Goal: Information Seeking & Learning: Learn about a topic

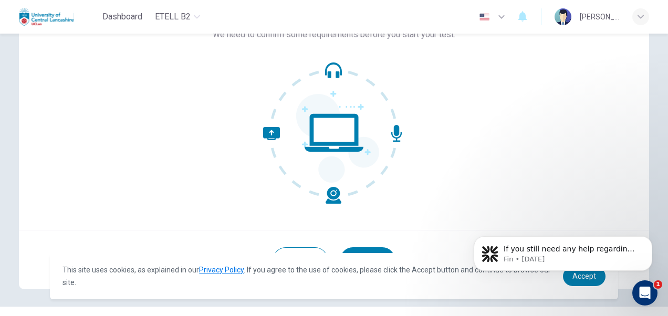
scroll to position [101, 0]
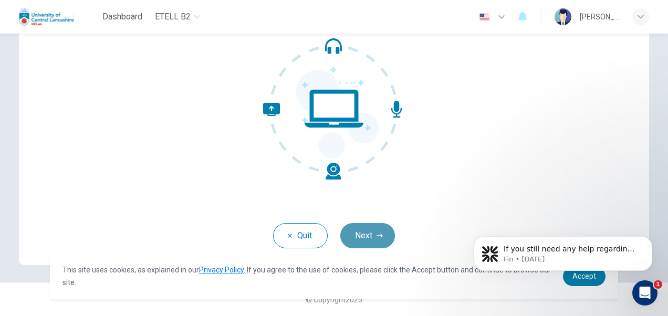
click at [364, 238] on button "Next" at bounding box center [367, 235] width 55 height 25
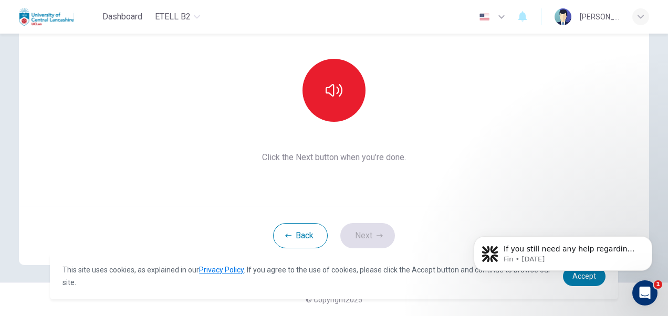
click at [579, 279] on body "If you still need any help regarding your completed test or anything else, plea…" at bounding box center [563, 250] width 202 height 65
drag, startPoint x: 583, startPoint y: 280, endPoint x: 466, endPoint y: 284, distance: 117.2
click html "If you still need any help regarding your completed test or anything else, plea…"
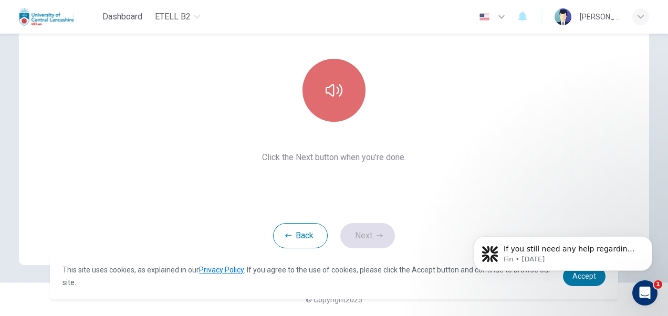
click at [327, 113] on button "button" at bounding box center [334, 90] width 63 height 63
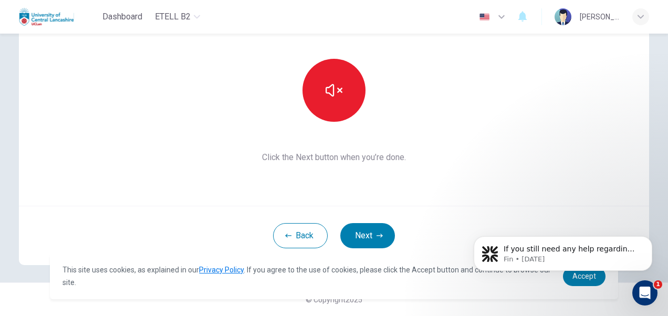
click at [577, 279] on body "If you still need any help regarding your completed test or anything else, plea…" at bounding box center [563, 250] width 202 height 65
click at [370, 228] on button "Next" at bounding box center [367, 235] width 55 height 25
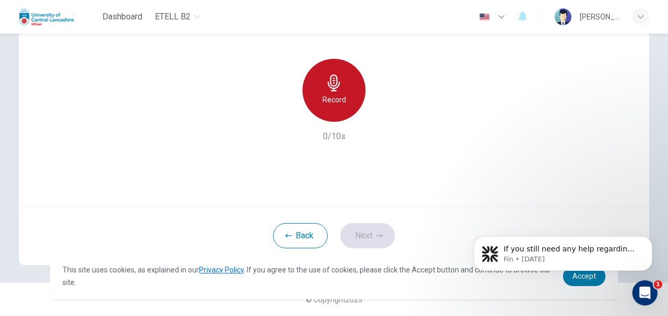
click at [322, 103] on h6 "Record" at bounding box center [334, 99] width 24 height 13
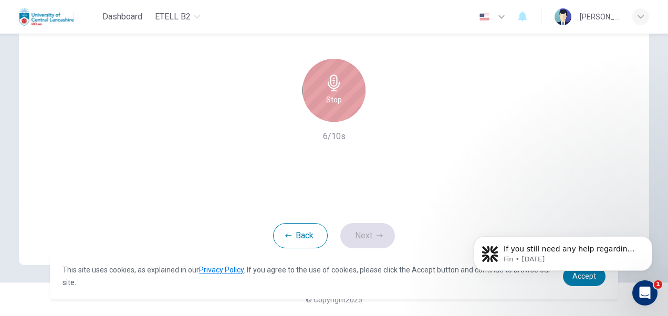
click at [335, 84] on icon "button" at bounding box center [334, 83] width 17 height 17
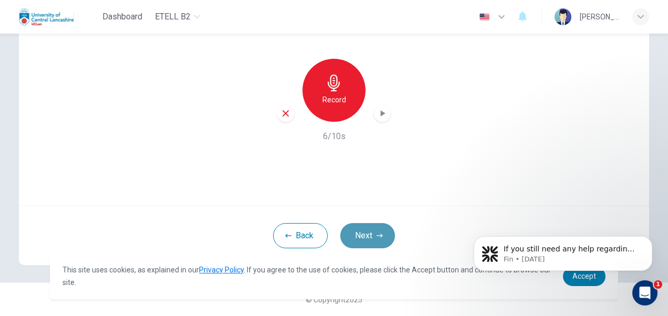
click at [358, 228] on button "Next" at bounding box center [367, 235] width 55 height 25
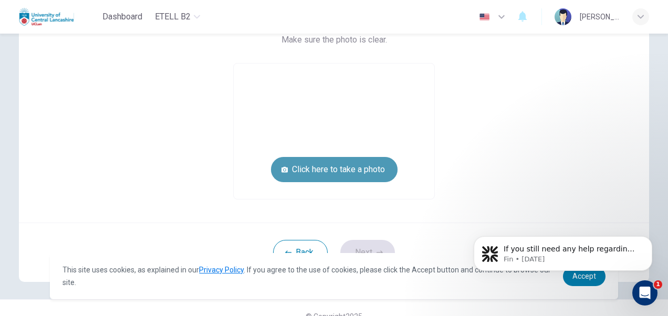
click at [314, 174] on button "Click here to take a photo" at bounding box center [334, 169] width 127 height 25
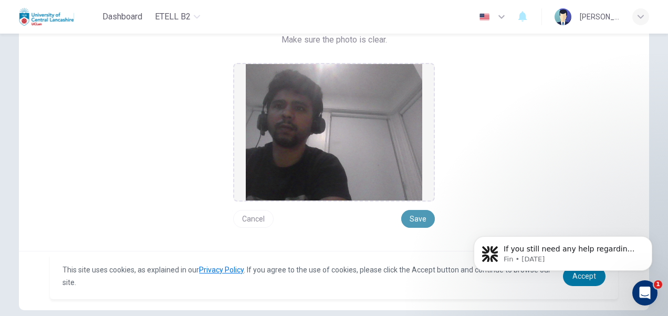
click at [422, 218] on button "Save" at bounding box center [418, 219] width 34 height 18
click at [415, 224] on button "Save" at bounding box center [418, 219] width 34 height 18
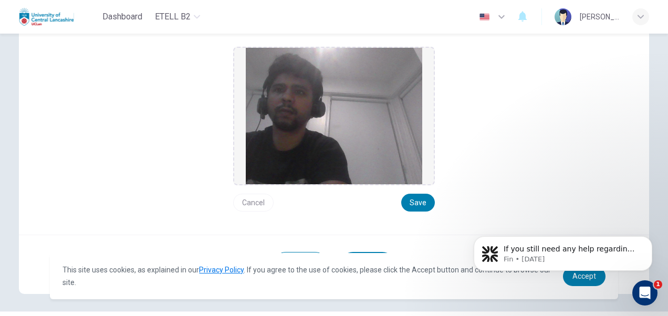
scroll to position [145, 0]
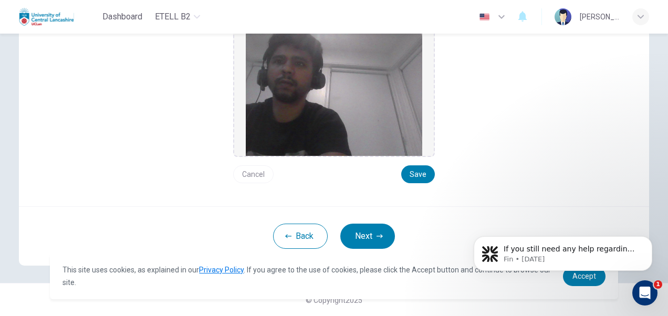
click at [567, 275] on body "If you still need any help regarding your completed test or anything else, plea…" at bounding box center [563, 250] width 202 height 65
click at [649, 242] on icon "Dismiss notification" at bounding box center [650, 239] width 6 height 6
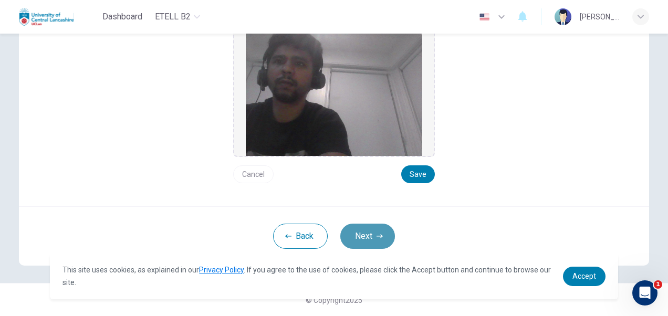
click at [377, 237] on icon "button" at bounding box center [380, 236] width 6 height 6
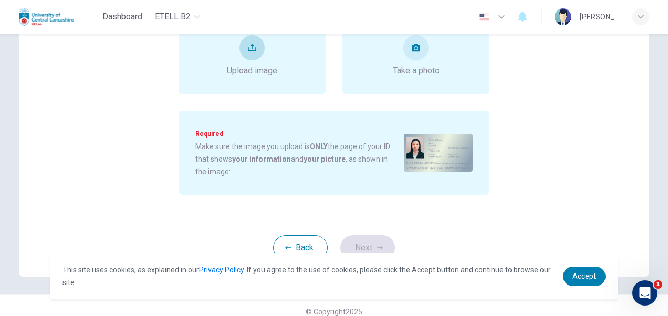
click at [237, 83] on div "Upload image" at bounding box center [252, 56] width 147 height 76
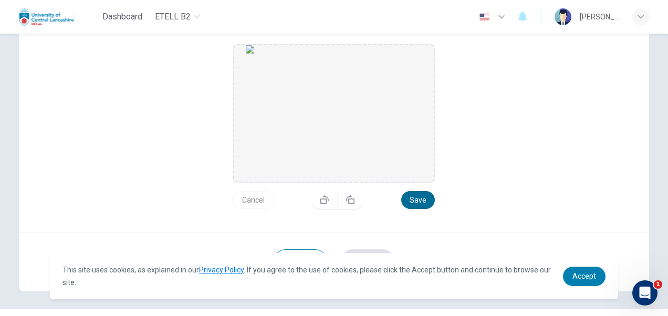
click at [413, 197] on button "Save" at bounding box center [418, 200] width 34 height 18
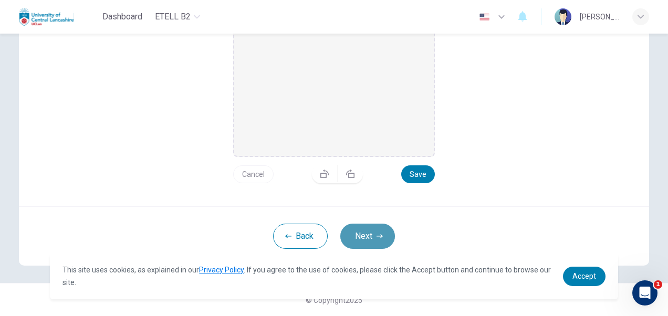
click at [351, 236] on button "Next" at bounding box center [367, 236] width 55 height 25
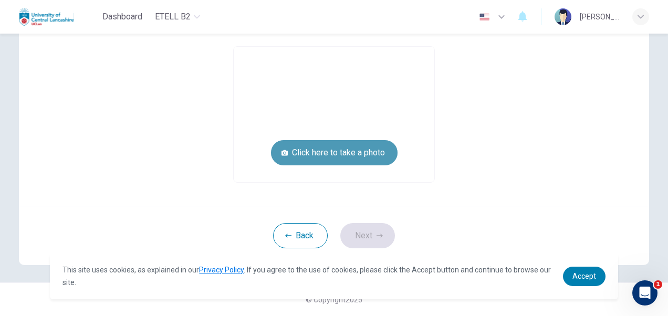
click at [317, 148] on button "Click here to take a photo" at bounding box center [334, 152] width 127 height 25
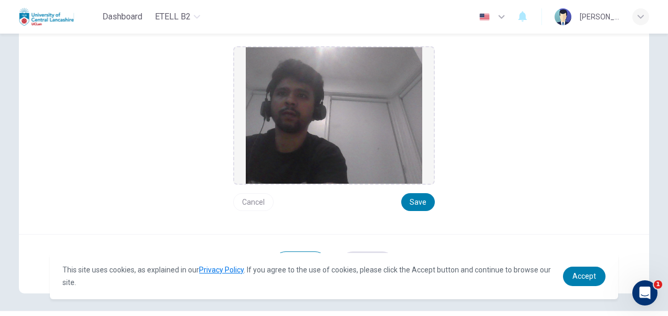
scroll to position [145, 0]
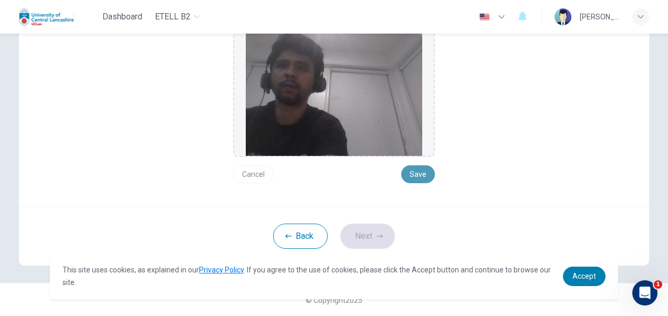
click at [420, 177] on button "Save" at bounding box center [418, 174] width 34 height 18
click at [362, 236] on button "Next" at bounding box center [367, 236] width 55 height 25
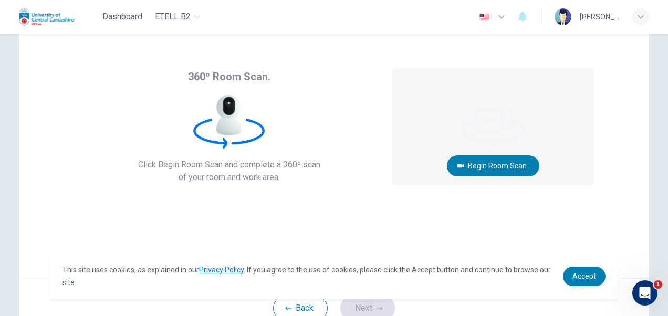
scroll to position [25, 0]
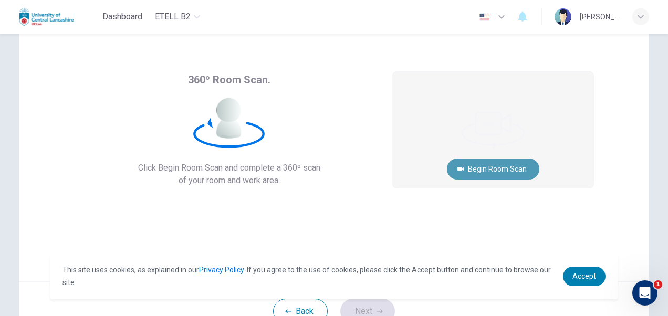
click at [507, 171] on button "Begin Room Scan" at bounding box center [493, 169] width 92 height 21
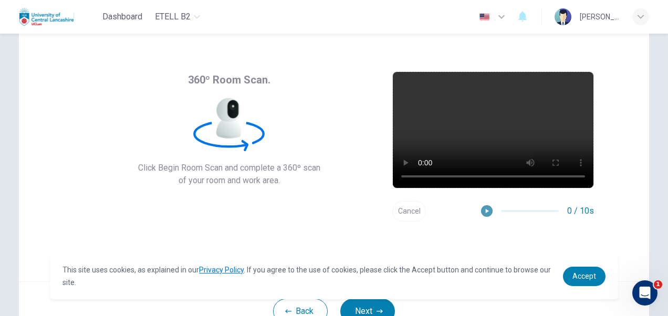
click at [484, 212] on icon "button" at bounding box center [486, 210] width 7 height 7
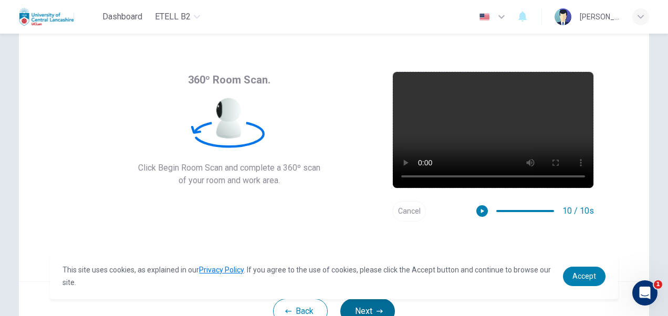
click at [378, 309] on icon "button" at bounding box center [380, 311] width 6 height 6
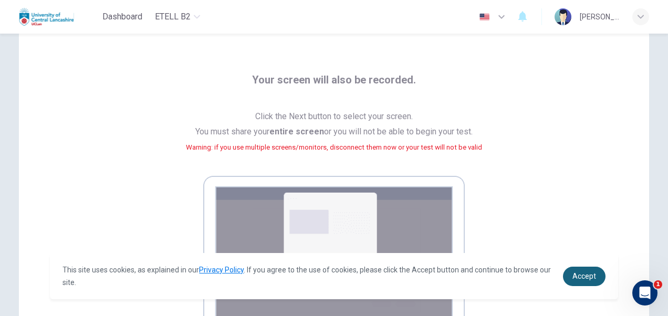
click at [581, 277] on span "Accept" at bounding box center [584, 276] width 24 height 8
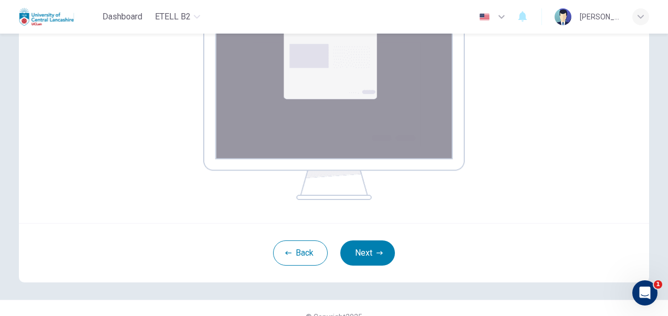
scroll to position [202, 0]
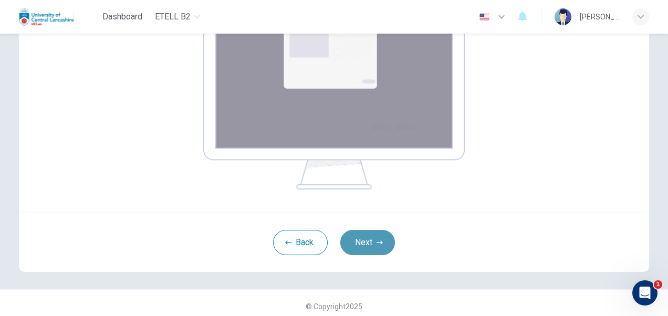
click at [366, 251] on button "Next" at bounding box center [367, 242] width 55 height 25
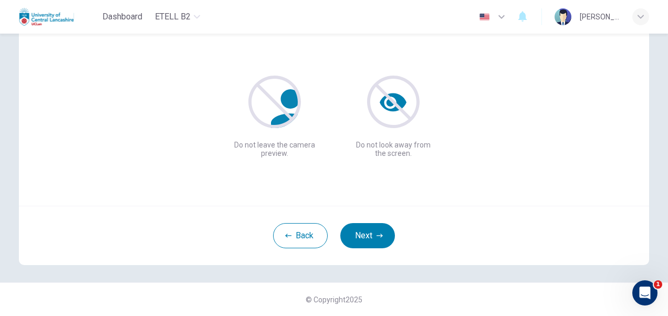
scroll to position [101, 0]
click at [373, 235] on button "Next" at bounding box center [367, 235] width 55 height 25
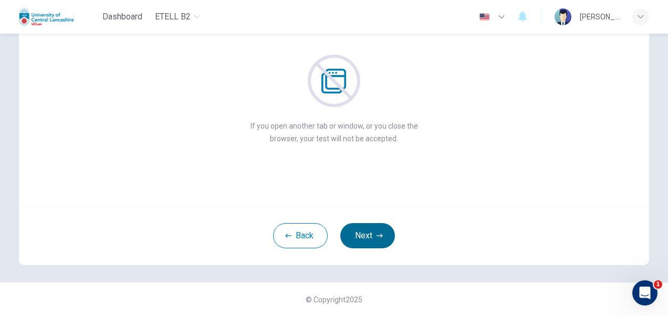
click at [373, 235] on button "Next" at bounding box center [367, 235] width 55 height 25
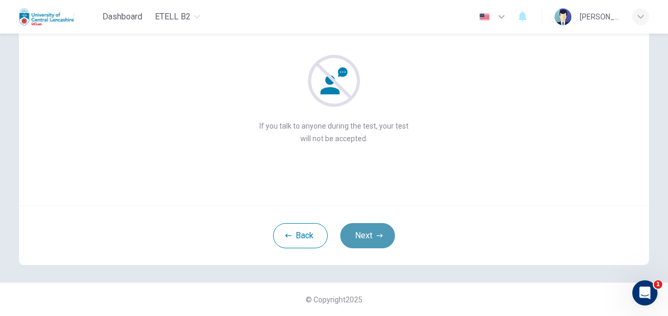
click at [373, 235] on button "Next" at bounding box center [367, 235] width 55 height 25
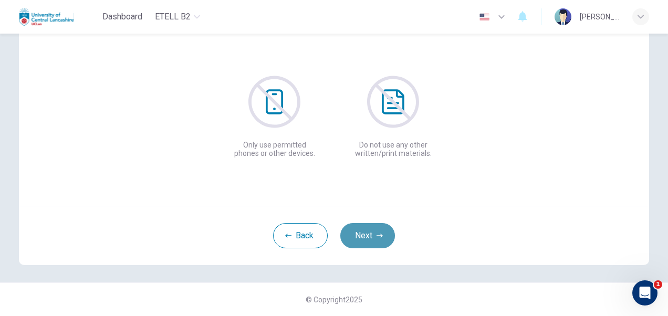
click at [373, 235] on button "Next" at bounding box center [367, 235] width 55 height 25
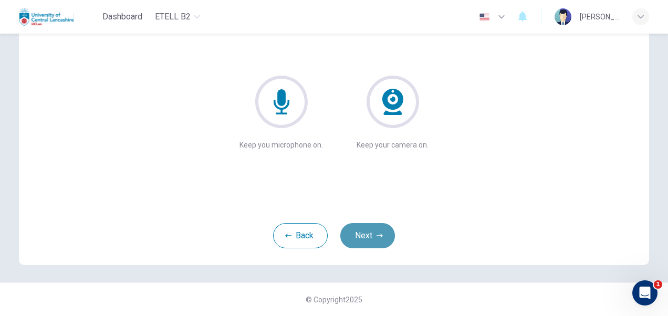
click at [373, 235] on button "Next" at bounding box center [367, 235] width 55 height 25
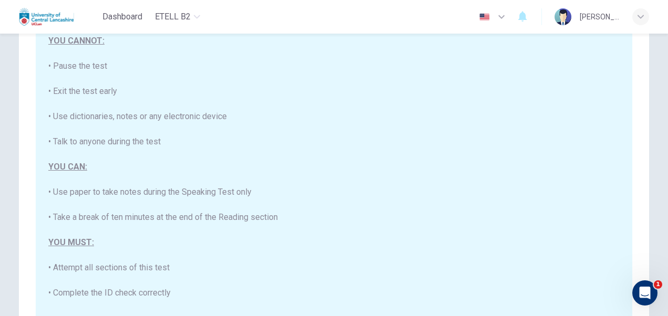
scroll to position [0, 0]
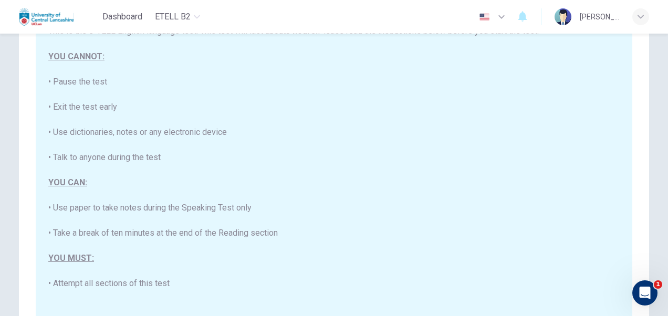
click at [608, 58] on div "This is the e-TELL English language test. This test will last about 3 hours. Pl…" at bounding box center [333, 258] width 571 height 466
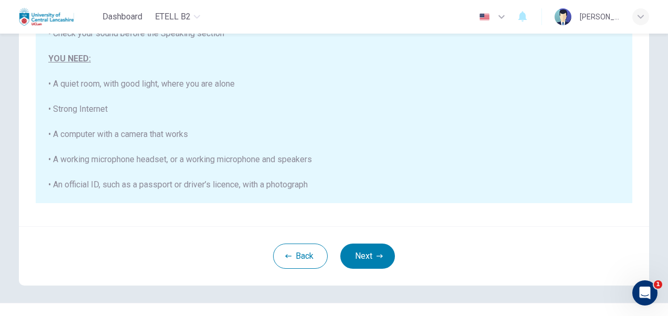
scroll to position [215, 0]
click at [377, 256] on icon "button" at bounding box center [380, 256] width 6 height 6
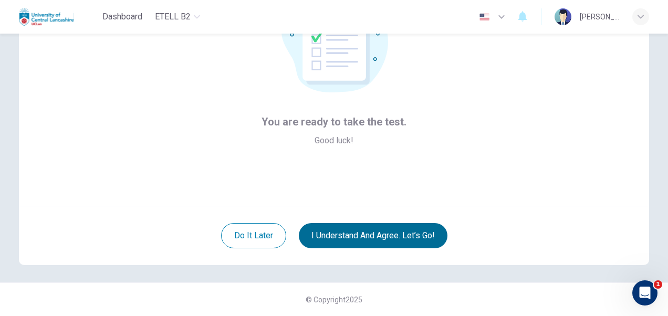
scroll to position [101, 0]
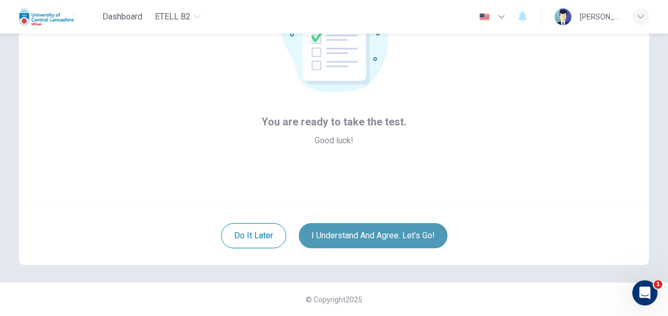
click at [373, 232] on button "I understand and agree. Let’s go!" at bounding box center [373, 235] width 149 height 25
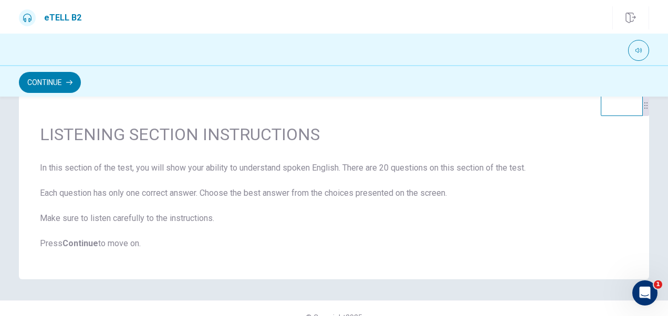
scroll to position [41, 0]
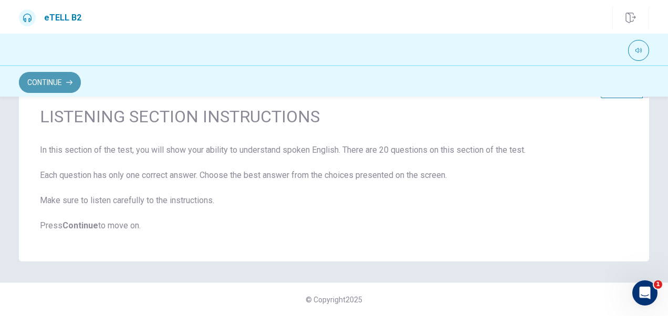
click at [49, 81] on button "Continue" at bounding box center [50, 82] width 62 height 21
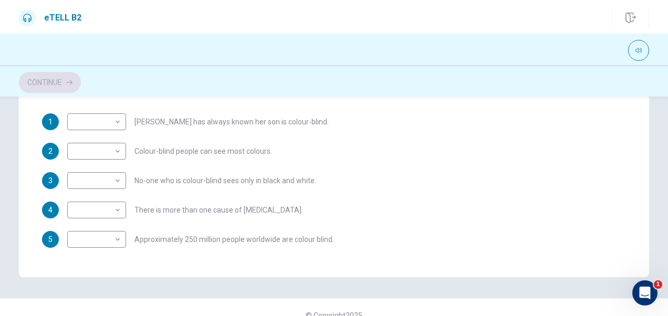
scroll to position [0, 0]
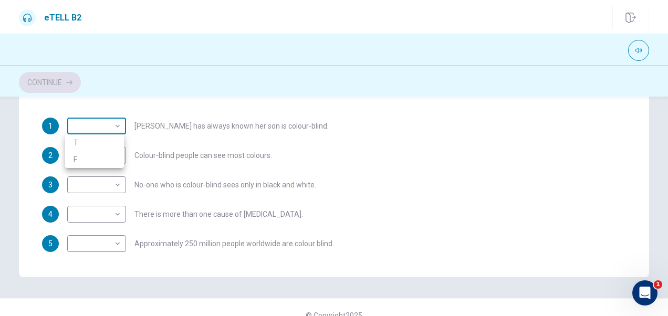
click at [112, 127] on body "This site uses cookies, as explained in our Privacy Policy . If you agree to th…" at bounding box center [334, 158] width 668 height 316
click at [108, 158] on li "F" at bounding box center [94, 159] width 59 height 17
type input "*"
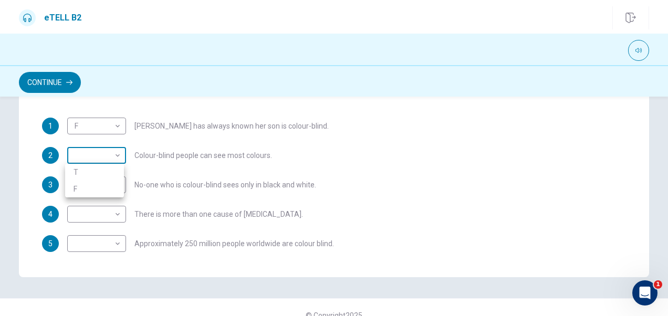
click at [116, 159] on body "This site uses cookies, as explained in our Privacy Policy . If you agree to th…" at bounding box center [334, 158] width 668 height 316
click at [109, 176] on li "T" at bounding box center [94, 172] width 59 height 17
click at [110, 155] on body "This site uses cookies, as explained in our Privacy Policy . If you agree to th…" at bounding box center [334, 158] width 668 height 316
click at [85, 191] on li "F" at bounding box center [94, 189] width 59 height 17
type input "*"
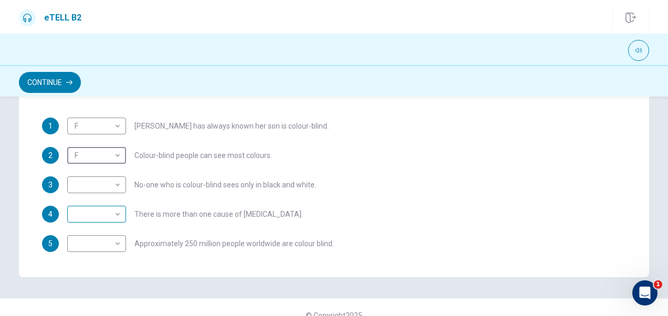
click at [102, 217] on body "This site uses cookies, as explained in our Privacy Policy . If you agree to th…" at bounding box center [334, 158] width 668 height 316
click at [101, 229] on li "T" at bounding box center [94, 231] width 59 height 17
type input "*"
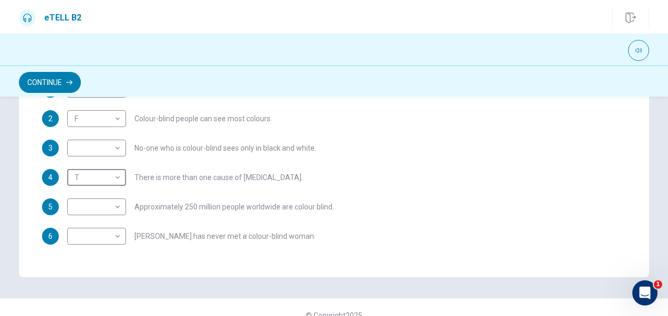
scroll to position [53, 0]
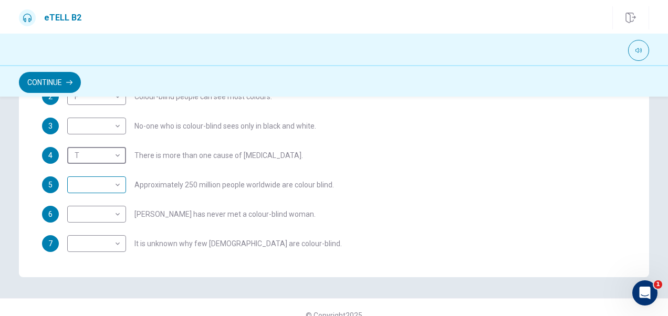
click at [106, 185] on body "This site uses cookies, as explained in our Privacy Policy . If you agree to th…" at bounding box center [334, 158] width 668 height 316
click at [102, 203] on li "T" at bounding box center [94, 201] width 59 height 17
type input "*"
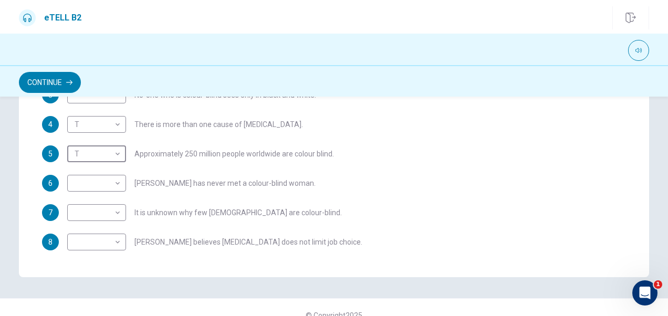
scroll to position [105, 0]
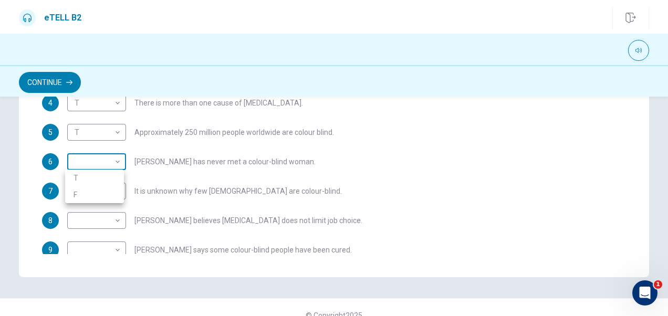
click at [109, 163] on body "This site uses cookies, as explained in our Privacy Policy . If you agree to th…" at bounding box center [334, 158] width 668 height 316
click at [97, 195] on li "F" at bounding box center [94, 194] width 59 height 17
type input "*"
click at [105, 195] on body "This site uses cookies, as explained in our Privacy Policy . If you agree to th…" at bounding box center [334, 158] width 668 height 316
click at [97, 209] on li "T" at bounding box center [94, 207] width 59 height 17
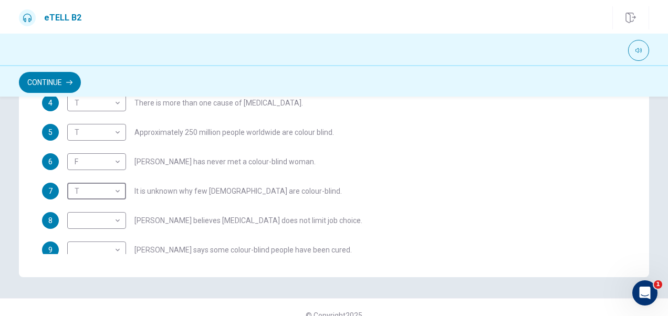
type input "*"
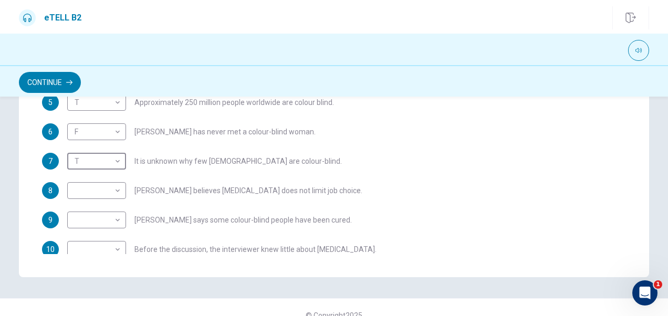
scroll to position [158, 0]
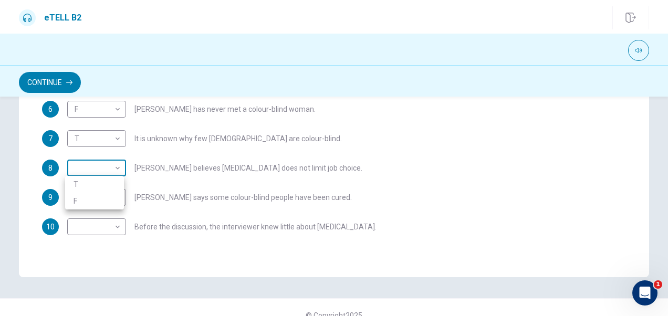
click at [100, 169] on body "This site uses cookies, as explained in our Privacy Policy . If you agree to th…" at bounding box center [334, 158] width 668 height 316
click at [95, 184] on li "T" at bounding box center [94, 184] width 59 height 17
type input "*"
click at [108, 197] on body "This site uses cookies, as explained in our Privacy Policy . If you agree to th…" at bounding box center [334, 158] width 668 height 316
click at [81, 233] on li "F" at bounding box center [94, 230] width 59 height 17
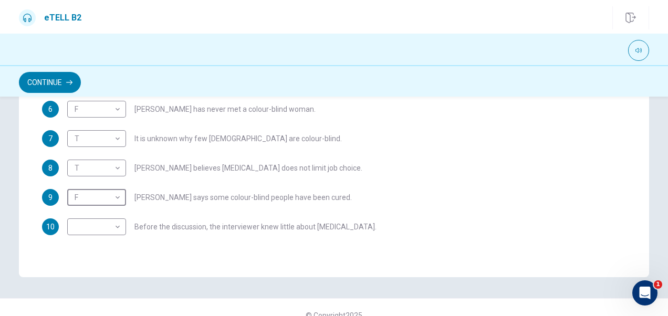
type input "*"
click at [119, 228] on body "This site uses cookies, as explained in our Privacy Policy . If you agree to th…" at bounding box center [334, 158] width 668 height 316
click at [113, 241] on li "T" at bounding box center [94, 243] width 59 height 17
type input "*"
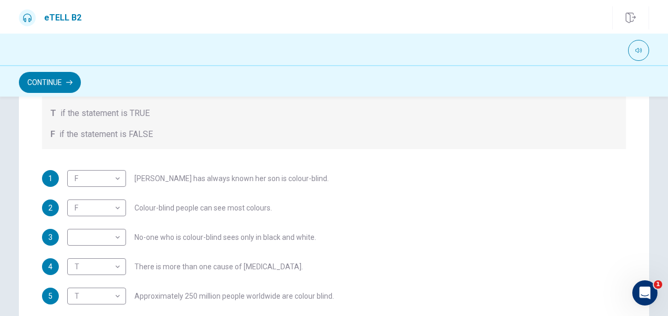
scroll to position [6, 0]
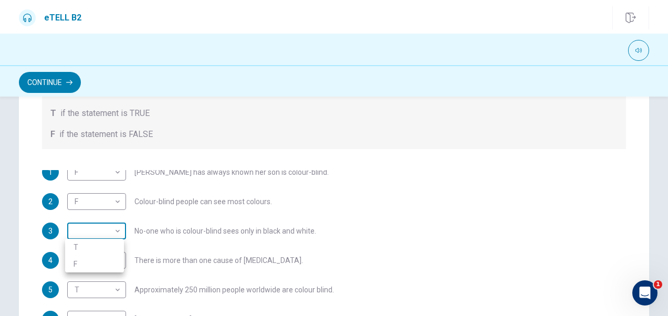
click at [115, 234] on body "This site uses cookies, as explained in our Privacy Policy . If you agree to th…" at bounding box center [334, 158] width 668 height 316
click at [98, 262] on li "F" at bounding box center [94, 264] width 59 height 17
type input "*"
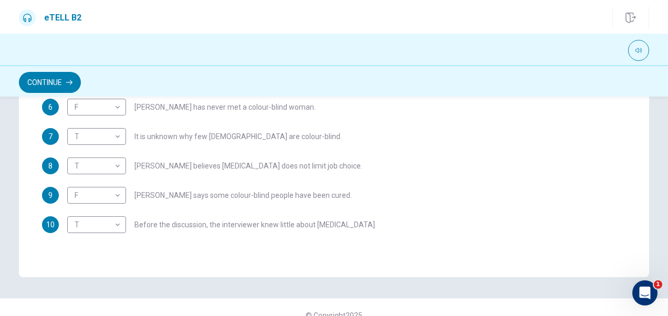
scroll to position [162, 0]
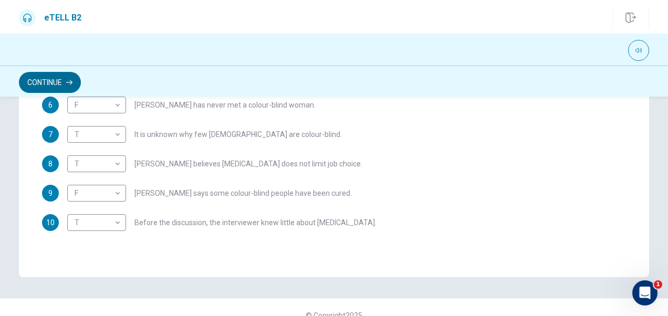
click at [65, 81] on button "Continue" at bounding box center [50, 82] width 62 height 21
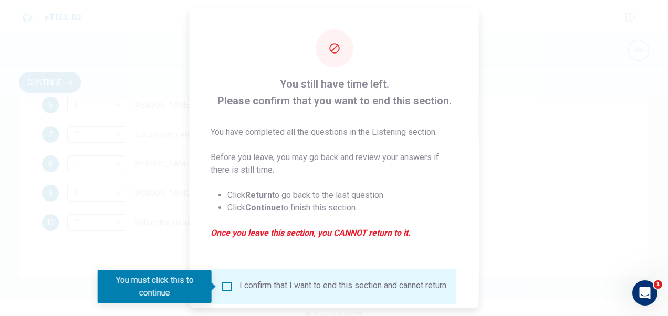
click at [545, 140] on div at bounding box center [334, 158] width 668 height 316
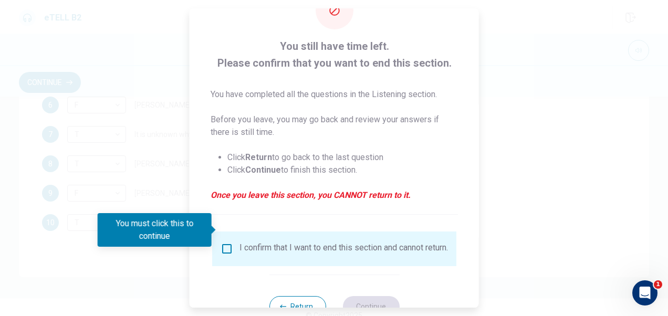
scroll to position [76, 0]
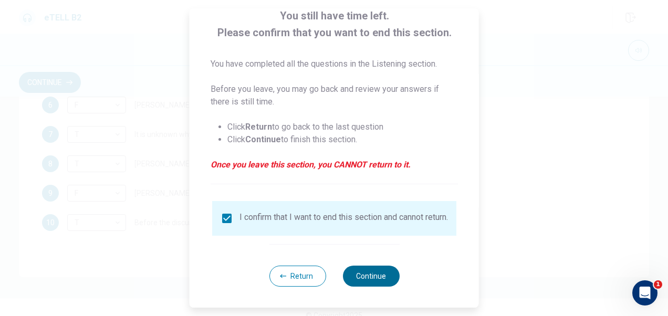
click at [367, 267] on button "Continue" at bounding box center [370, 276] width 57 height 21
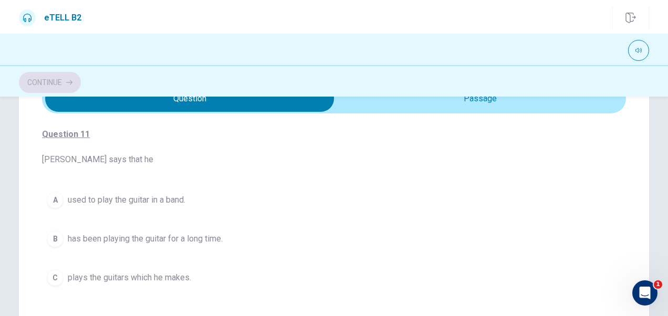
scroll to position [58, 0]
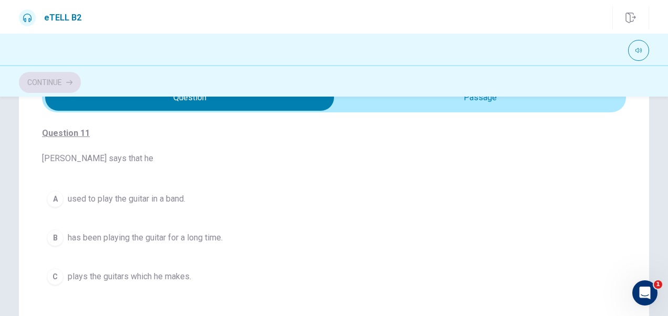
click at [76, 238] on span "has been playing the guitar for a long time." at bounding box center [145, 238] width 155 height 13
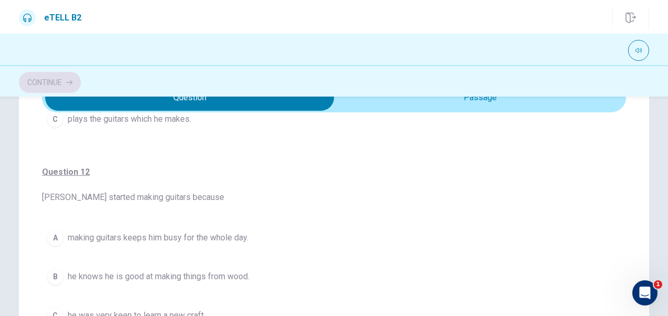
scroll to position [263, 0]
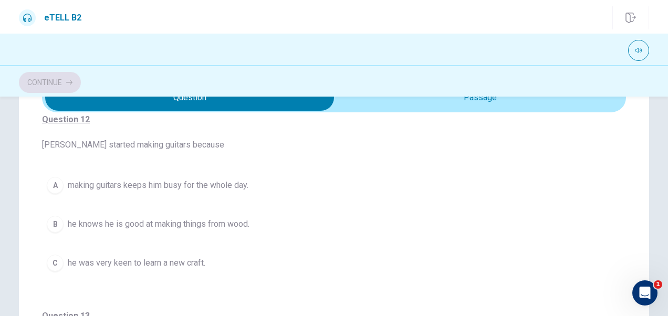
click at [65, 260] on button "C he was very keen to learn a new craft." at bounding box center [334, 263] width 584 height 26
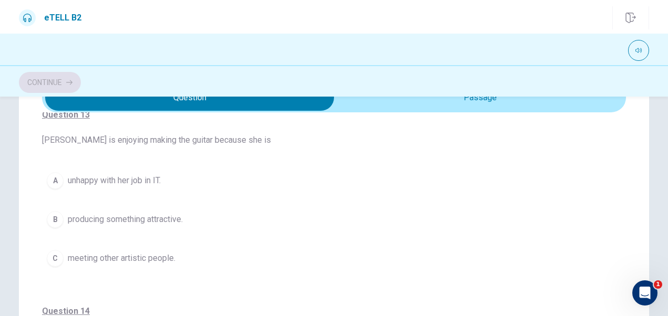
scroll to position [473, 0]
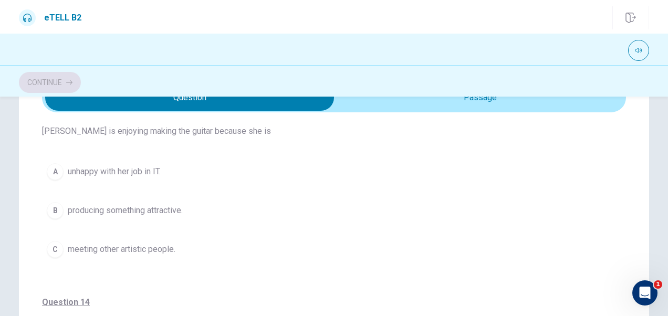
click at [88, 209] on span "producing something attractive." at bounding box center [125, 210] width 115 height 13
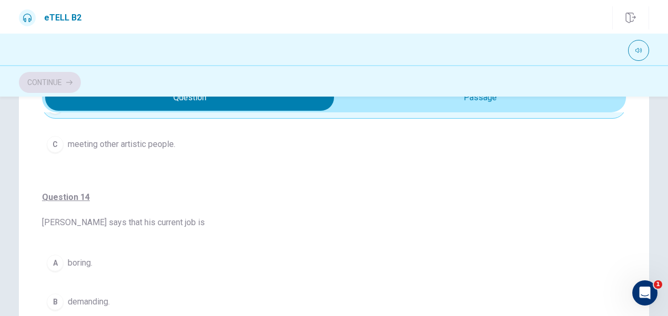
scroll to position [630, 0]
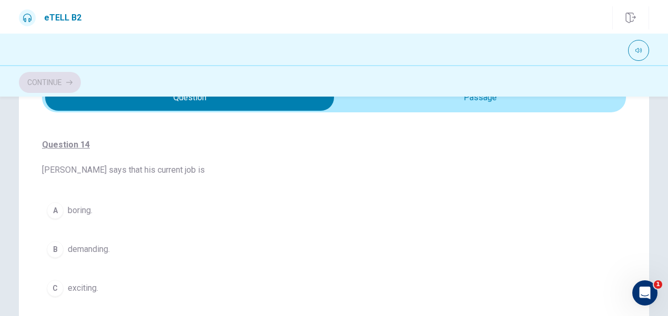
click at [85, 246] on span "demanding." at bounding box center [89, 249] width 42 height 13
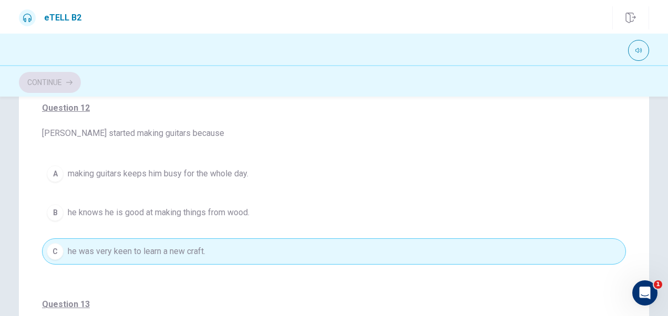
scroll to position [263, 0]
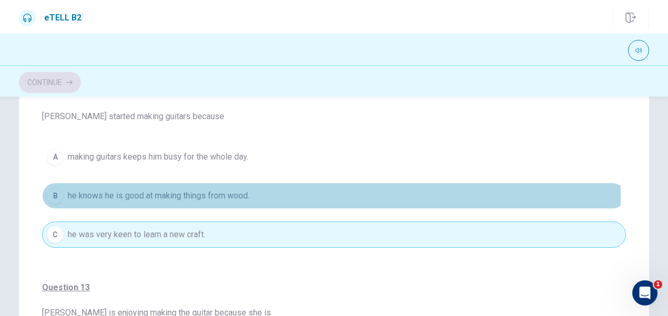
click at [194, 196] on span "he knows he is good at making things from wood." at bounding box center [159, 196] width 182 height 13
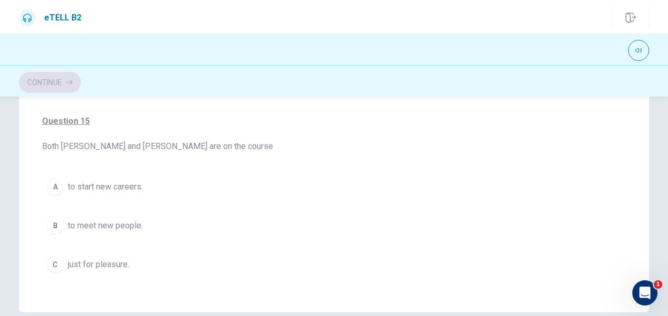
scroll to position [244, 0]
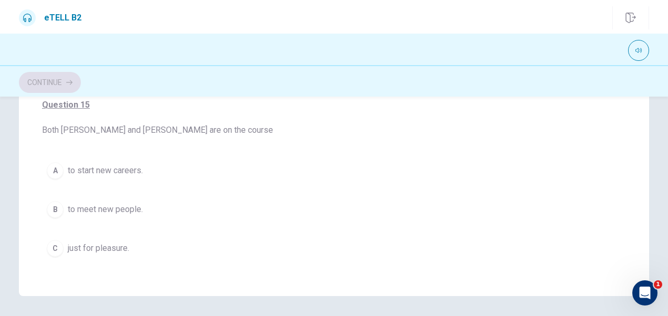
click at [84, 171] on span "to start new careers." at bounding box center [105, 170] width 75 height 13
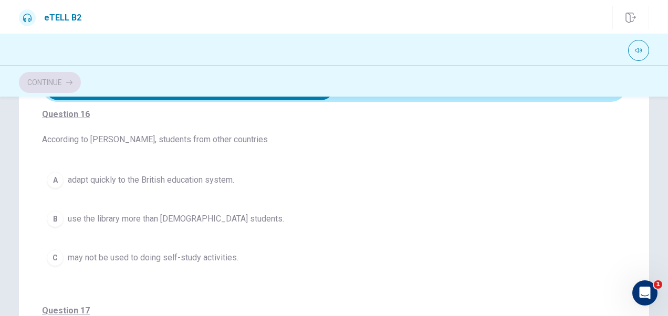
scroll to position [53, 0]
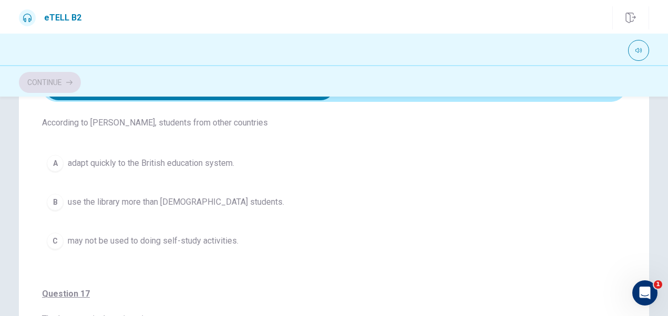
click at [141, 244] on span "may not be used to doing self-study activities." at bounding box center [153, 241] width 171 height 13
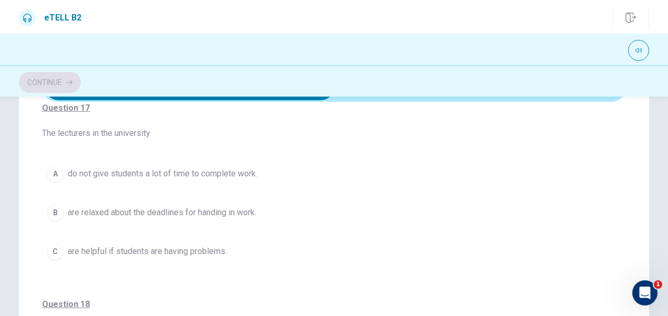
scroll to position [263, 0]
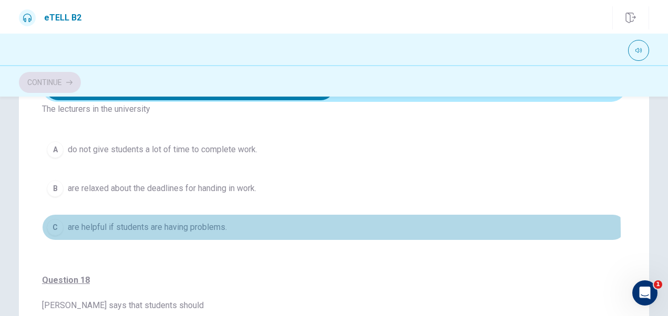
click at [97, 231] on span "are helpful if students are having problems." at bounding box center [147, 227] width 159 height 13
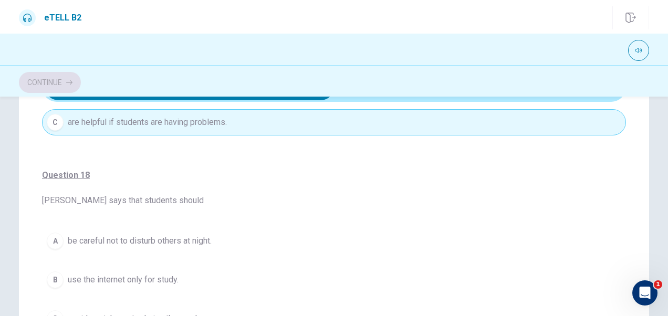
scroll to position [420, 0]
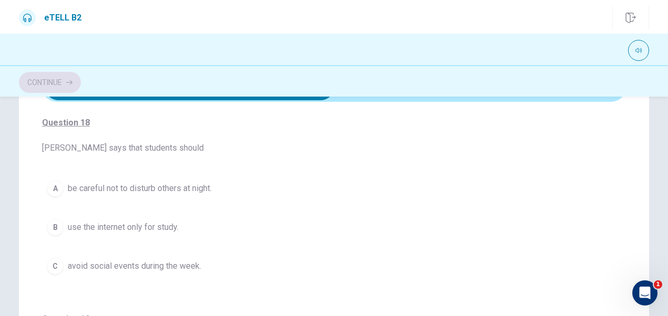
click at [104, 187] on span "be careful not to disturb others at night." at bounding box center [140, 188] width 144 height 13
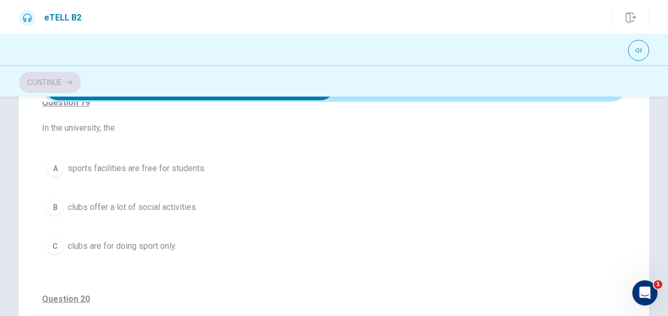
scroll to position [655, 0]
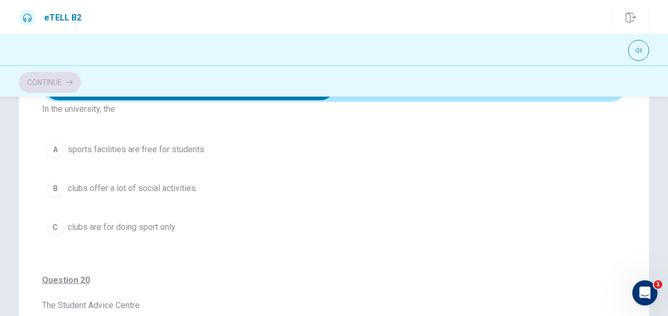
click at [113, 189] on span "clubs offer a lot of social activities." at bounding box center [133, 188] width 130 height 13
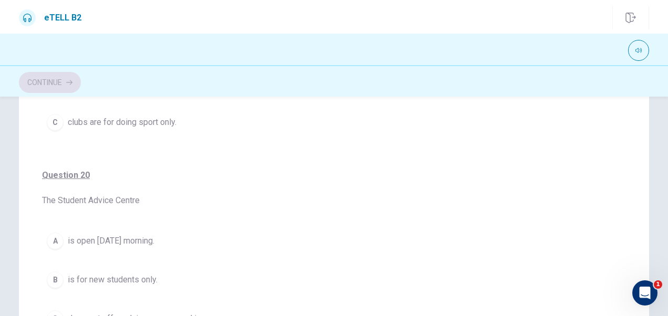
scroll to position [226, 0]
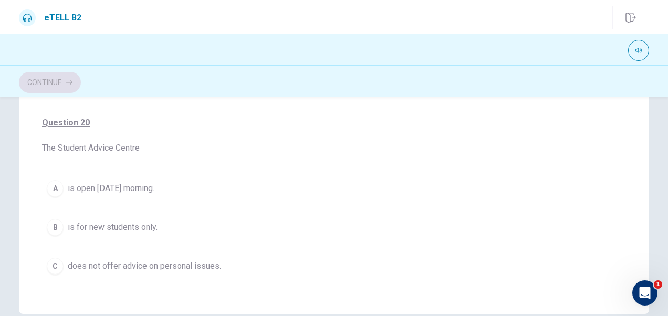
click at [87, 183] on span "is open [DATE] morning." at bounding box center [111, 188] width 87 height 13
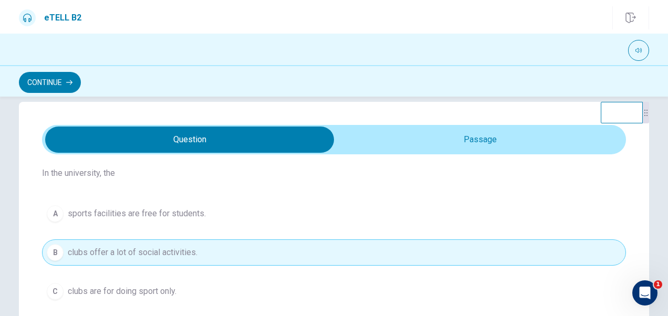
scroll to position [655, 0]
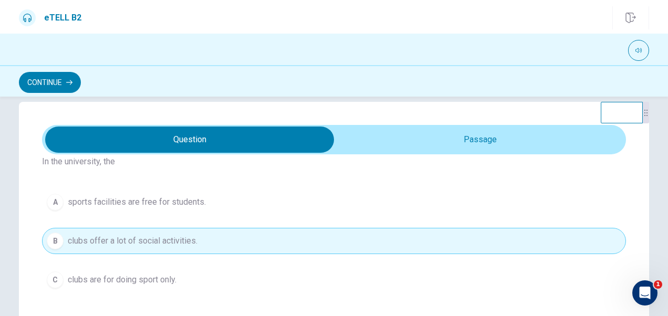
click at [119, 274] on span "clubs are for doing sport only." at bounding box center [122, 280] width 109 height 13
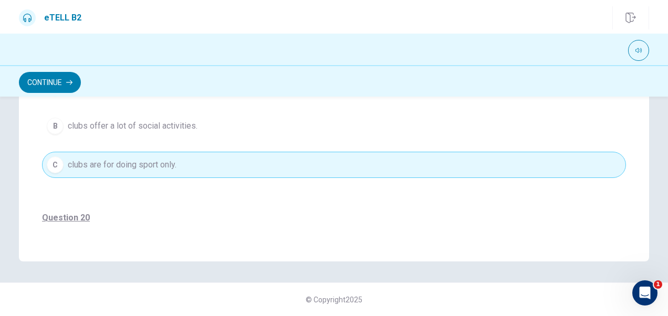
scroll to position [498, 0]
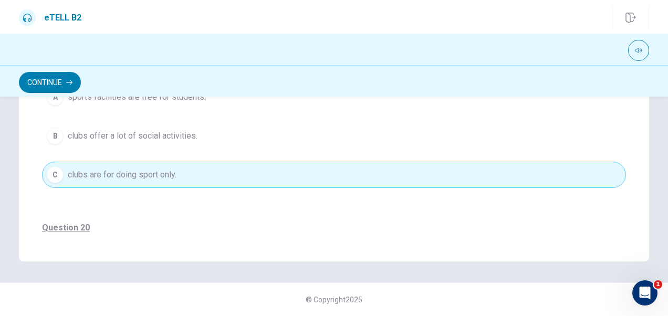
click at [109, 137] on span "clubs offer a lot of social activities." at bounding box center [133, 136] width 130 height 13
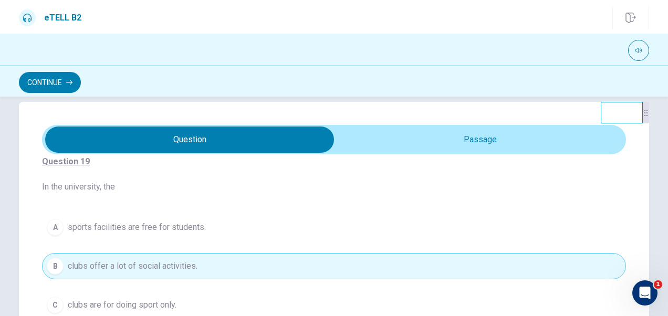
scroll to position [655, 0]
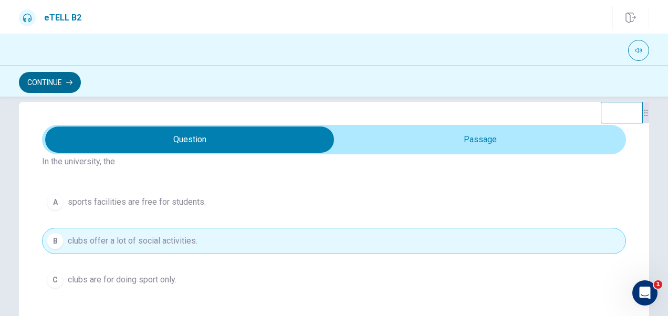
click at [70, 86] on button "Continue" at bounding box center [50, 82] width 62 height 21
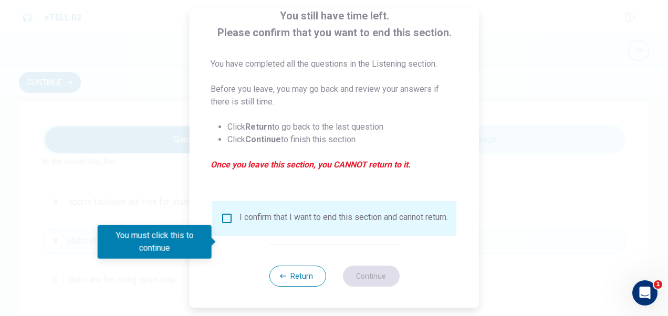
scroll to position [76, 0]
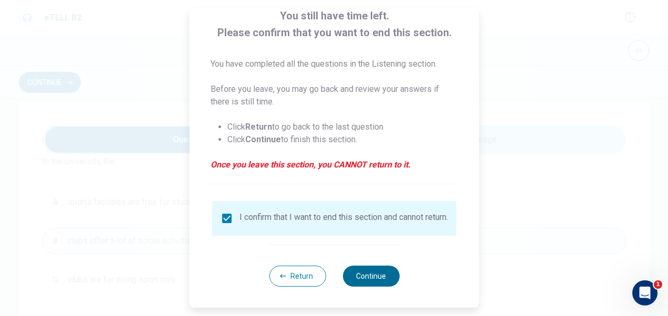
click at [362, 268] on button "Continue" at bounding box center [370, 276] width 57 height 21
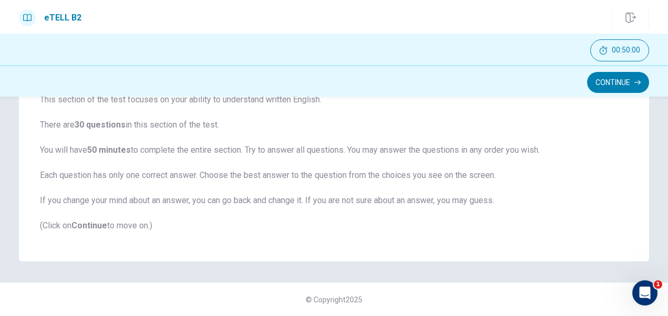
scroll to position [0, 0]
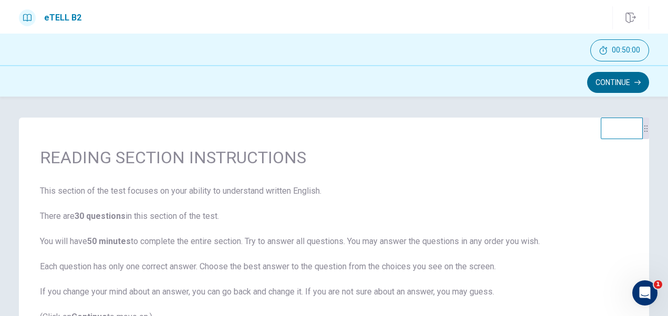
click at [616, 89] on button "Continue" at bounding box center [618, 82] width 62 height 21
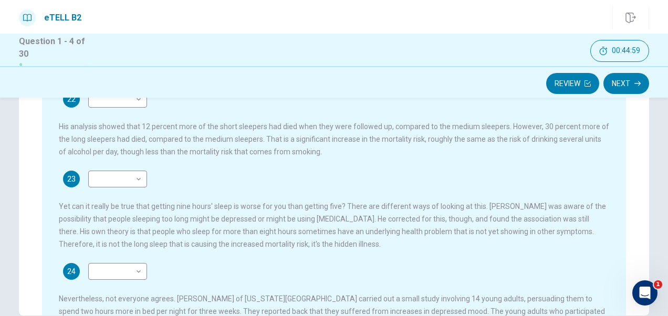
scroll to position [279, 0]
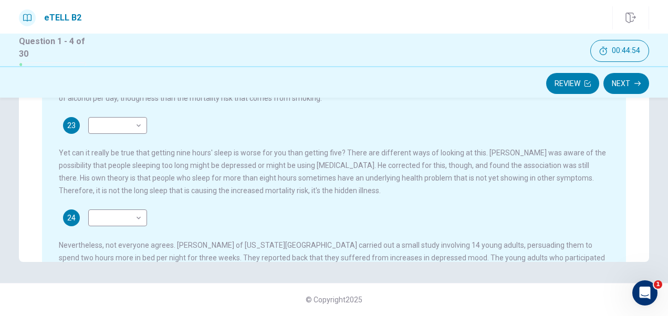
drag, startPoint x: 267, startPoint y: 203, endPoint x: 255, endPoint y: 140, distance: 64.2
click at [255, 140] on div "Many of us try, but often fail, to get eight hours' sleep each night. This is w…" at bounding box center [341, 127] width 565 height 376
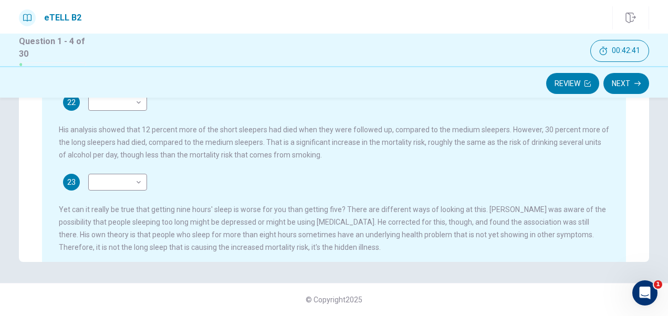
scroll to position [65, 0]
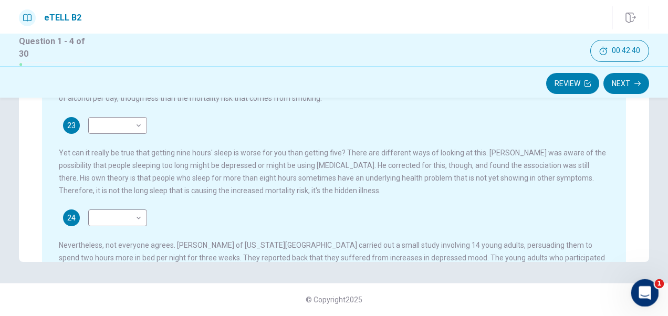
drag, startPoint x: 644, startPoint y: 291, endPoint x: 639, endPoint y: 284, distance: 8.7
click at [644, 290] on icon "Open Intercom Messenger" at bounding box center [643, 291] width 7 height 8
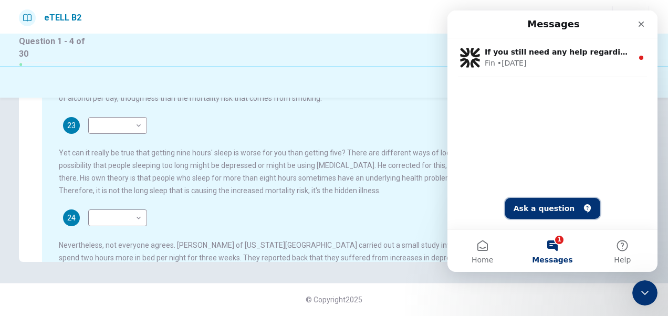
click at [556, 208] on button "Ask a question" at bounding box center [552, 208] width 95 height 21
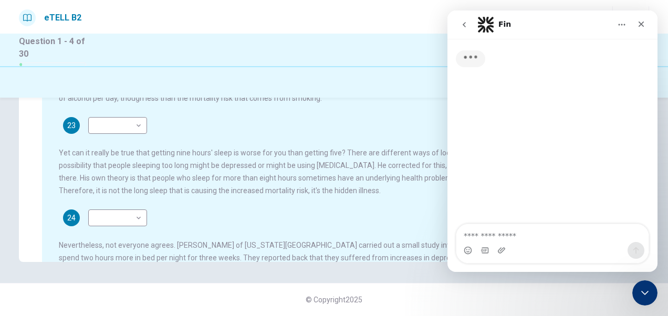
click at [528, 232] on textarea "Ask a question…" at bounding box center [552, 233] width 192 height 18
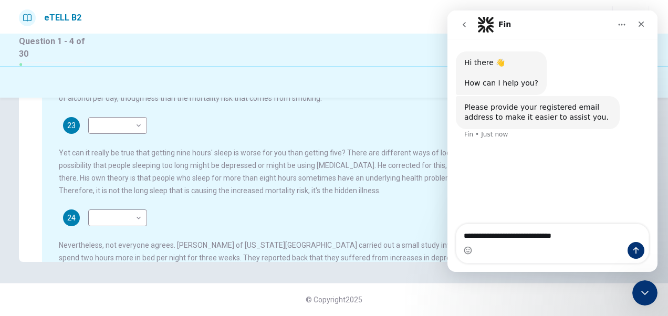
type textarea "**********"
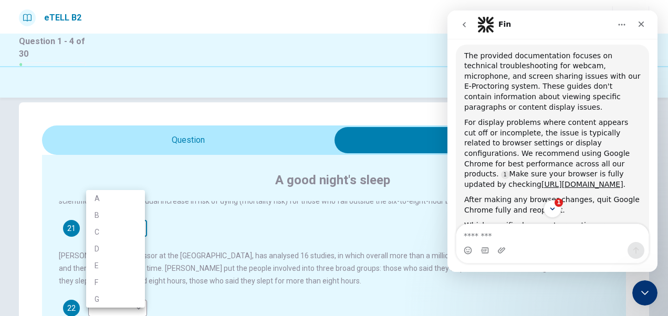
click at [134, 225] on body "This site uses cookies, as explained in our Privacy Policy . If you agree to th…" at bounding box center [334, 158] width 668 height 316
click at [194, 140] on div at bounding box center [334, 158] width 668 height 316
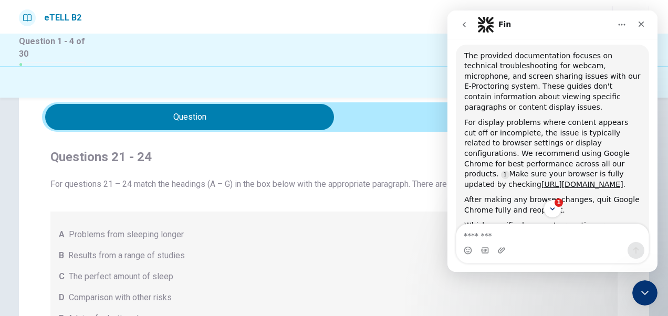
scroll to position [0, 0]
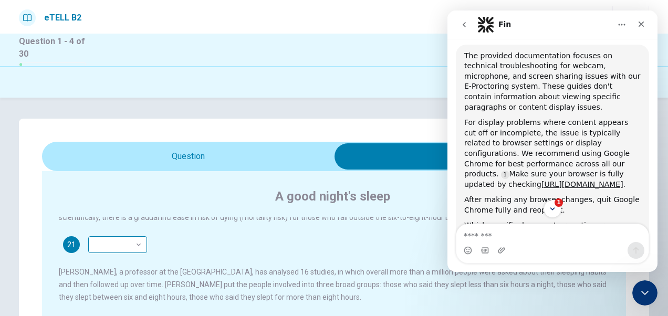
click at [114, 239] on body "This site uses cookies, as explained in our Privacy Policy . If you agree to th…" at bounding box center [334, 158] width 668 height 316
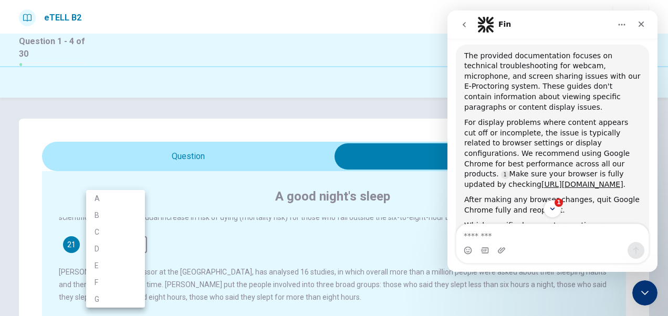
click at [280, 161] on div at bounding box center [334, 158] width 668 height 316
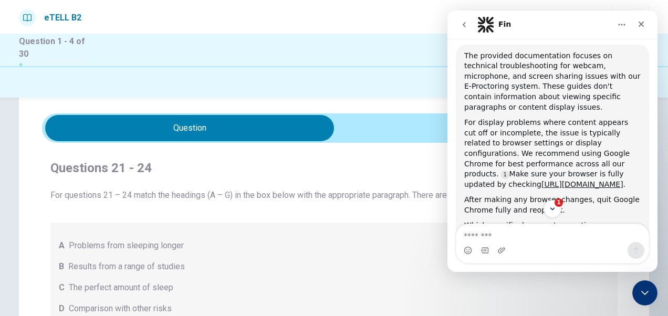
scroll to position [53, 0]
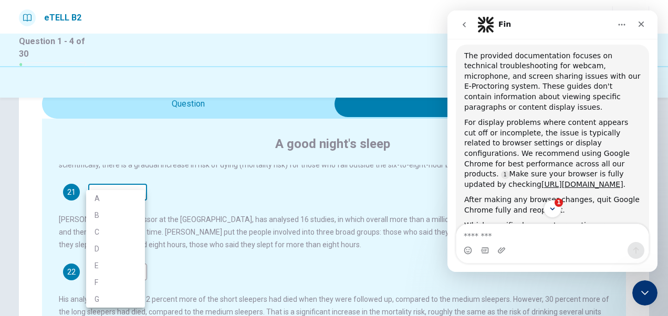
click at [121, 188] on body "This site uses cookies, as explained in our Privacy Policy . If you agree to th…" at bounding box center [334, 158] width 668 height 316
click at [213, 255] on div at bounding box center [334, 158] width 668 height 316
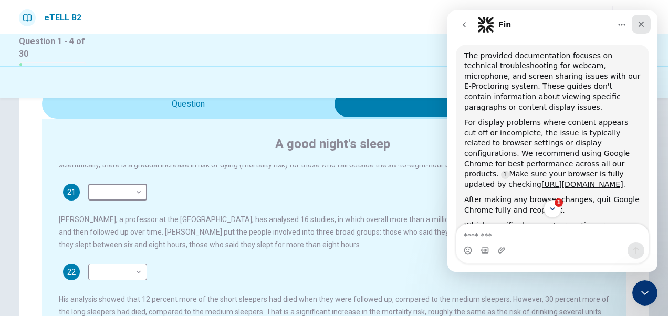
click at [640, 29] on div "Close" at bounding box center [641, 24] width 19 height 19
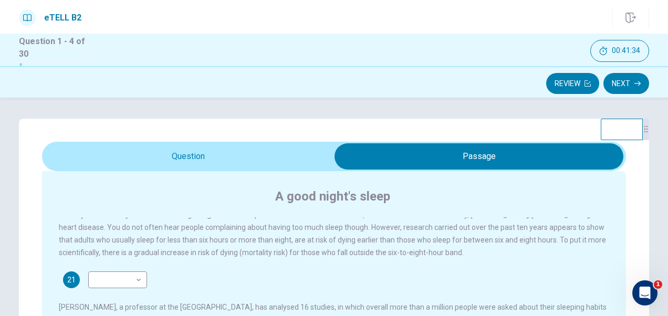
scroll to position [0, 0]
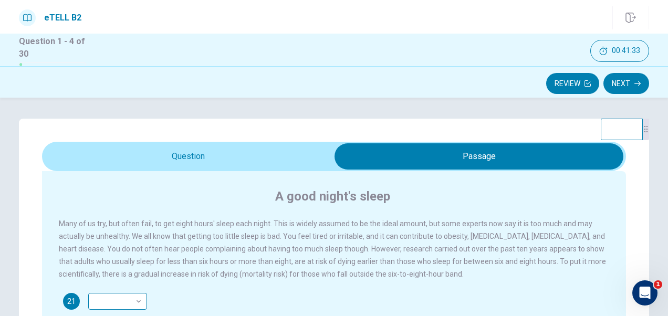
click at [129, 304] on body "This site uses cookies, as explained in our Privacy Policy . If you agree to th…" at bounding box center [334, 158] width 668 height 316
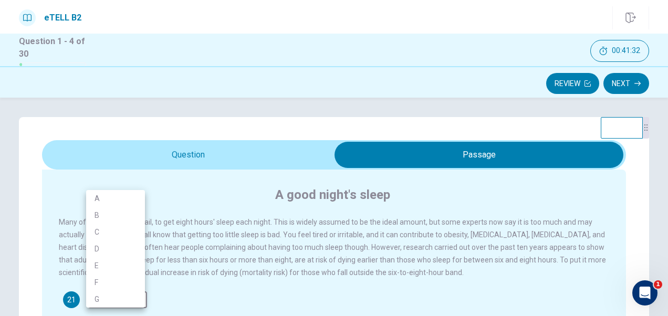
click at [111, 226] on li "C" at bounding box center [115, 232] width 59 height 17
type input "*"
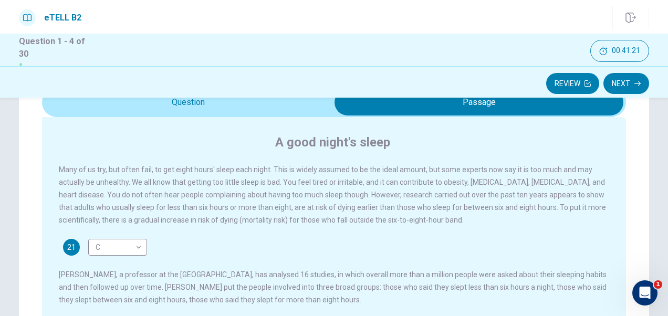
scroll to position [53, 0]
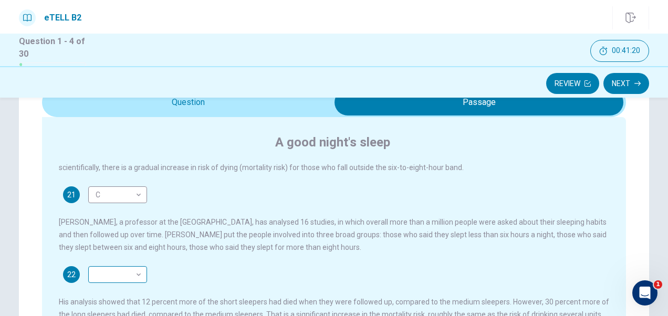
click at [129, 279] on body "This site uses cookies, as explained in our Privacy Policy . If you agree to th…" at bounding box center [334, 158] width 668 height 316
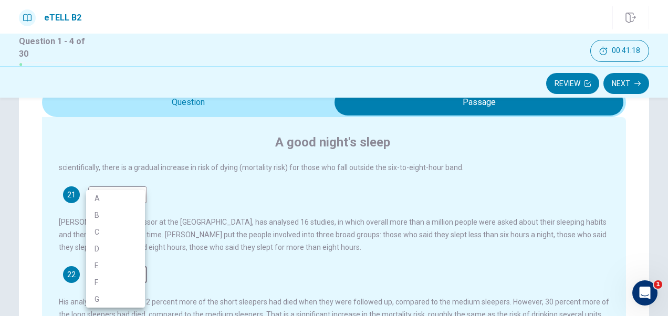
click at [121, 216] on li "B" at bounding box center [115, 215] width 59 height 17
type input "*"
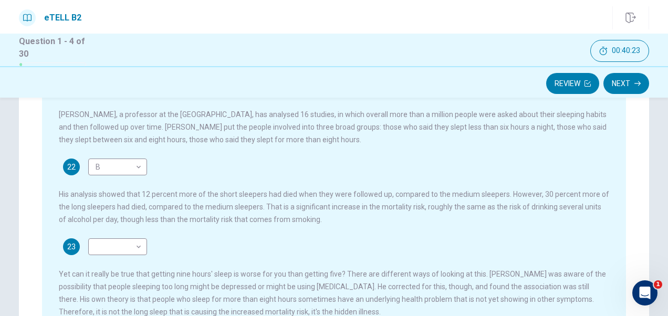
scroll to position [65, 0]
click at [114, 246] on body "This site uses cookies, as explained in our Privacy Policy . If you agree to th…" at bounding box center [334, 158] width 668 height 316
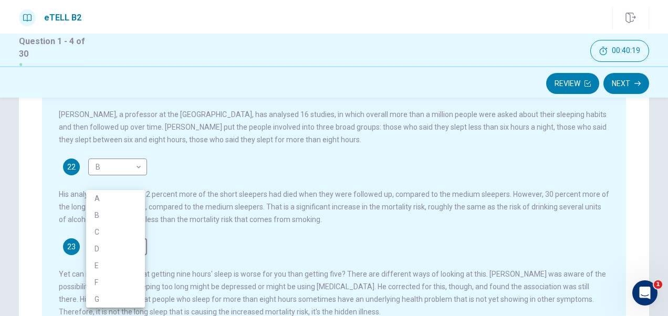
click at [318, 145] on div at bounding box center [334, 158] width 668 height 316
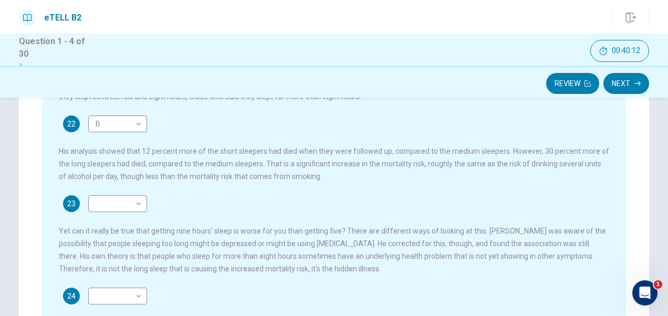
scroll to position [210, 0]
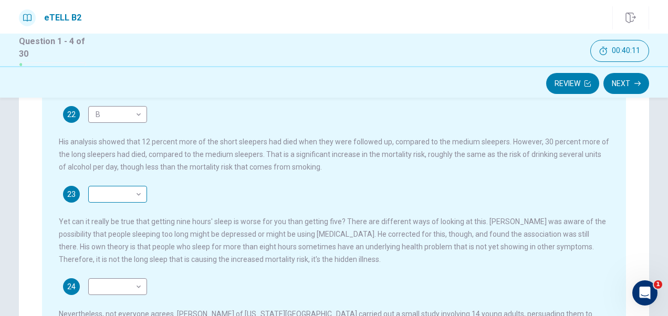
click at [118, 186] on body "This site uses cookies, as explained in our Privacy Policy . If you agree to th…" at bounding box center [334, 158] width 668 height 316
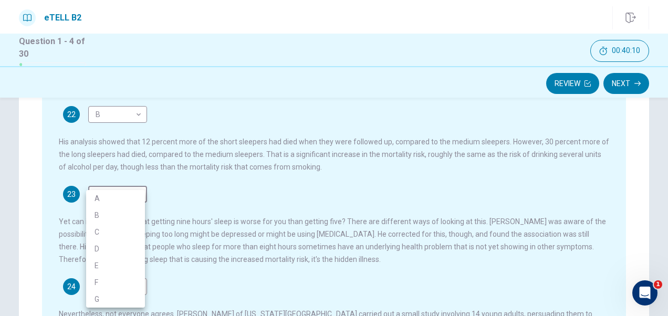
click at [381, 190] on div at bounding box center [334, 158] width 668 height 316
click at [118, 194] on body "This site uses cookies, as explained in our Privacy Policy . If you agree to th…" at bounding box center [334, 158] width 668 height 316
click at [103, 279] on li "F" at bounding box center [115, 282] width 59 height 17
type input "*"
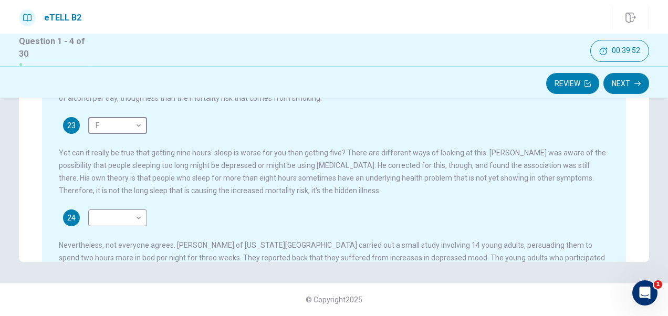
scroll to position [65, 0]
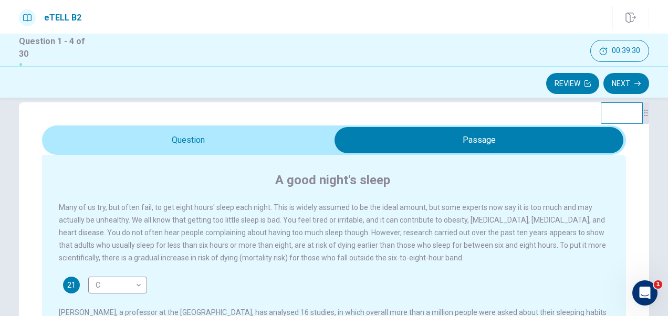
click at [658, 292] on div "Questions 21 - 24 For questions 21 – 24 match the headings (A – G) in the box b…" at bounding box center [334, 313] width 664 height 422
click at [652, 289] on icon "Open Intercom Messenger" at bounding box center [643, 291] width 17 height 17
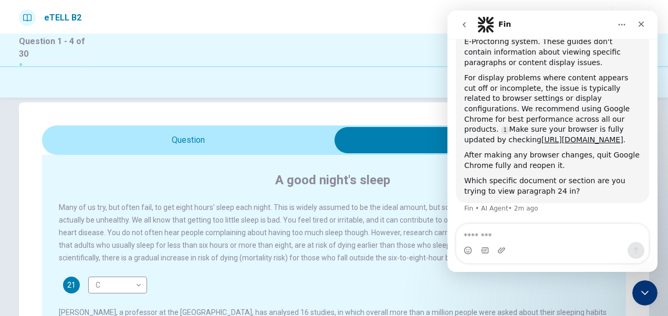
click at [525, 238] on textarea "Message…" at bounding box center [552, 233] width 192 height 18
type textarea "*******"
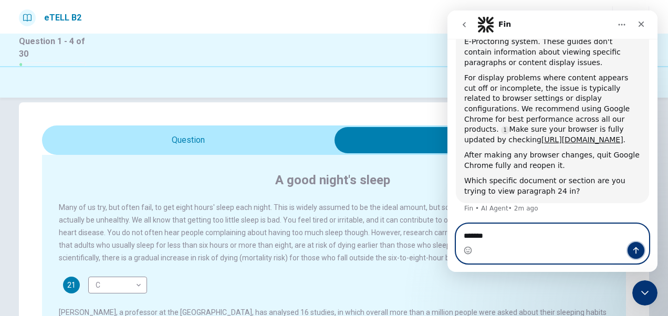
drag, startPoint x: 638, startPoint y: 256, endPoint x: 638, endPoint y: 248, distance: 7.9
click at [639, 254] on button "Send a message…" at bounding box center [636, 250] width 17 height 17
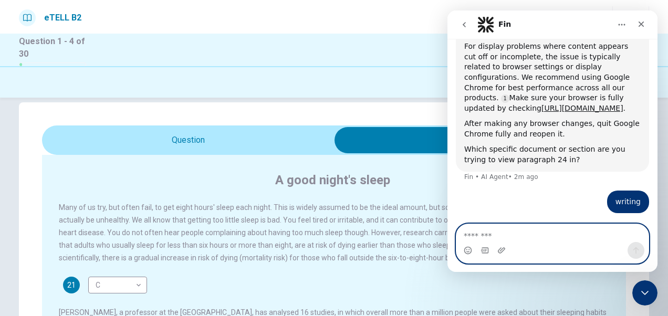
scroll to position [235, 0]
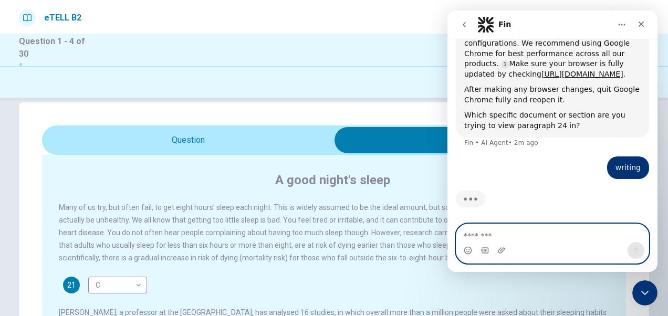
click at [544, 237] on textarea "Message…" at bounding box center [552, 233] width 193 height 18
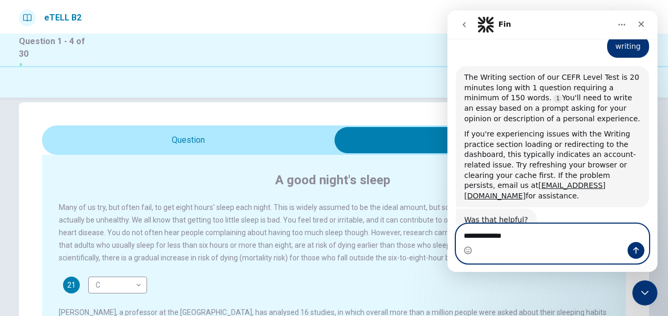
scroll to position [364, 0]
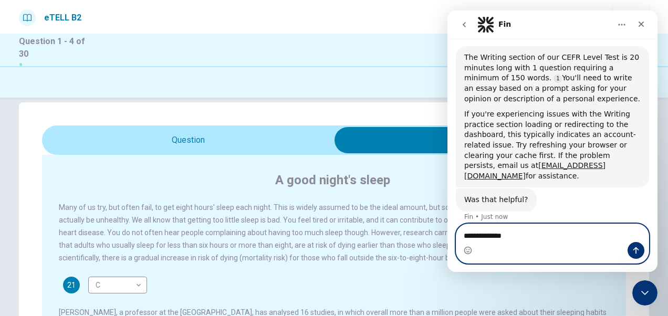
type textarea "**********"
click at [642, 247] on button "Send a message…" at bounding box center [636, 250] width 17 height 17
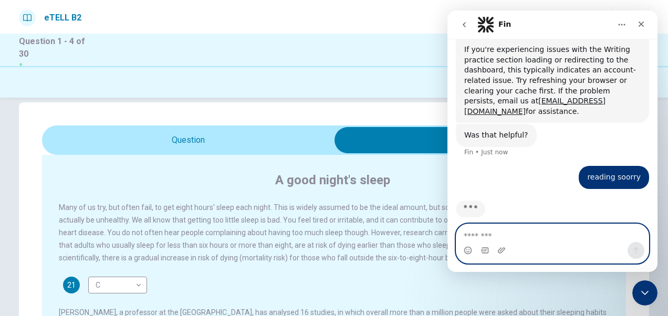
scroll to position [430, 0]
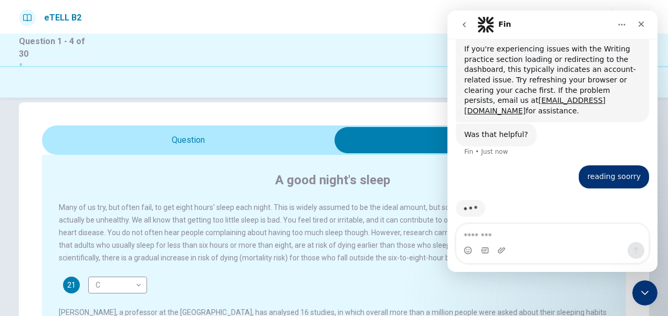
click at [340, 77] on div "Review Next" at bounding box center [334, 84] width 630 height 20
click at [641, 27] on icon "Close" at bounding box center [641, 24] width 8 height 8
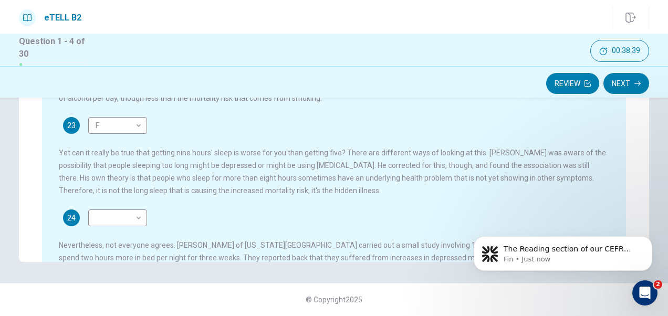
scroll to position [550, 0]
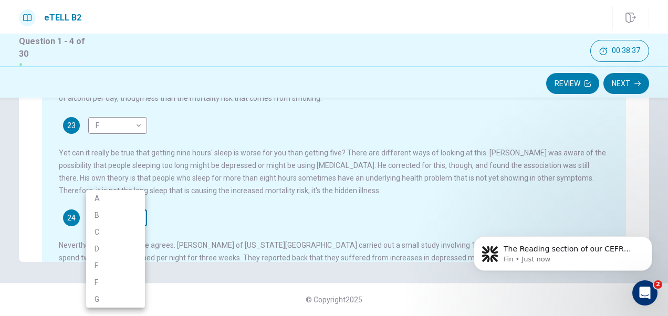
click at [121, 217] on body "This site uses cookies, as explained in our Privacy Policy . If you agree to th…" at bounding box center [334, 158] width 668 height 316
click at [297, 206] on div at bounding box center [334, 158] width 668 height 316
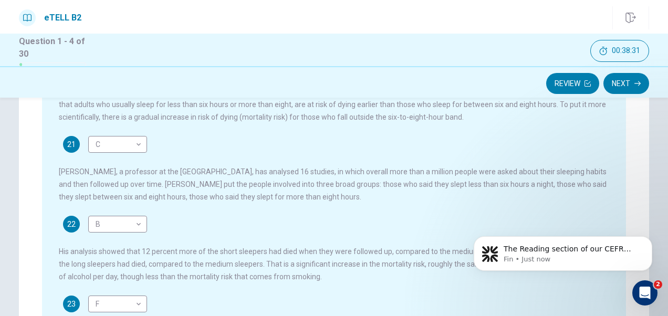
scroll to position [0, 0]
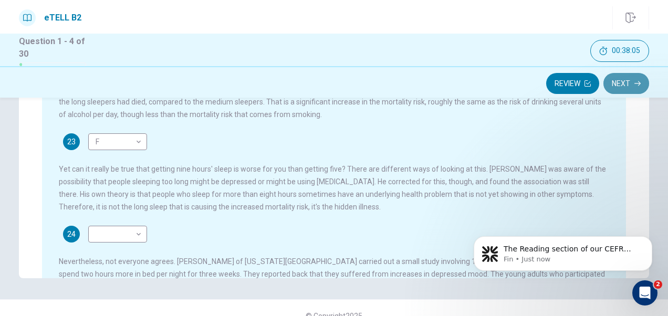
click at [620, 82] on button "Next" at bounding box center [626, 83] width 46 height 21
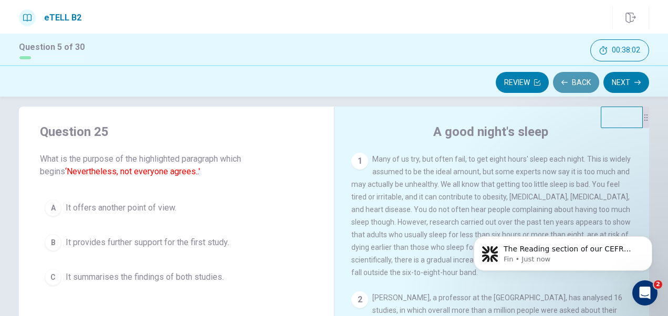
click at [571, 81] on button "Back" at bounding box center [576, 82] width 46 height 21
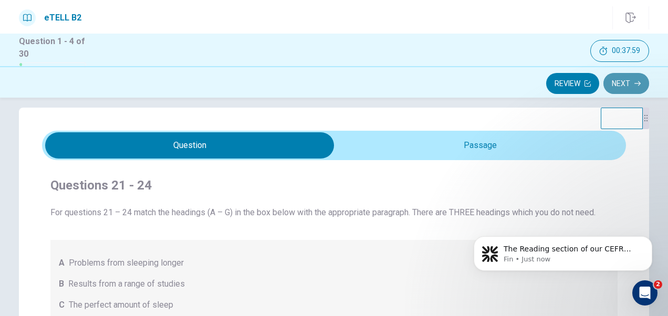
click at [621, 85] on button "Next" at bounding box center [626, 83] width 46 height 21
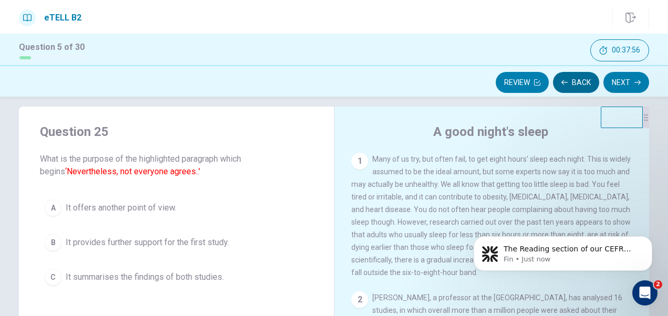
click at [581, 85] on button "Back" at bounding box center [576, 82] width 46 height 21
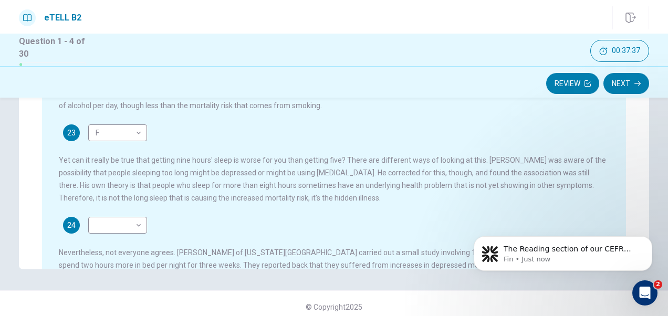
scroll to position [279, 0]
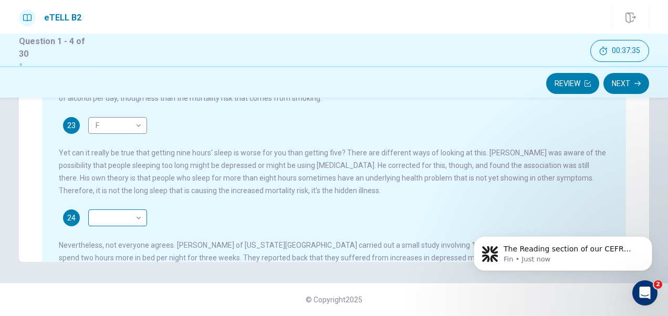
click at [132, 218] on body "This site uses cookies, as explained in our Privacy Policy . If you agree to th…" at bounding box center [334, 158] width 668 height 316
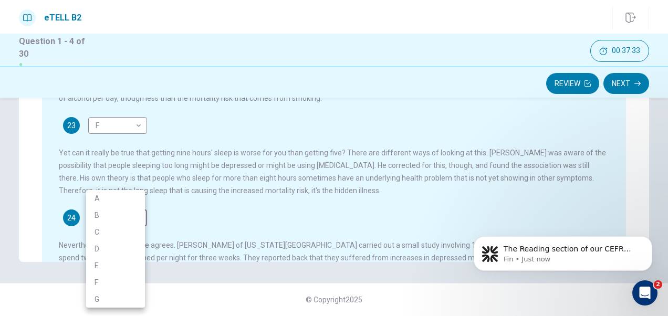
click at [210, 207] on div at bounding box center [334, 158] width 668 height 316
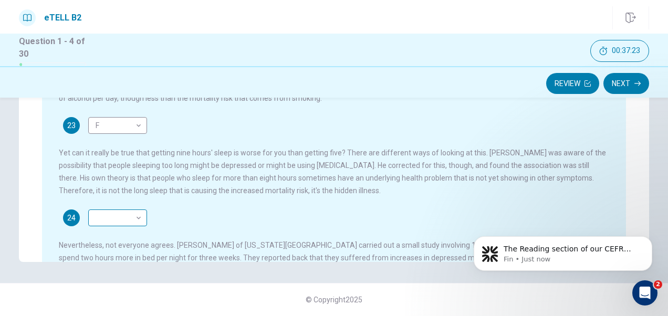
click at [123, 218] on body "This site uses cookies, as explained in our Privacy Policy . If you agree to th…" at bounding box center [334, 158] width 668 height 316
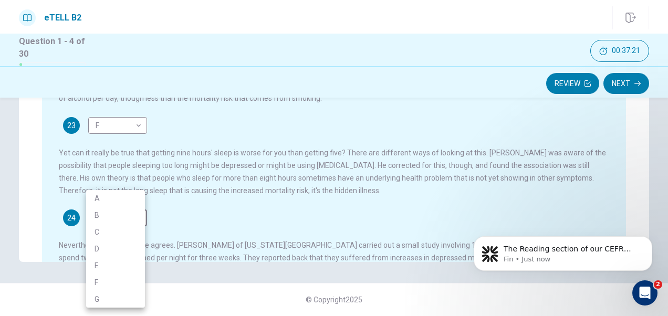
click at [114, 200] on li "A" at bounding box center [115, 198] width 59 height 17
type input "*"
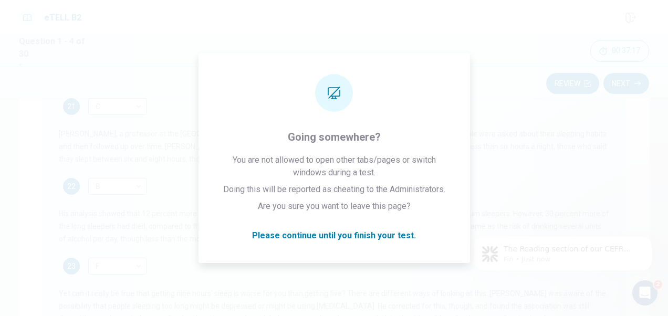
scroll to position [174, 0]
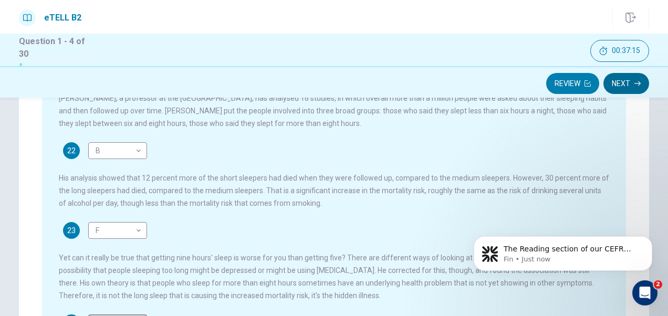
click at [622, 84] on button "Next" at bounding box center [626, 83] width 46 height 21
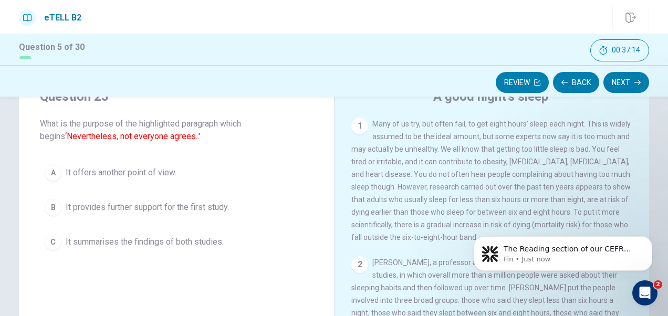
scroll to position [0, 0]
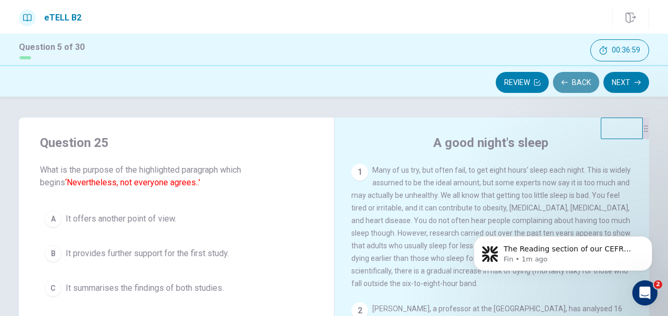
click at [581, 77] on button "Back" at bounding box center [576, 82] width 46 height 21
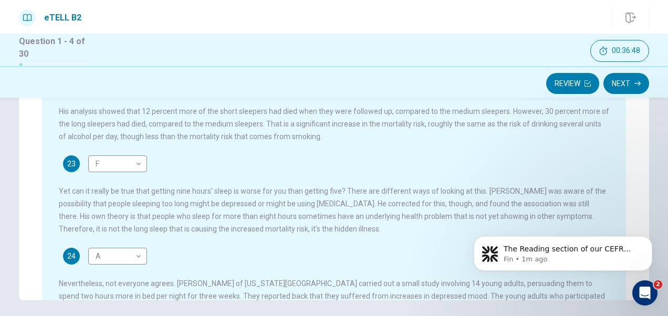
scroll to position [279, 0]
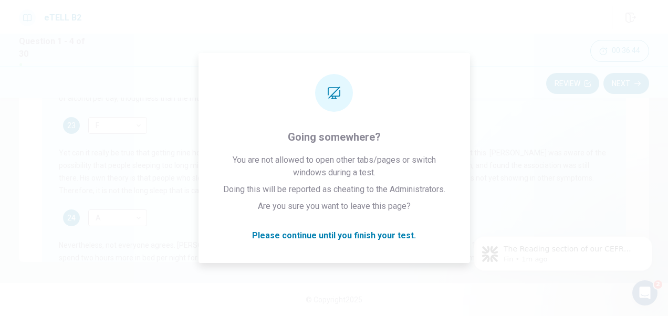
click at [633, 215] on div "The Reading section of our CEFR Level Test is 20 minutes long with 12-15 questi…" at bounding box center [562, 205] width 193 height 131
click at [649, 239] on icon "Dismiss notification" at bounding box center [649, 239] width 4 height 4
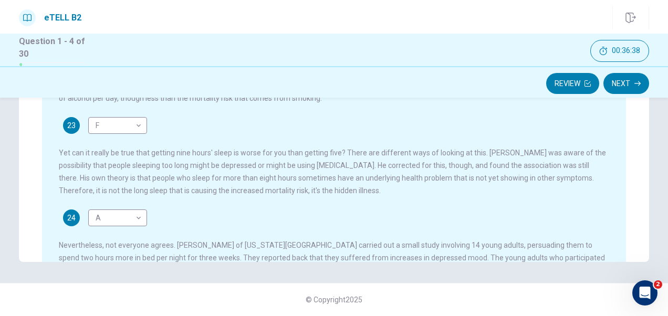
drag, startPoint x: 543, startPoint y: 255, endPoint x: 512, endPoint y: 239, distance: 35.0
click at [538, 265] on div "Questions 21 - 24 For questions 21 – 24 match the headings (A – G) in the box b…" at bounding box center [334, 207] width 668 height 218
click at [491, 226] on div "24 A * ​ Nevertheless, not everyone agrees. [PERSON_NAME] of [US_STATE][GEOGRAP…" at bounding box center [334, 256] width 551 height 92
drag, startPoint x: 437, startPoint y: 200, endPoint x: 432, endPoint y: 171, distance: 29.4
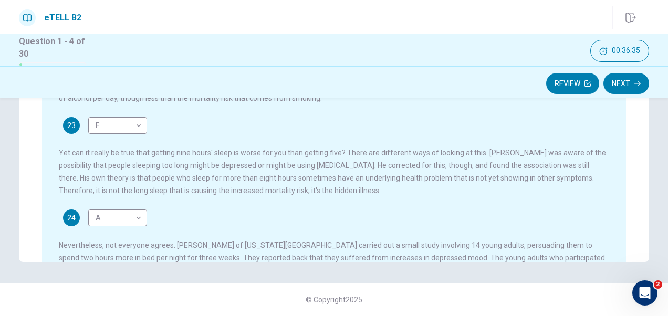
click at [431, 171] on div "Many of us try, but often fail, to get eight hours' sleep each night. This is w…" at bounding box center [341, 127] width 565 height 376
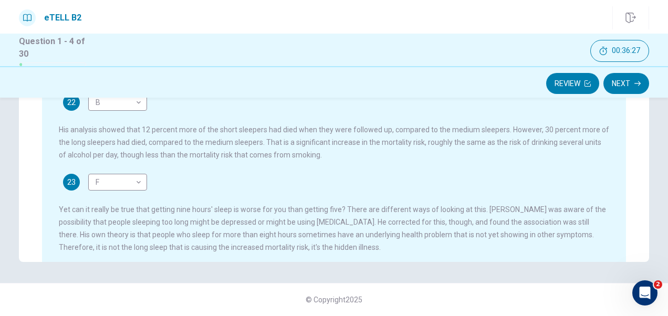
scroll to position [121, 0]
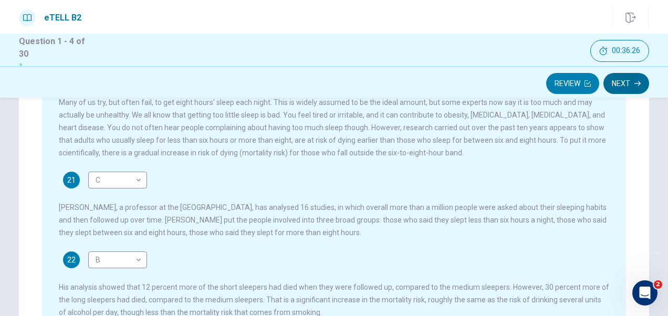
click at [626, 82] on button "Next" at bounding box center [626, 83] width 46 height 21
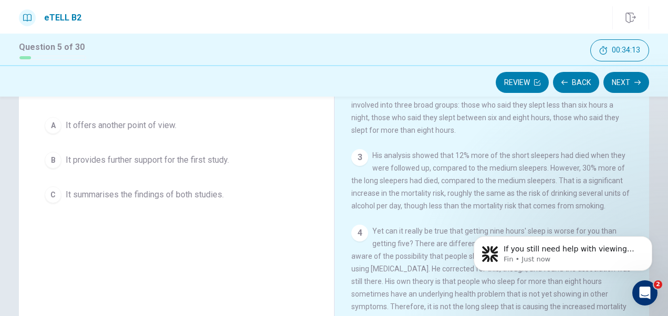
scroll to position [64, 0]
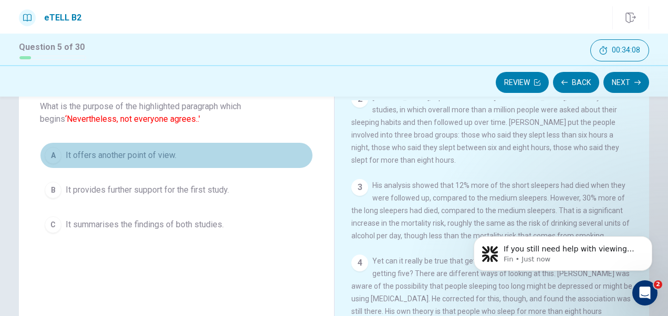
click at [112, 157] on span "It offers another point of view." at bounding box center [121, 155] width 111 height 13
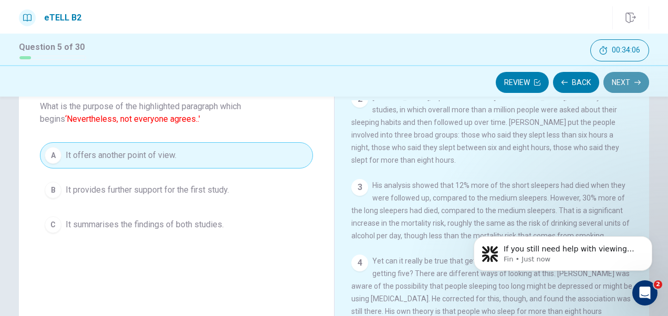
click at [626, 80] on button "Next" at bounding box center [626, 82] width 46 height 21
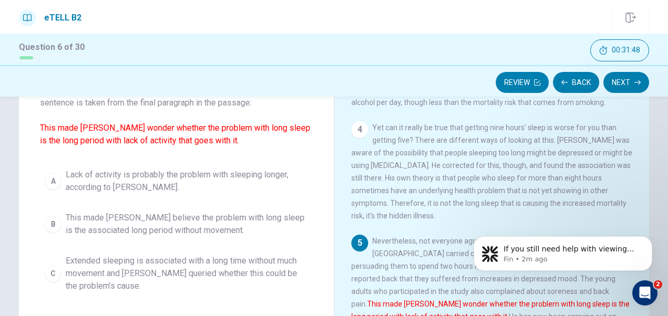
scroll to position [158, 0]
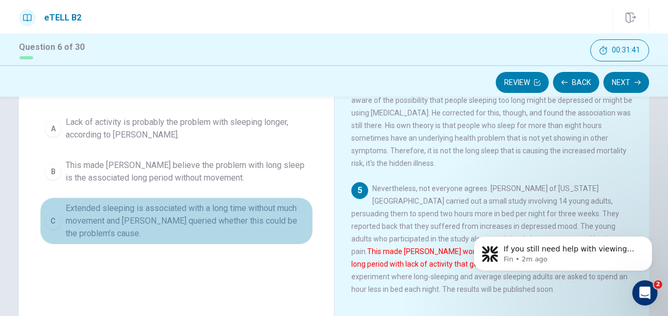
click at [52, 220] on div "C" at bounding box center [53, 221] width 17 height 17
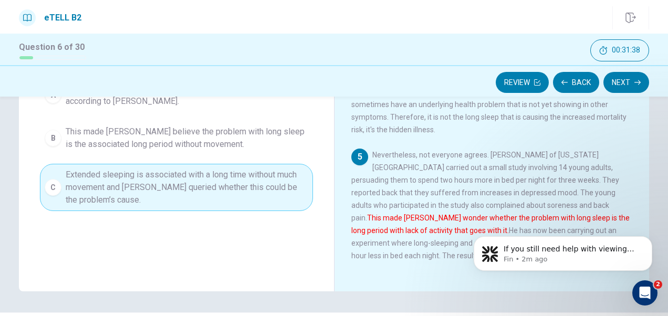
scroll to position [221, 0]
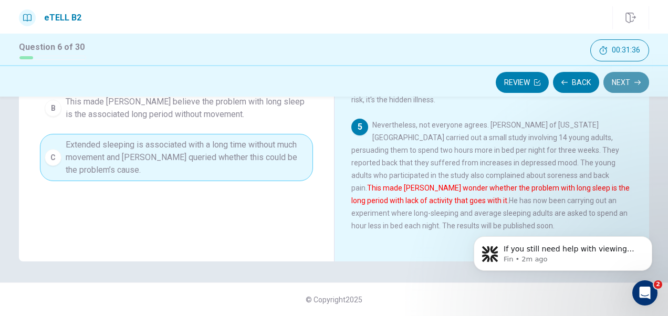
click at [628, 79] on button "Next" at bounding box center [626, 82] width 46 height 21
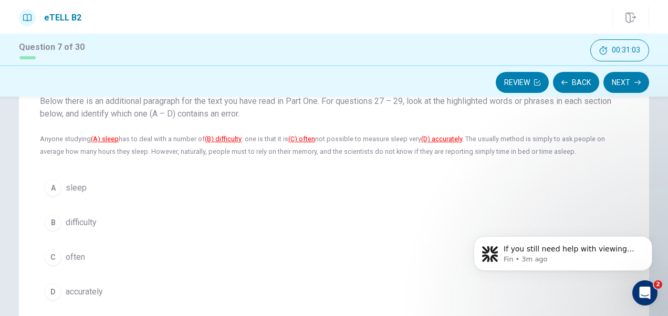
scroll to position [53, 0]
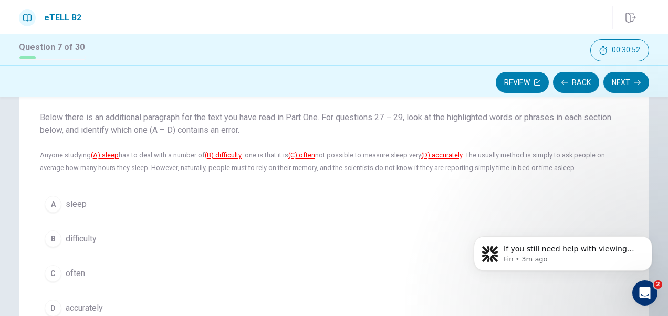
click at [74, 239] on span "difficulty" at bounding box center [81, 239] width 31 height 13
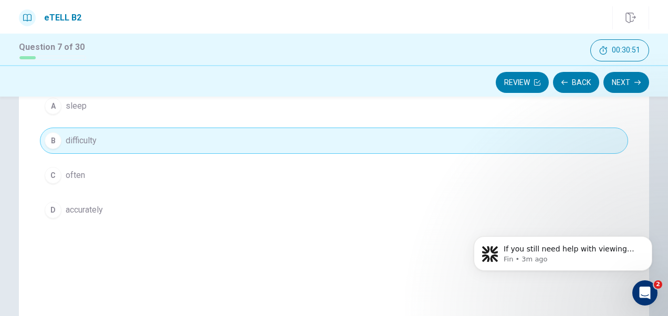
scroll to position [210, 0]
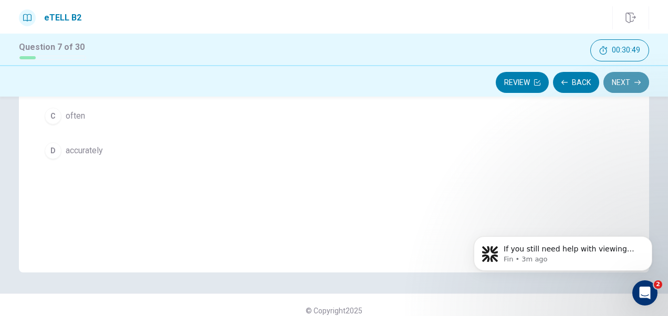
click at [617, 84] on button "Next" at bounding box center [626, 82] width 46 height 21
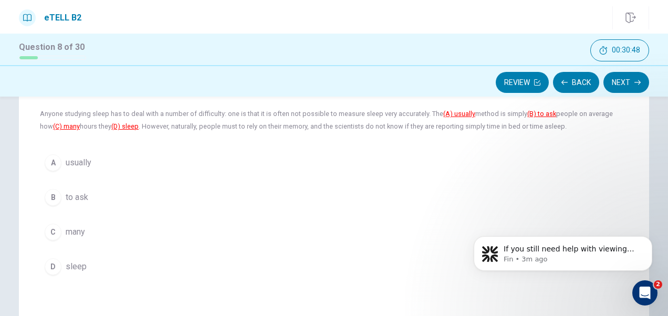
scroll to position [53, 0]
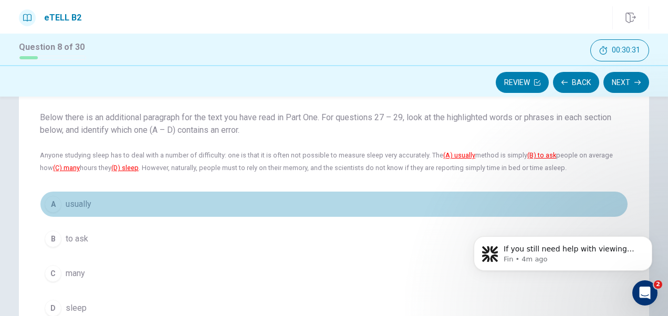
click at [77, 203] on span "usually" at bounding box center [79, 204] width 26 height 13
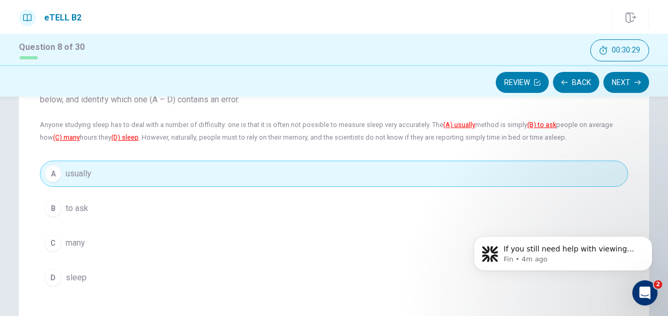
scroll to position [158, 0]
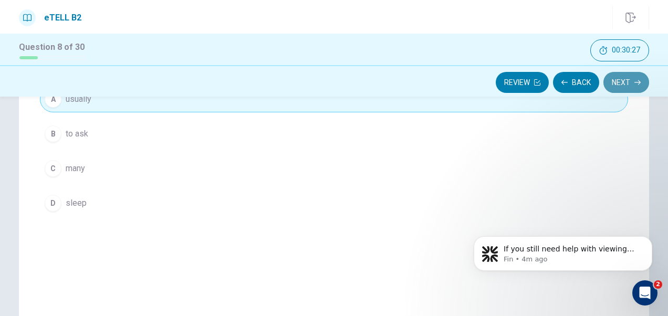
click at [625, 86] on button "Next" at bounding box center [626, 82] width 46 height 21
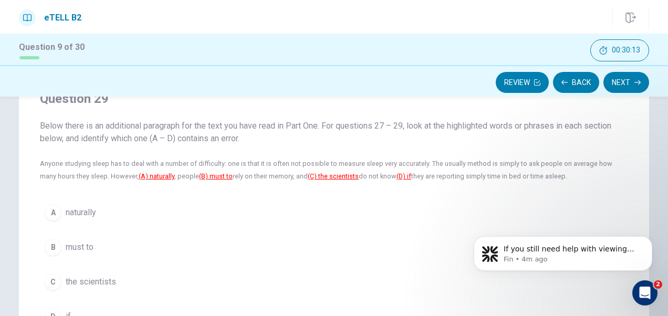
scroll to position [105, 0]
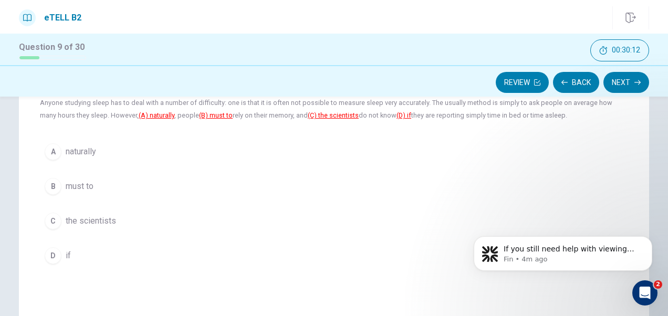
click at [79, 186] on span "must to" at bounding box center [80, 186] width 28 height 13
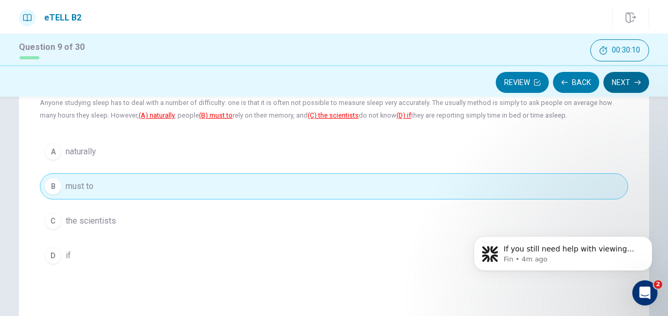
click at [620, 82] on button "Next" at bounding box center [626, 82] width 46 height 21
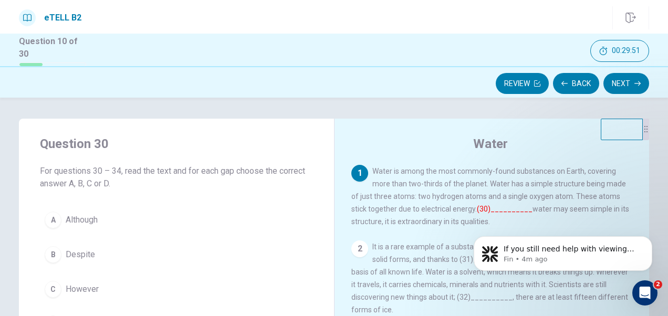
scroll to position [53, 0]
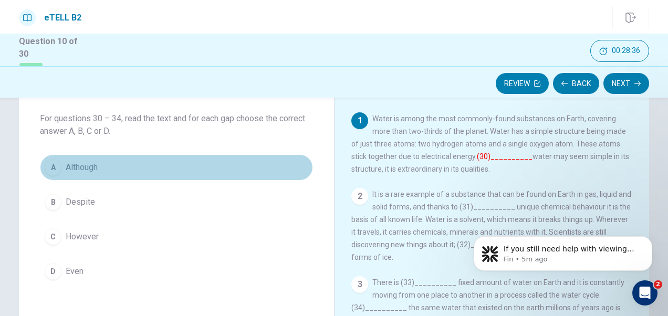
click at [85, 168] on span "Although" at bounding box center [82, 167] width 32 height 13
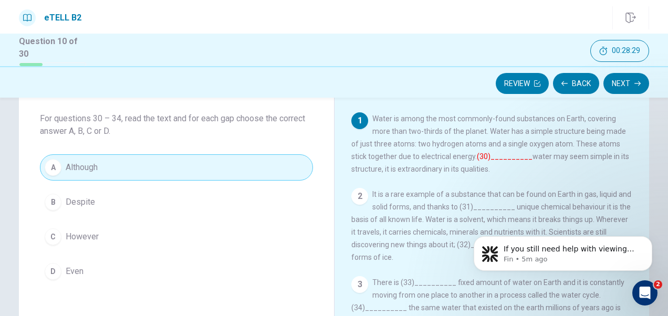
scroll to position [105, 0]
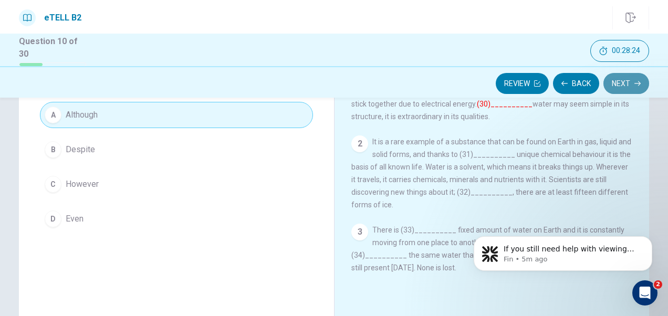
click at [631, 83] on button "Next" at bounding box center [626, 83] width 46 height 21
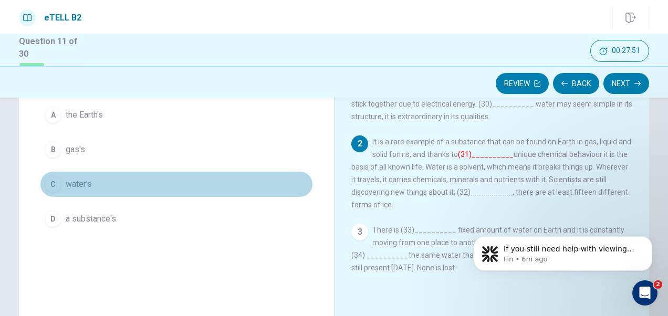
click at [81, 179] on span "water's" at bounding box center [79, 184] width 26 height 13
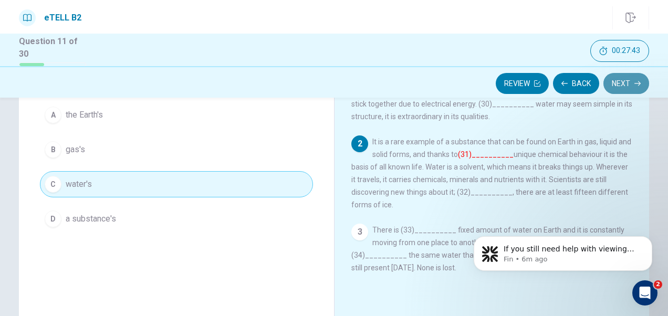
click at [622, 82] on button "Next" at bounding box center [626, 83] width 46 height 21
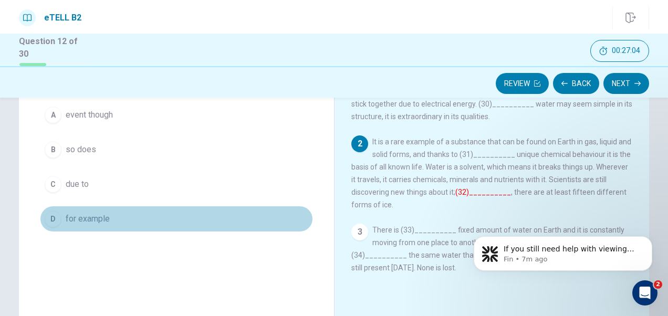
click at [89, 216] on span "for example" at bounding box center [88, 219] width 44 height 13
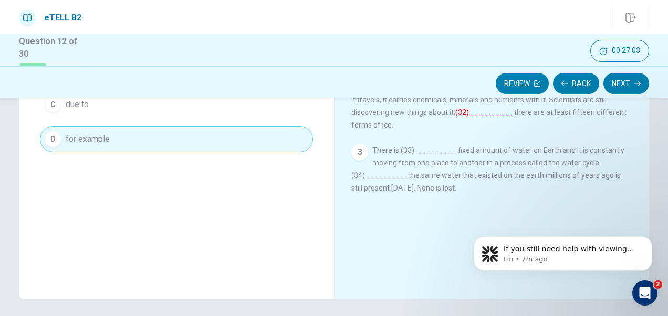
scroll to position [210, 0]
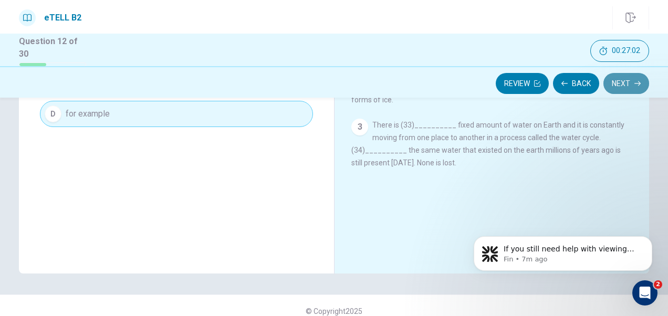
click at [626, 84] on button "Next" at bounding box center [626, 83] width 46 height 21
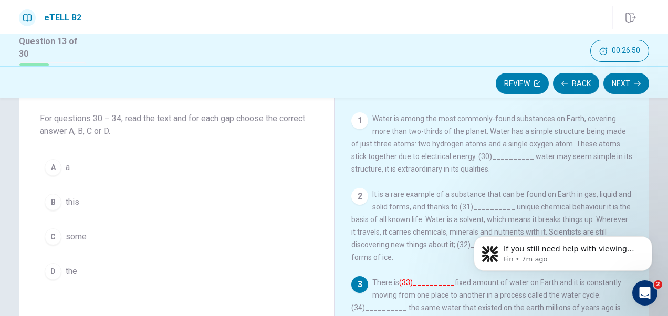
scroll to position [105, 0]
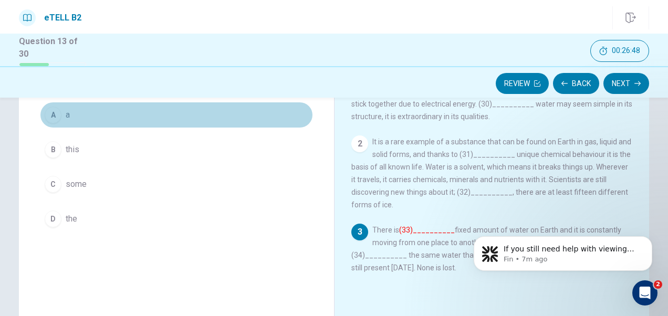
click at [144, 108] on button "A a" at bounding box center [176, 115] width 273 height 26
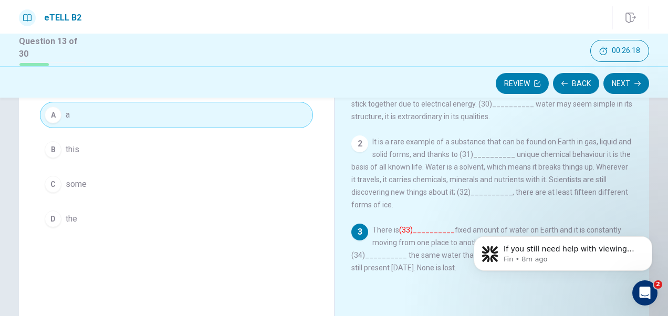
scroll to position [158, 0]
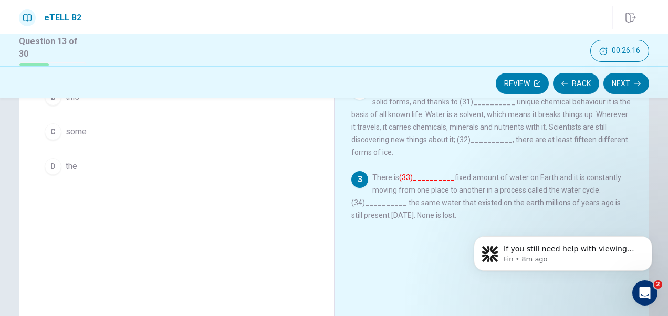
drag, startPoint x: 628, startPoint y: 78, endPoint x: 601, endPoint y: 115, distance: 46.2
click at [629, 78] on button "Next" at bounding box center [626, 83] width 46 height 21
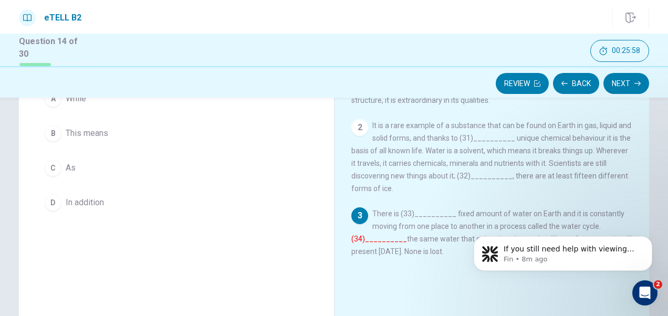
scroll to position [105, 0]
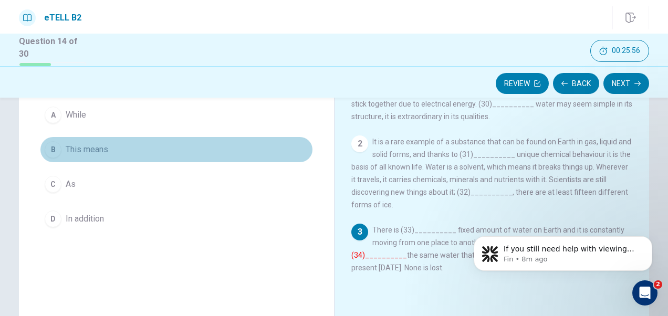
click at [95, 148] on span "This means" at bounding box center [87, 149] width 43 height 13
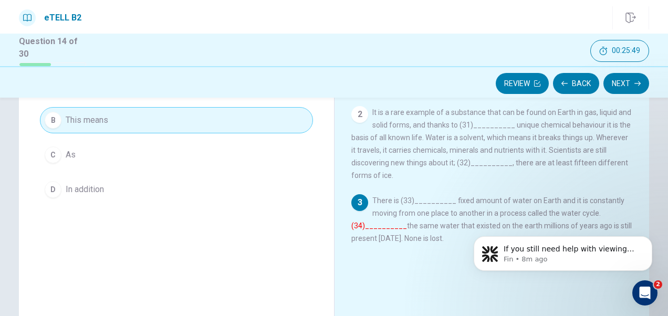
scroll to position [158, 0]
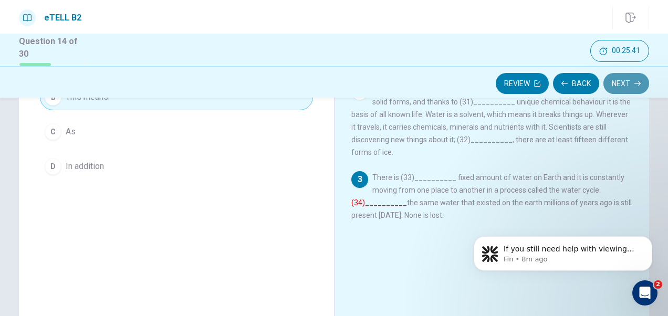
click at [626, 77] on button "Next" at bounding box center [626, 83] width 46 height 21
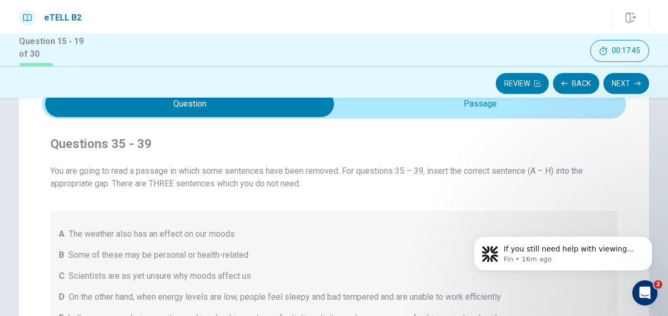
scroll to position [0, 0]
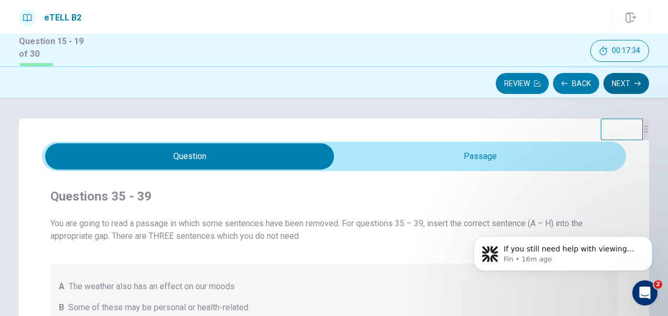
click at [640, 79] on button "Next" at bounding box center [626, 83] width 46 height 21
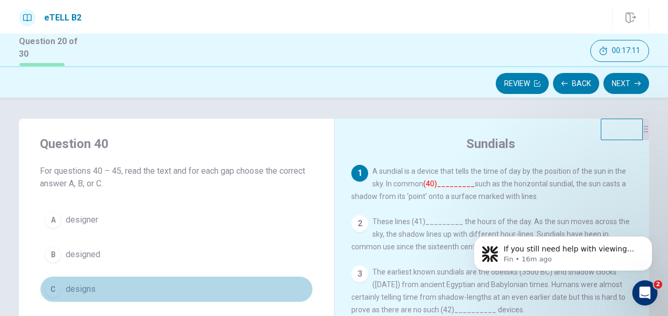
click at [75, 287] on span "designs" at bounding box center [81, 289] width 30 height 13
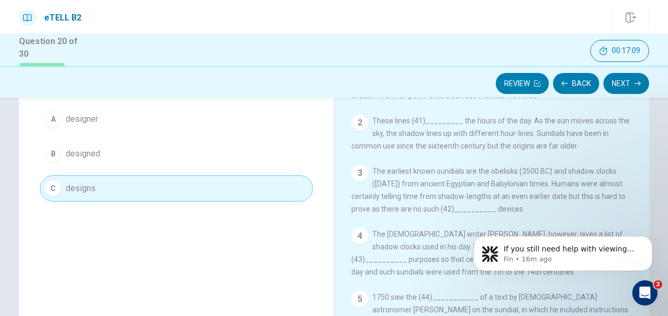
scroll to position [105, 0]
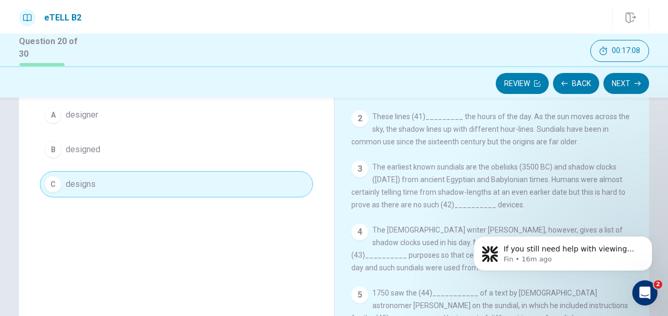
click at [619, 81] on button "Next" at bounding box center [626, 83] width 46 height 21
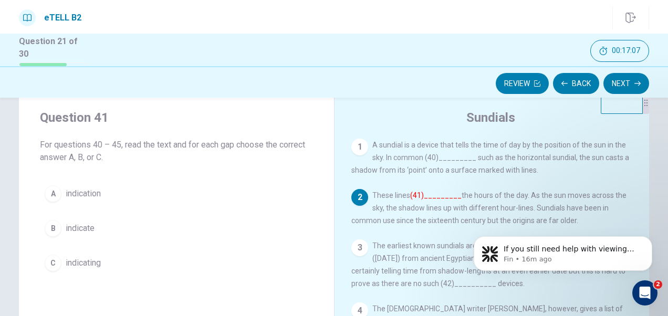
scroll to position [0, 0]
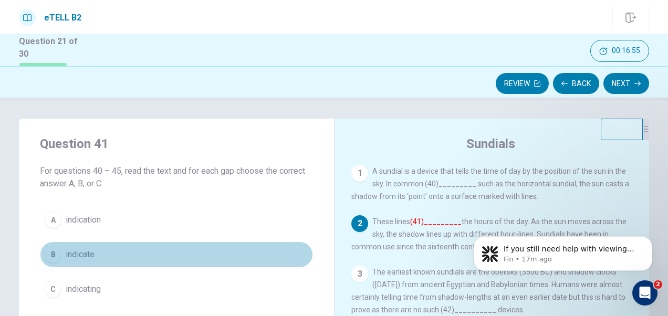
click at [77, 256] on span "indicate" at bounding box center [80, 254] width 29 height 13
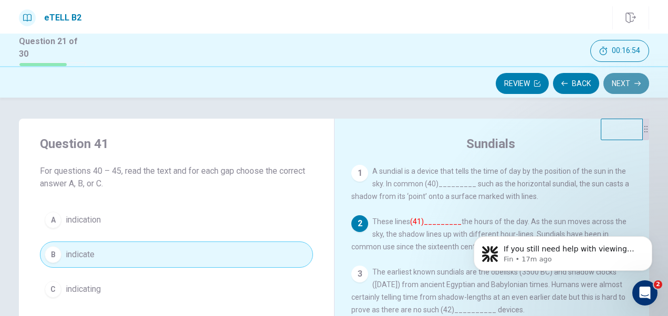
click at [626, 82] on button "Next" at bounding box center [626, 83] width 46 height 21
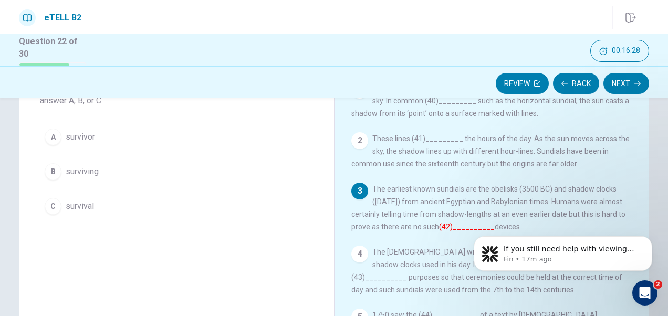
scroll to position [105, 0]
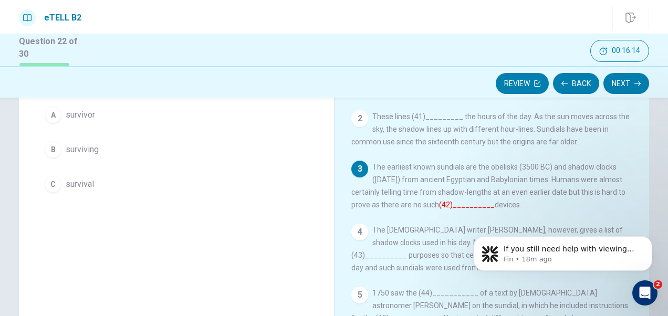
click at [101, 185] on button "C survival" at bounding box center [176, 184] width 273 height 26
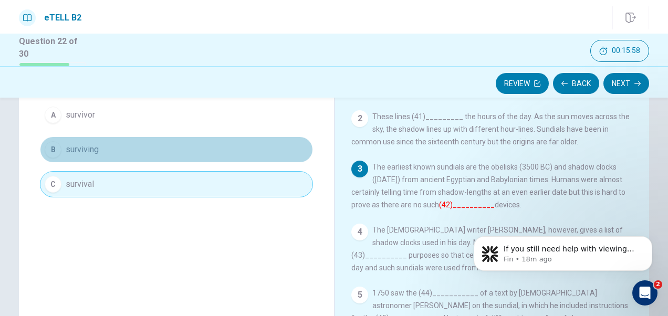
click at [91, 150] on span "surviving" at bounding box center [82, 149] width 33 height 13
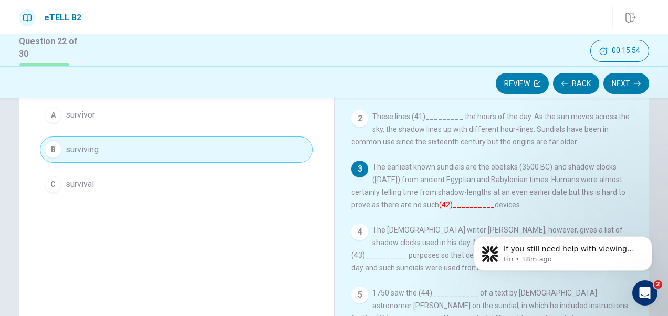
scroll to position [158, 0]
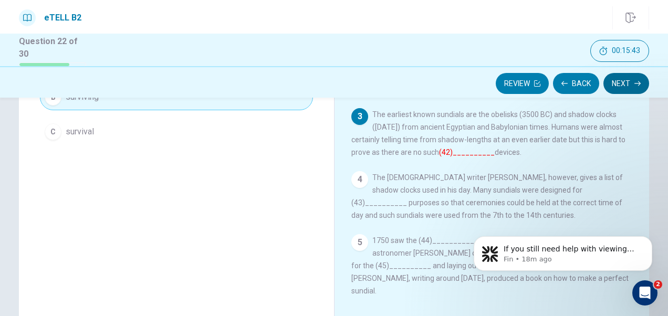
click at [627, 80] on button "Next" at bounding box center [626, 83] width 46 height 21
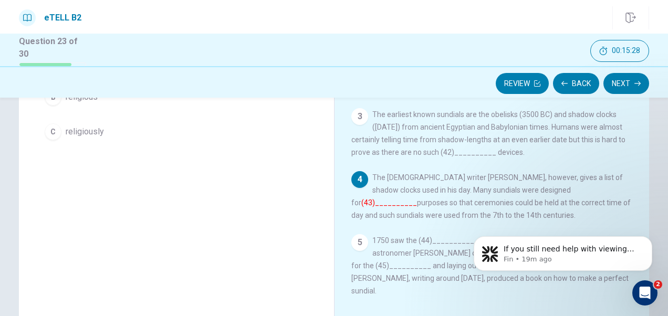
scroll to position [105, 0]
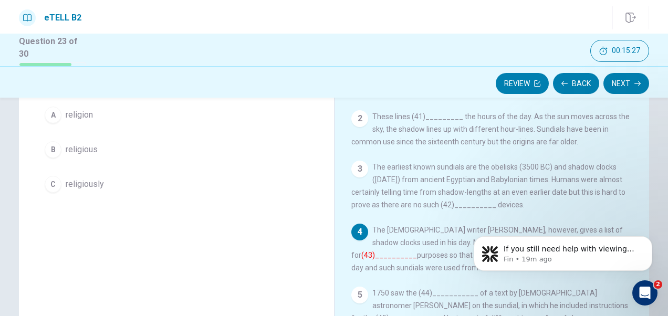
click at [100, 152] on button "B religious" at bounding box center [176, 150] width 273 height 26
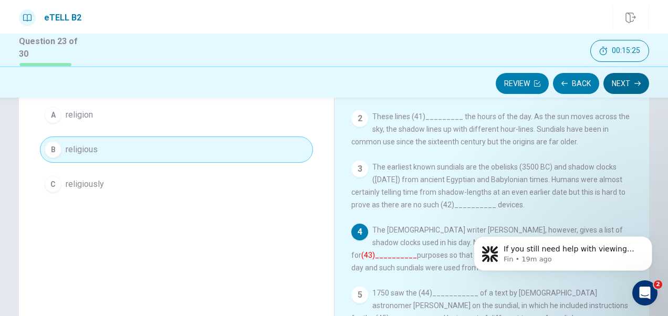
click at [624, 79] on button "Next" at bounding box center [626, 83] width 46 height 21
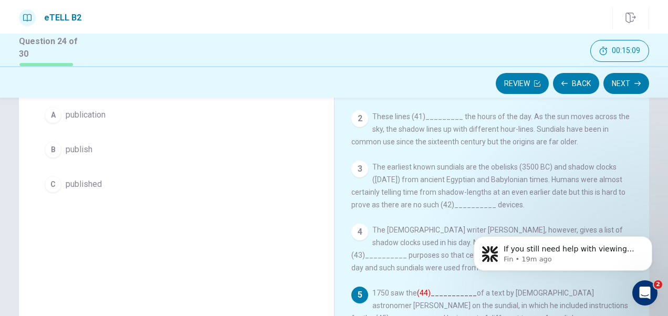
click at [90, 175] on button "C published" at bounding box center [176, 184] width 273 height 26
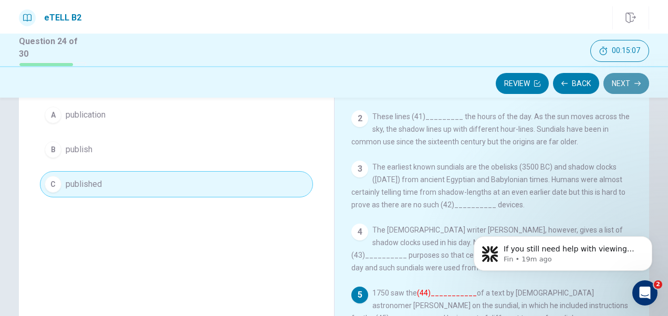
click at [626, 83] on button "Next" at bounding box center [626, 83] width 46 height 21
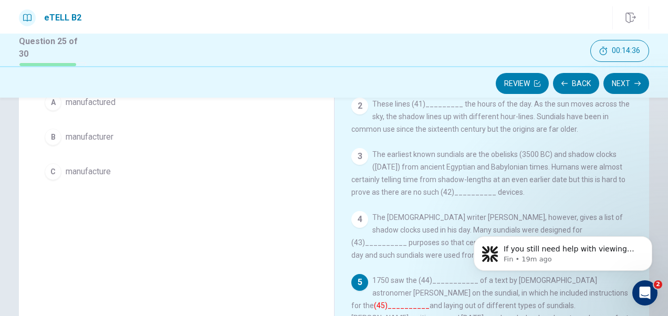
scroll to position [116, 0]
click at [95, 137] on span "manufacturer" at bounding box center [90, 138] width 48 height 13
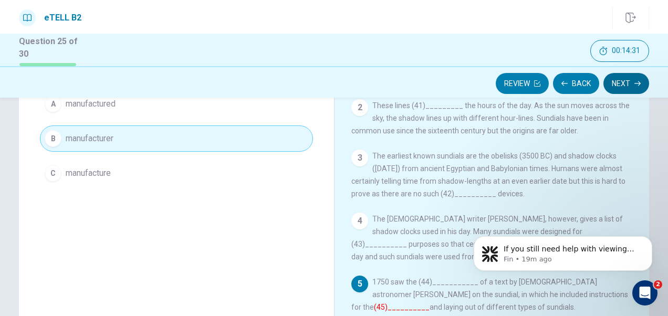
click at [625, 83] on button "Next" at bounding box center [626, 83] width 46 height 21
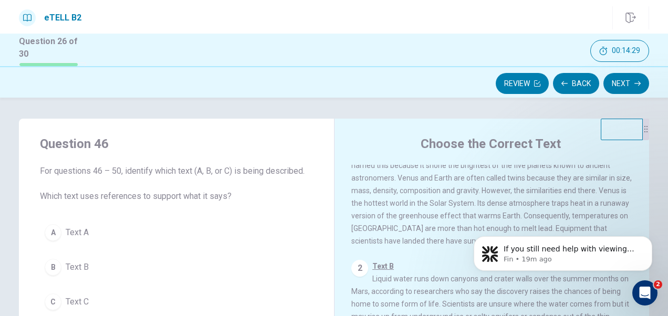
scroll to position [105, 0]
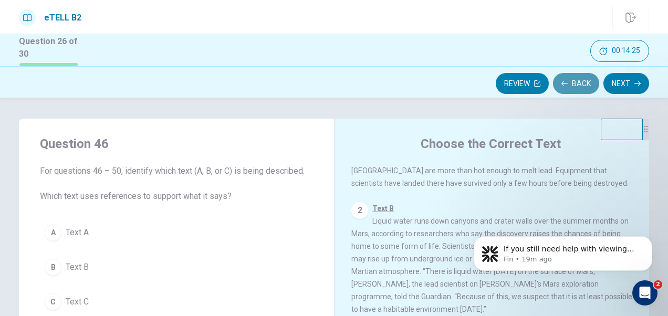
click at [575, 79] on button "Back" at bounding box center [576, 83] width 46 height 21
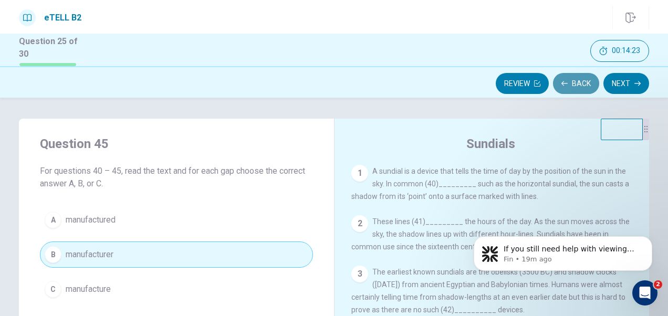
click at [574, 80] on button "Back" at bounding box center [576, 83] width 46 height 21
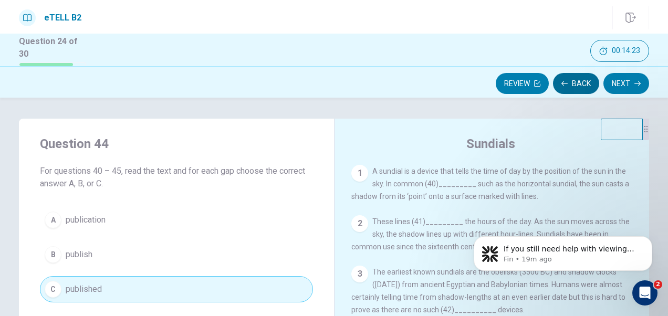
click at [574, 80] on button "Back" at bounding box center [576, 83] width 46 height 21
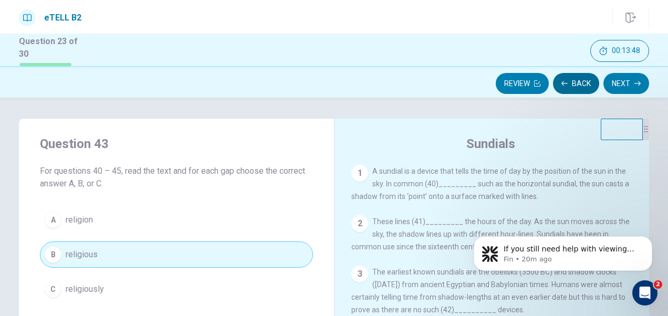
click at [591, 85] on button "Back" at bounding box center [576, 83] width 46 height 21
click at [591, 84] on button "Back" at bounding box center [576, 83] width 46 height 21
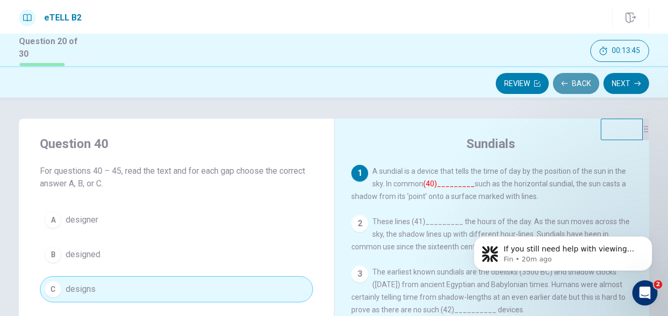
click at [591, 84] on button "Back" at bounding box center [576, 83] width 46 height 21
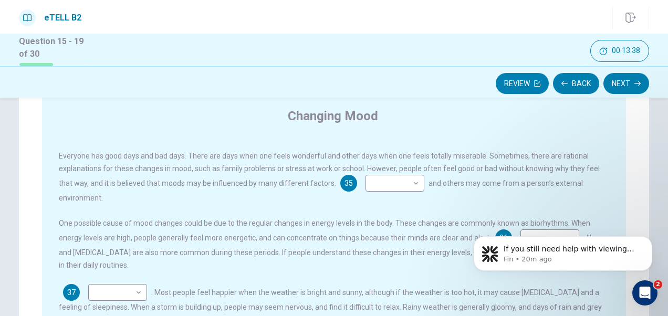
scroll to position [105, 0]
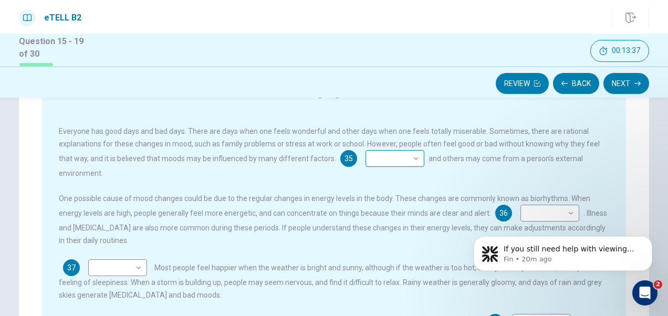
click at [364, 165] on body "This site uses cookies, as explained in our Privacy Policy . If you agree to th…" at bounding box center [334, 158] width 668 height 316
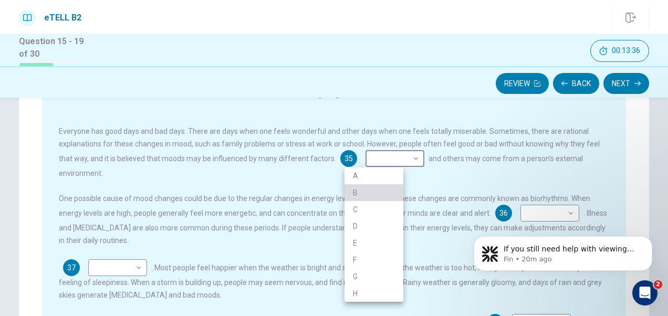
click at [349, 192] on li "B" at bounding box center [374, 192] width 59 height 17
type input "*"
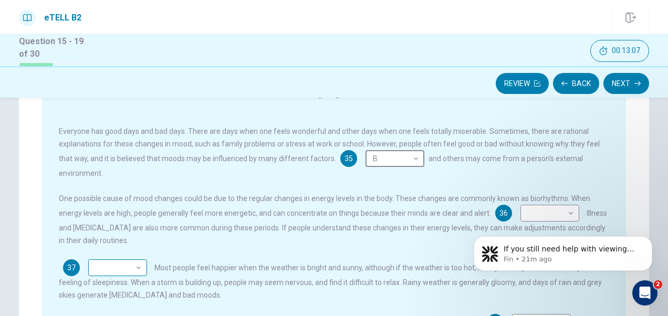
click at [143, 259] on div "​ ​" at bounding box center [117, 267] width 59 height 17
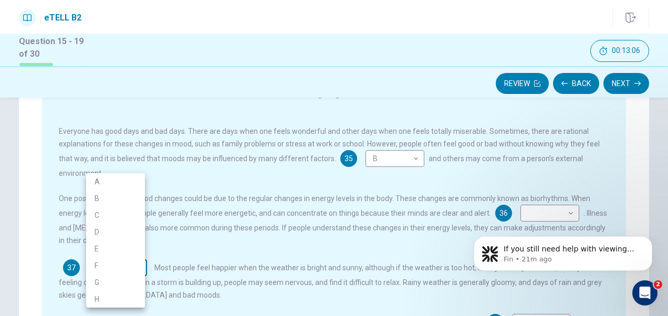
click at [140, 257] on body "This site uses cookies, as explained in our Privacy Policy . If you agree to th…" at bounding box center [334, 158] width 668 height 316
click at [133, 182] on li "A" at bounding box center [115, 181] width 59 height 17
type input "*"
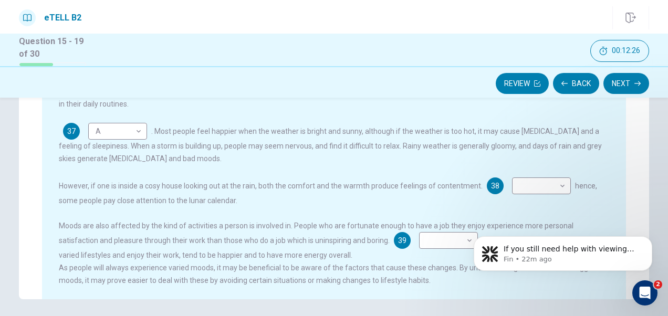
scroll to position [279, 0]
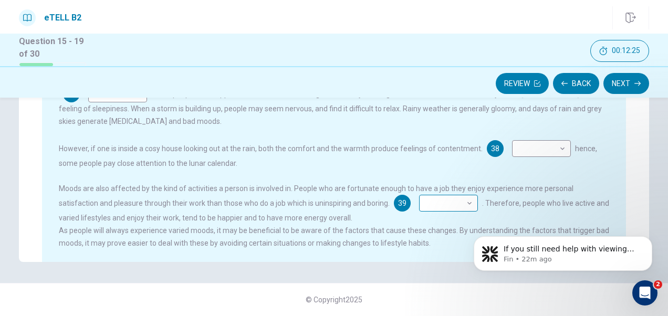
click at [381, 199] on body "This site uses cookies, as explained in our Privacy Policy . If you agree to th…" at bounding box center [334, 158] width 668 height 316
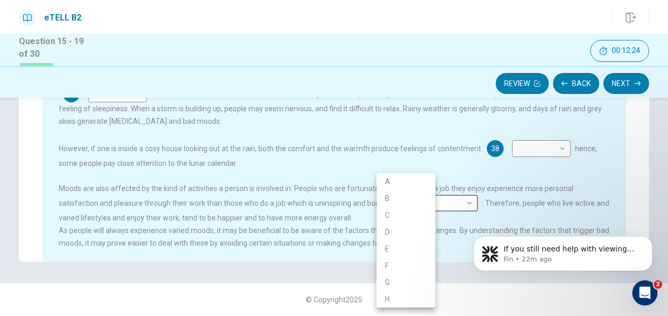
click at [383, 252] on li "E" at bounding box center [406, 249] width 59 height 17
type input "*"
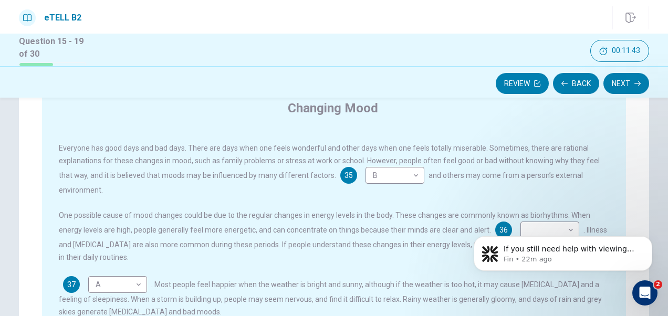
scroll to position [121, 0]
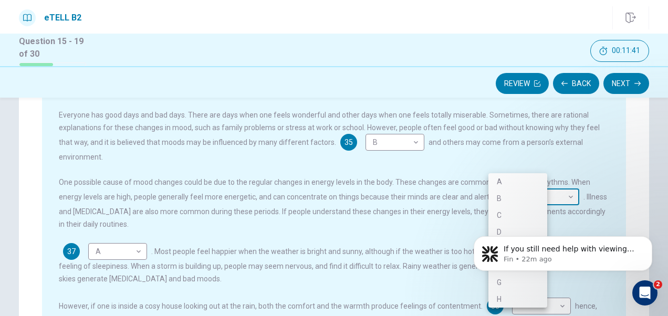
click at [519, 185] on body "This site uses cookies, as explained in our Privacy Policy . If you agree to th…" at bounding box center [334, 158] width 668 height 316
drag, startPoint x: 663, startPoint y: 190, endPoint x: 668, endPoint y: 139, distance: 51.2
click at [668, 139] on div at bounding box center [334, 158] width 668 height 316
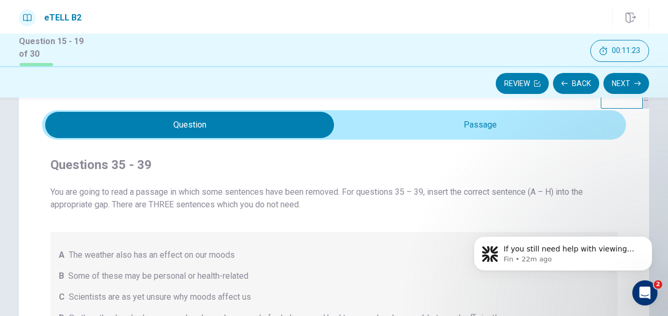
scroll to position [27, 0]
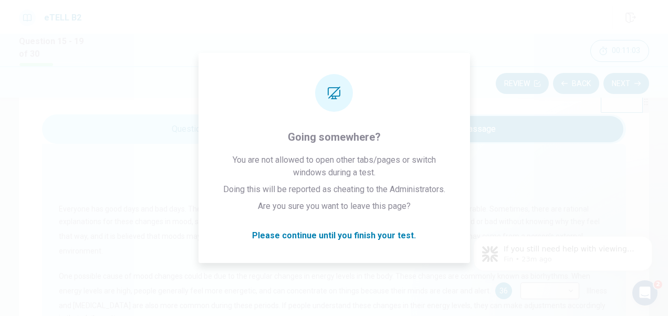
click at [518, 282] on body "If you still need help with viewing paragraph 24 or any other part of the Readi…" at bounding box center [563, 250] width 202 height 65
click html "If you still need help with viewing paragraph 24 or any other part of the Readi…"
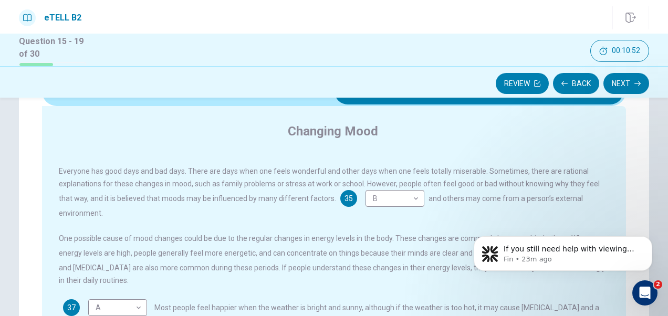
scroll to position [100, 0]
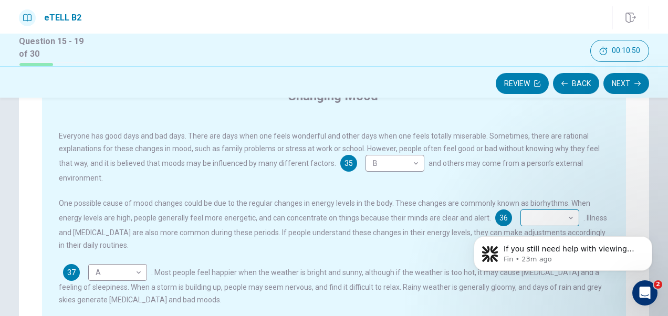
click at [523, 205] on body "This site uses cookies, as explained in our Privacy Policy . If you agree to th…" at bounding box center [334, 158] width 668 height 316
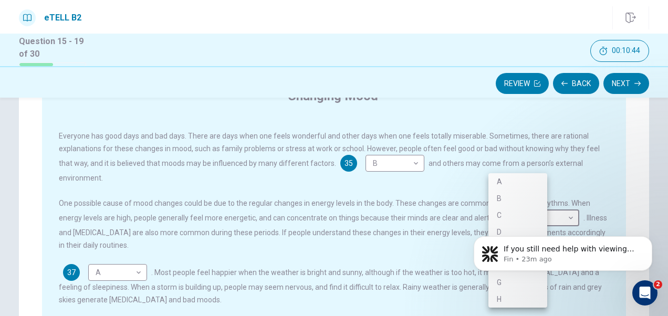
drag, startPoint x: 667, startPoint y: 182, endPoint x: 666, endPoint y: 190, distance: 8.5
click at [666, 190] on div at bounding box center [334, 158] width 668 height 316
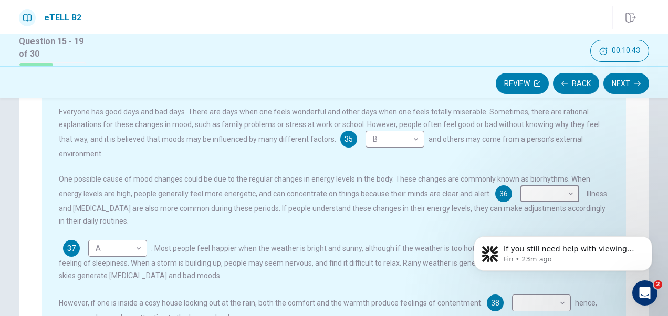
scroll to position [130, 0]
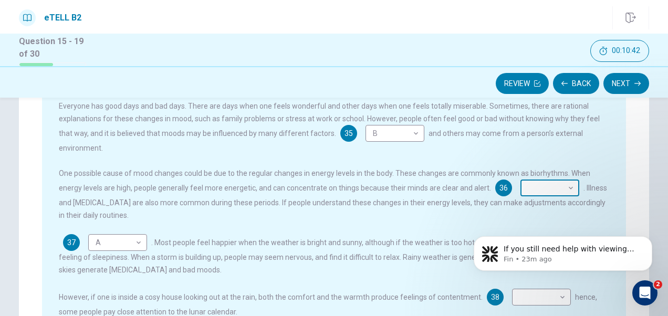
click at [527, 176] on body "This site uses cookies, as explained in our Privacy Policy . If you agree to th…" at bounding box center [334, 158] width 668 height 316
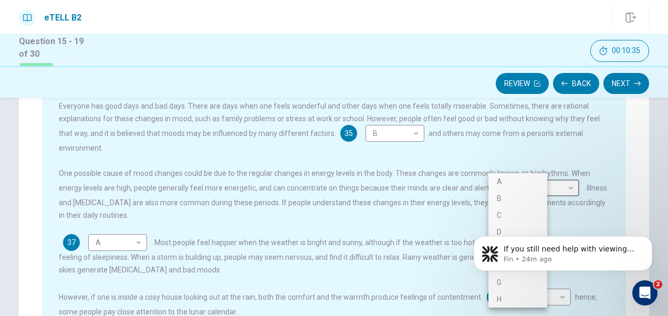
drag, startPoint x: 664, startPoint y: 178, endPoint x: 663, endPoint y: 189, distance: 11.6
click at [663, 189] on div at bounding box center [334, 158] width 668 height 316
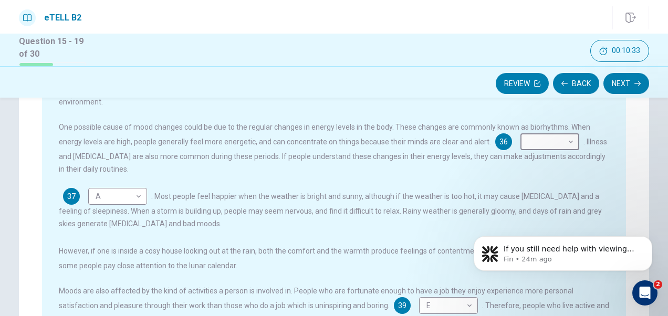
scroll to position [180, 0]
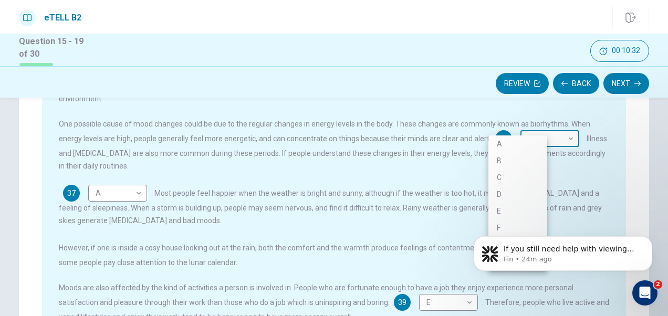
click at [532, 130] on body "This site uses cookies, as explained in our Privacy Policy . If you agree to th…" at bounding box center [334, 158] width 668 height 316
click at [512, 190] on li "D" at bounding box center [517, 194] width 59 height 17
type input "*"
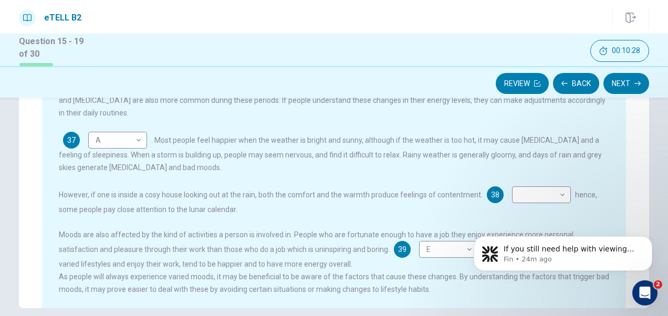
scroll to position [238, 0]
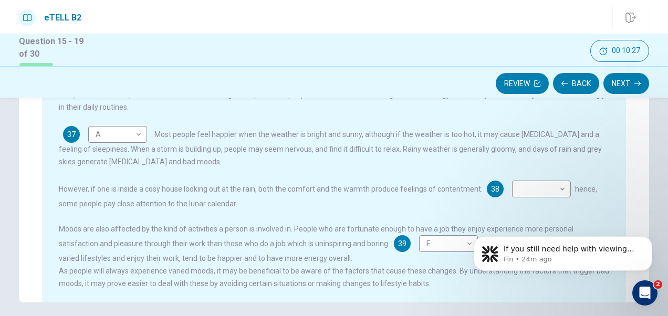
drag, startPoint x: 663, startPoint y: 202, endPoint x: 119, endPoint y: 2, distance: 579.4
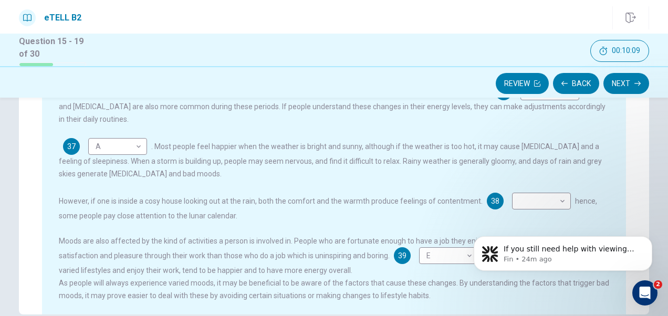
scroll to position [210, 0]
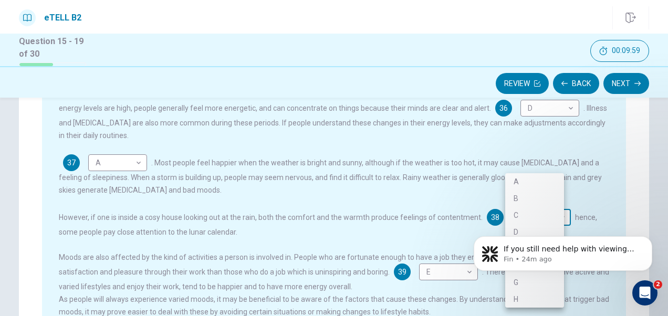
click at [535, 204] on body "This site uses cookies, as explained in our Privacy Policy . If you agree to th…" at bounding box center [334, 158] width 668 height 316
click at [508, 299] on li "H" at bounding box center [534, 299] width 59 height 17
type input "*"
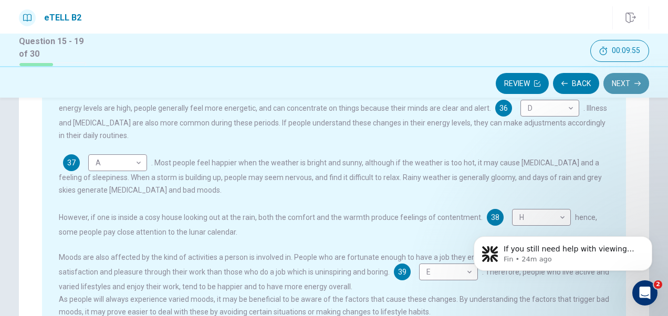
click at [615, 90] on button "Next" at bounding box center [626, 83] width 46 height 21
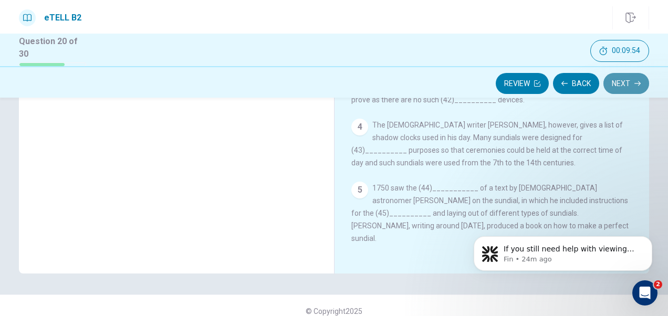
click at [616, 89] on button "Next" at bounding box center [626, 83] width 46 height 21
click at [616, 89] on div "Review Back Next" at bounding box center [334, 84] width 630 height 20
click at [616, 89] on button "Next" at bounding box center [626, 83] width 46 height 21
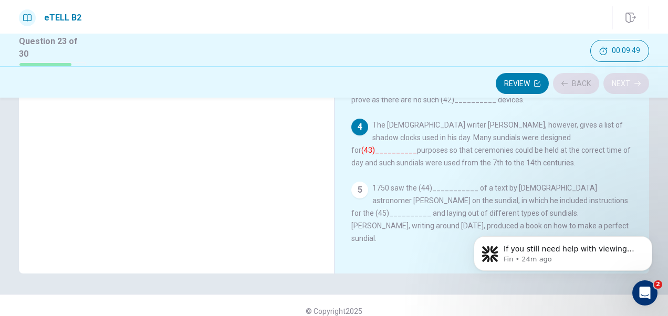
click at [616, 89] on div "Review Back Next" at bounding box center [334, 84] width 630 height 20
click at [618, 87] on button "Next" at bounding box center [626, 83] width 46 height 21
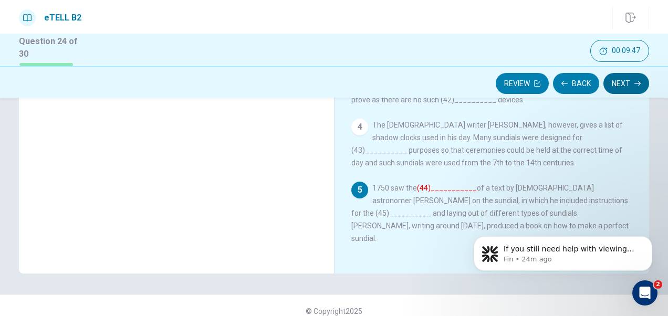
click at [618, 87] on button "Next" at bounding box center [626, 83] width 46 height 21
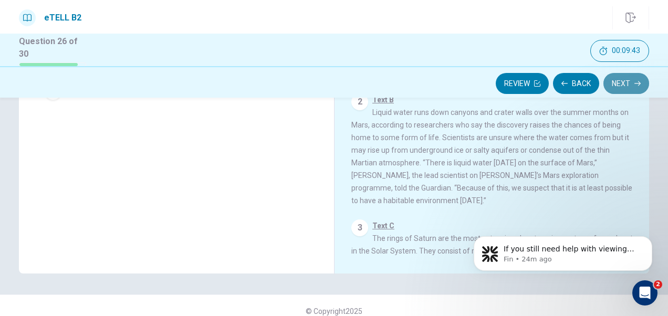
click at [618, 87] on button "Next" at bounding box center [626, 83] width 46 height 21
click at [618, 88] on button "Next" at bounding box center [626, 83] width 46 height 21
click at [616, 86] on button "Next" at bounding box center [626, 83] width 46 height 21
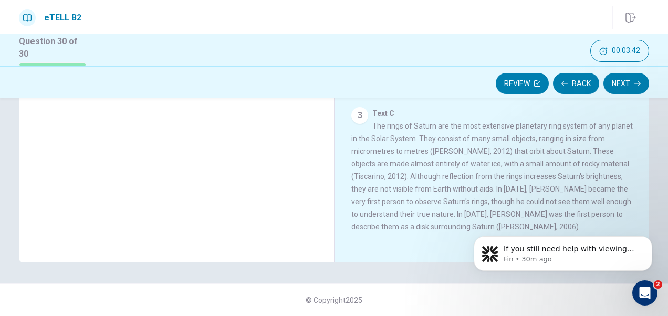
scroll to position [0, 0]
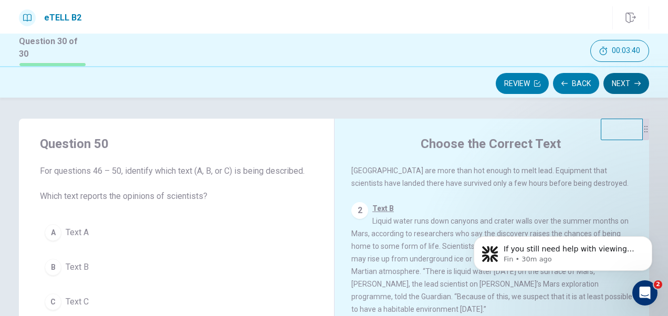
click at [611, 80] on button "Next" at bounding box center [626, 83] width 46 height 21
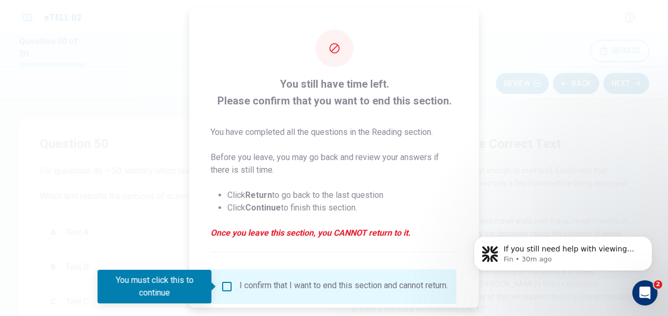
click at [591, 175] on div at bounding box center [334, 158] width 668 height 316
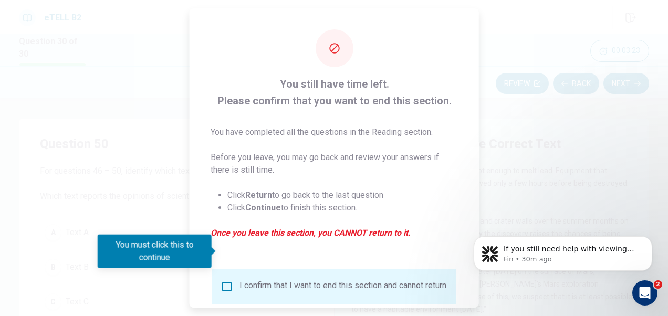
scroll to position [76, 0]
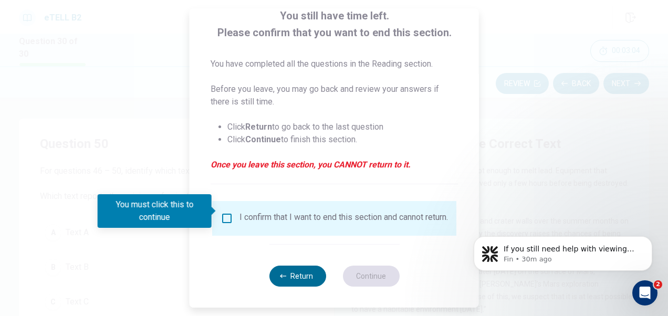
click at [318, 267] on button "Return" at bounding box center [297, 276] width 57 height 21
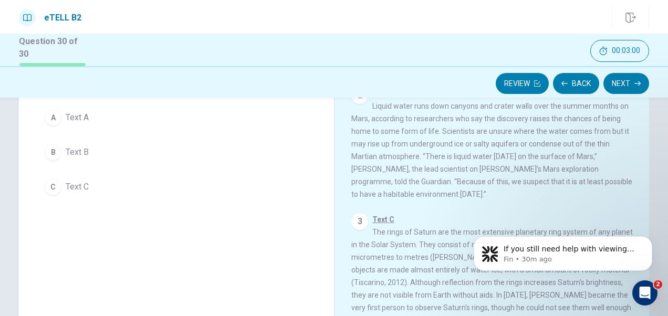
scroll to position [53, 0]
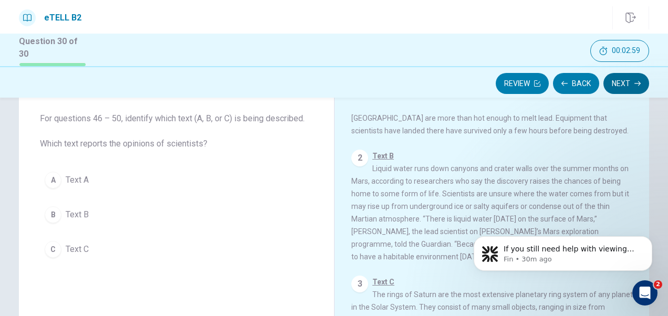
click at [623, 85] on button "Next" at bounding box center [626, 83] width 46 height 21
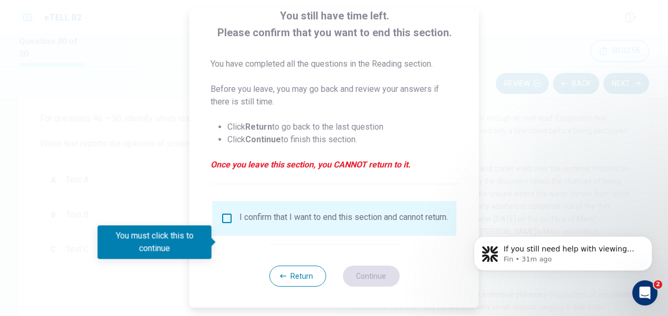
scroll to position [76, 0]
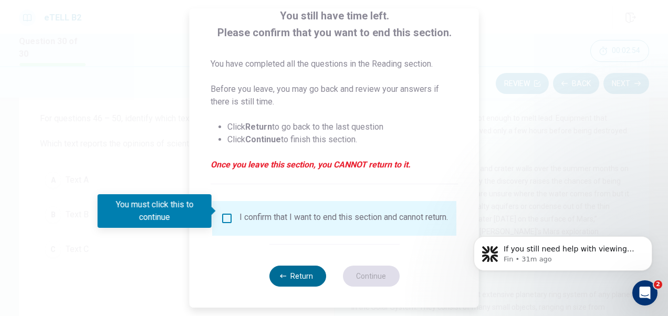
click at [300, 272] on button "Return" at bounding box center [297, 276] width 57 height 21
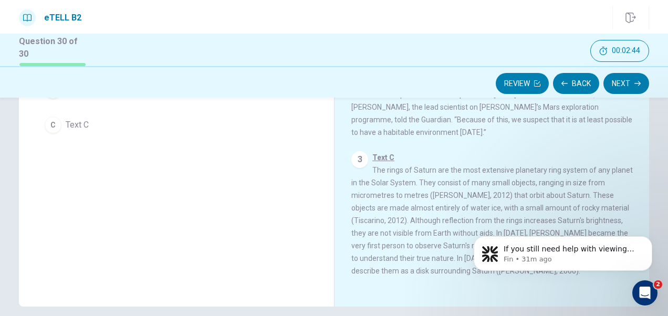
scroll to position [11, 0]
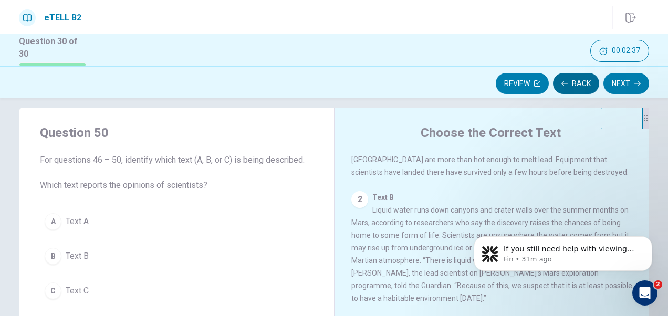
click at [583, 78] on button "Back" at bounding box center [576, 83] width 46 height 21
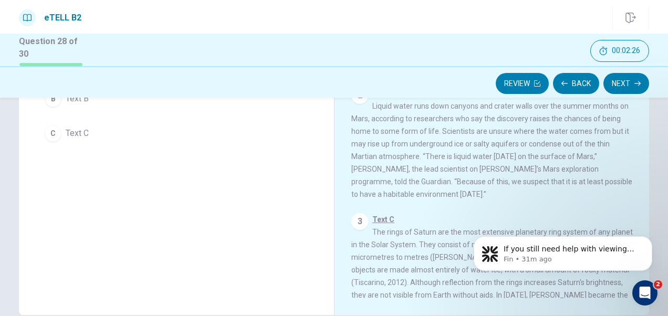
scroll to position [0, 0]
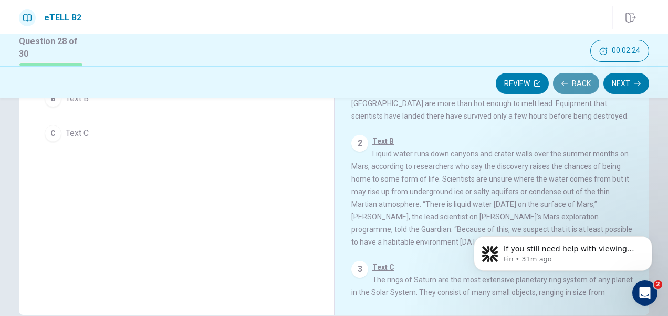
click at [580, 84] on button "Back" at bounding box center [576, 83] width 46 height 21
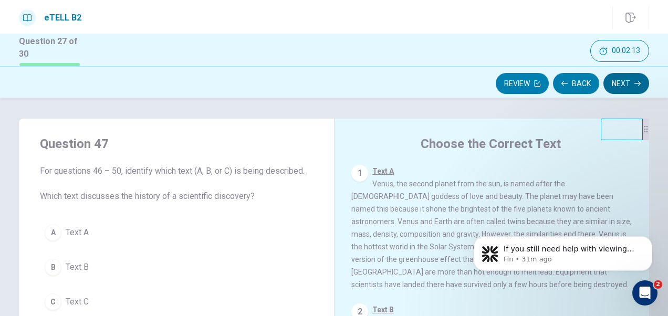
click at [638, 79] on button "Next" at bounding box center [626, 83] width 46 height 21
click at [638, 79] on div "Review Back Next" at bounding box center [334, 84] width 630 height 20
click at [637, 80] on icon "button" at bounding box center [637, 83] width 6 height 6
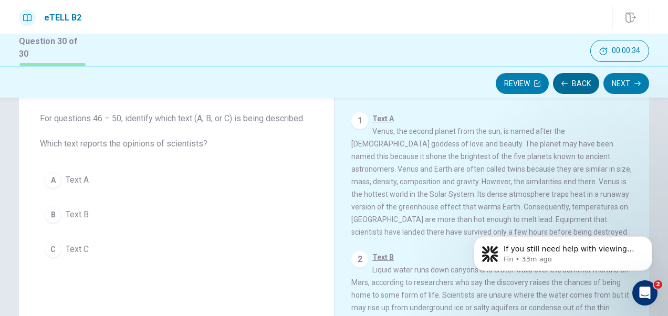
click at [579, 79] on button "Back" at bounding box center [576, 83] width 46 height 21
click at [578, 84] on button "Back" at bounding box center [576, 83] width 46 height 21
click at [83, 179] on span "Text A" at bounding box center [77, 180] width 23 height 13
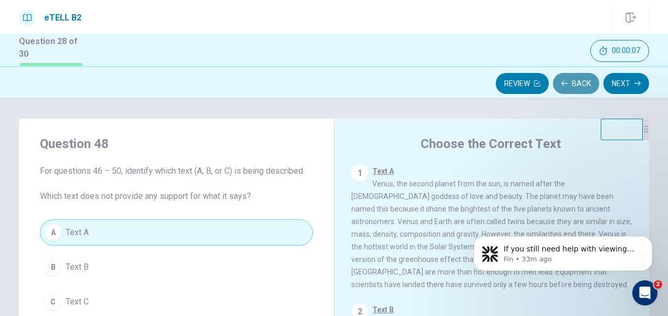
click at [580, 85] on button "Back" at bounding box center [576, 83] width 46 height 21
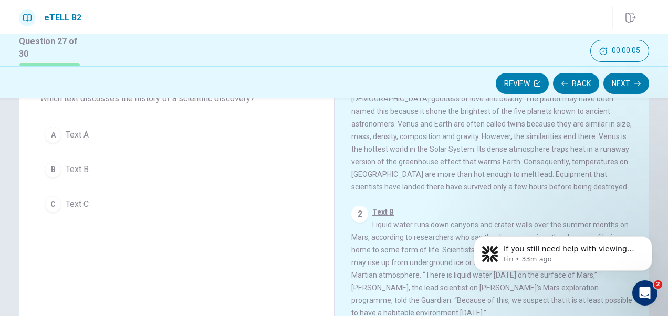
scroll to position [105, 0]
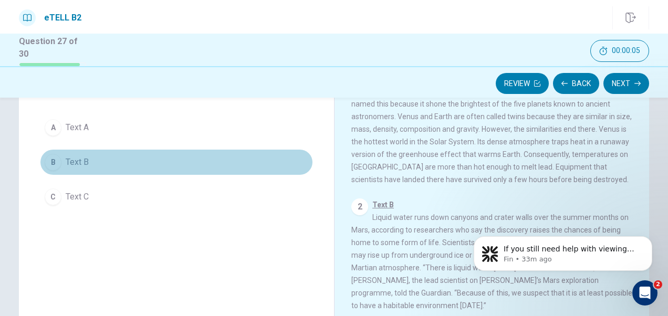
click at [102, 159] on button "B Text B" at bounding box center [176, 162] width 273 height 26
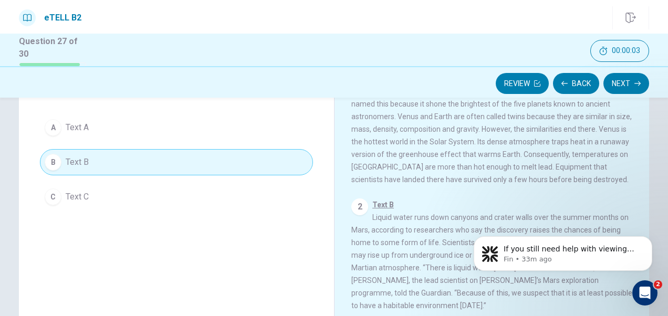
click at [637, 82] on icon "button" at bounding box center [637, 83] width 6 height 5
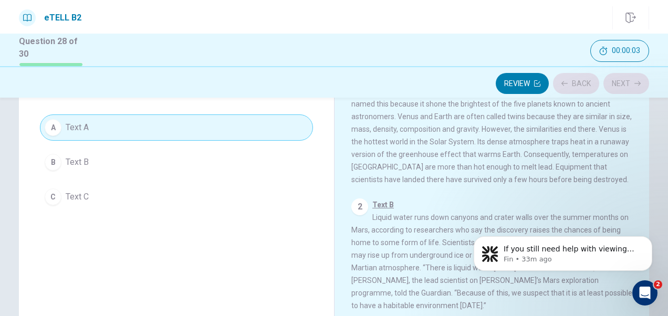
click at [637, 82] on div "Review Back Next" at bounding box center [334, 84] width 630 height 20
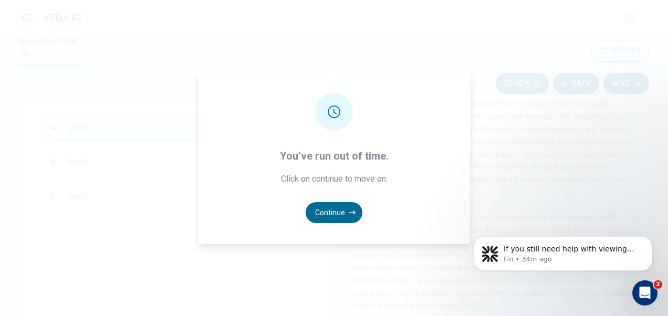
click at [334, 214] on button "Continue" at bounding box center [334, 212] width 57 height 21
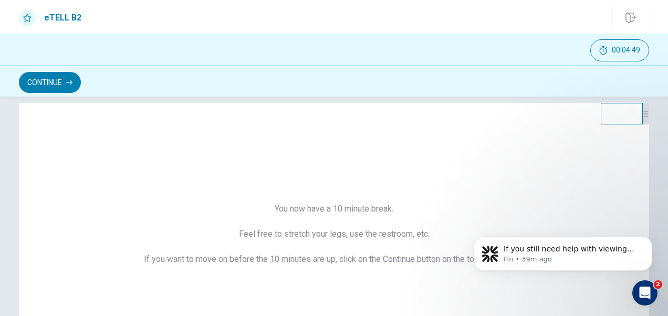
scroll to position [0, 0]
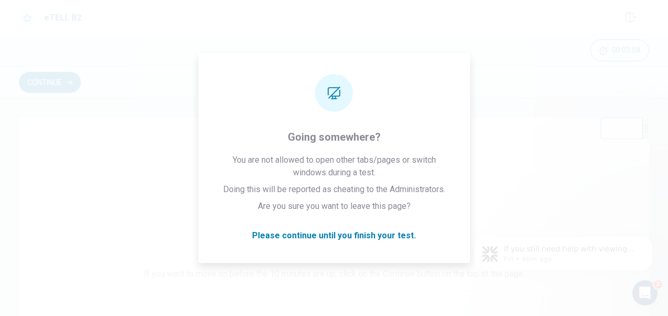
drag, startPoint x: 400, startPoint y: 379, endPoint x: 362, endPoint y: 359, distance: 42.8
click html "If you still need help with viewing paragraph 24 or any other part of the Readi…"
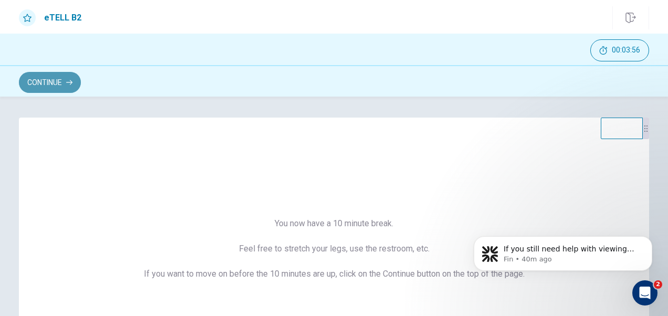
click at [55, 80] on button "Continue" at bounding box center [50, 82] width 62 height 21
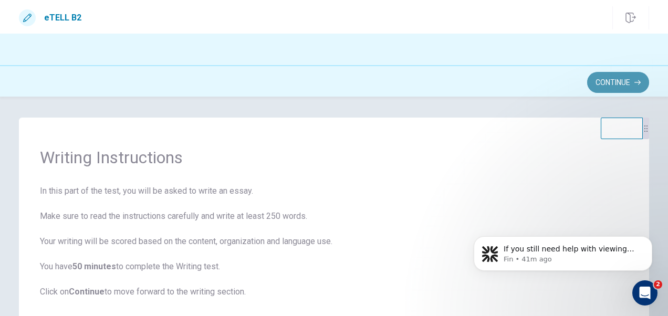
click at [631, 84] on button "Continue" at bounding box center [618, 82] width 62 height 21
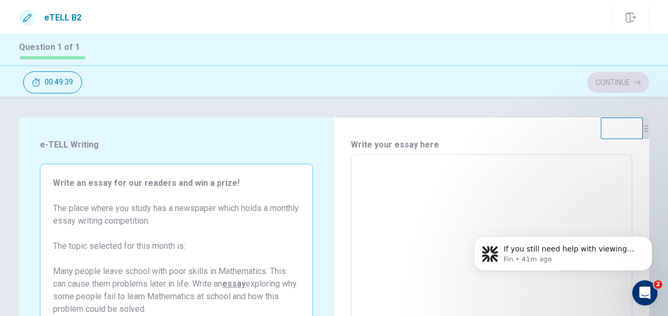
scroll to position [53, 0]
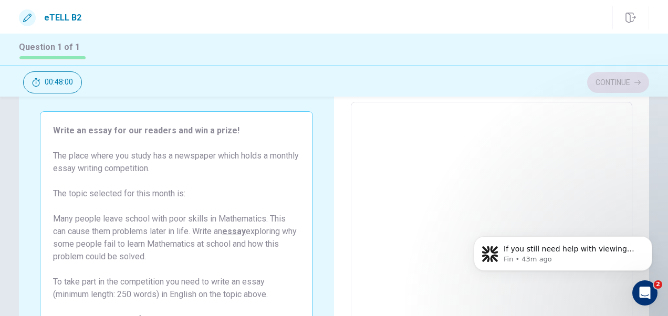
click at [358, 130] on textarea at bounding box center [491, 247] width 267 height 273
type textarea "*"
type textarea "**"
type textarea "*"
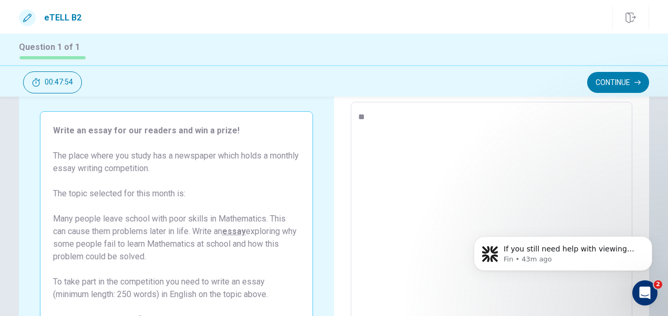
type textarea "**"
type textarea "*"
type textarea "****"
type textarea "*"
type textarea "*****"
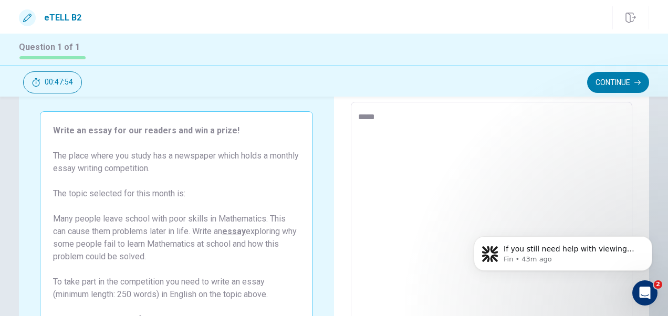
type textarea "*"
type textarea "*****"
type textarea "*"
type textarea "*******"
type textarea "*"
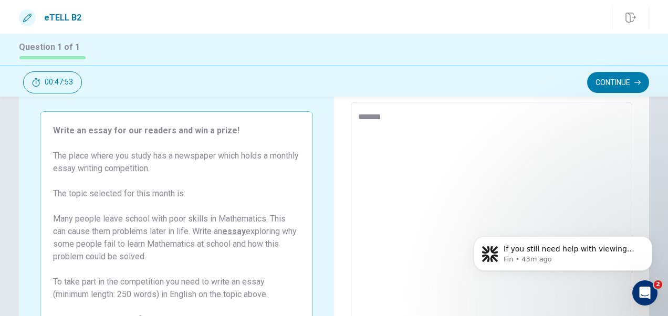
type textarea "********"
type textarea "*"
type textarea "*********"
type textarea "*"
type textarea "**********"
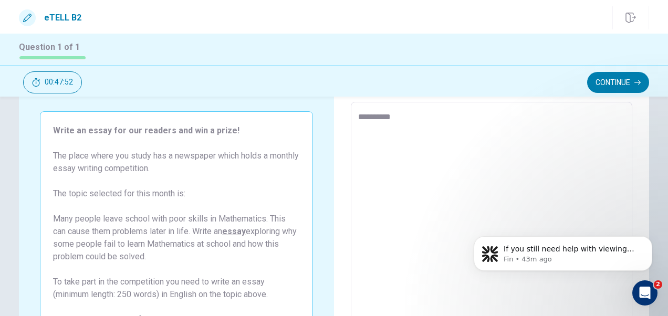
type textarea "*"
type textarea "**********"
type textarea "*"
type textarea "**********"
type textarea "*"
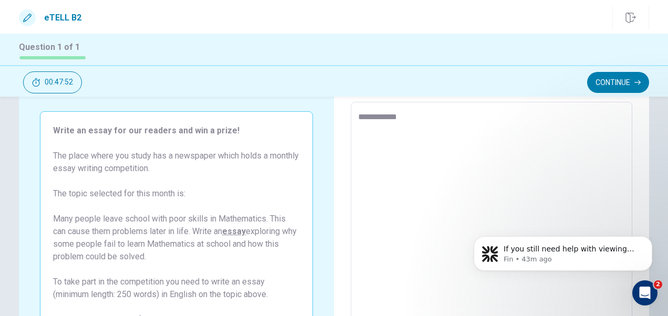
type textarea "**********"
type textarea "*"
type textarea "**********"
type textarea "*"
type textarea "**********"
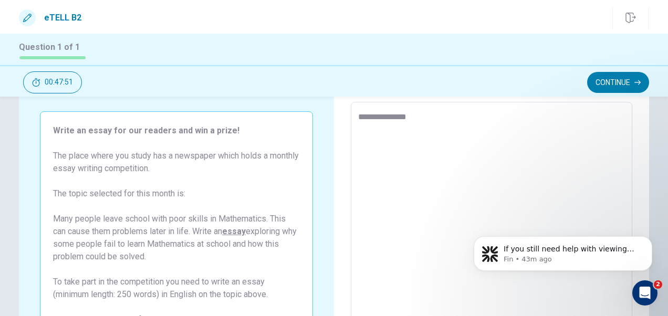
type textarea "*"
type textarea "**********"
type textarea "*"
type textarea "**********"
type textarea "*"
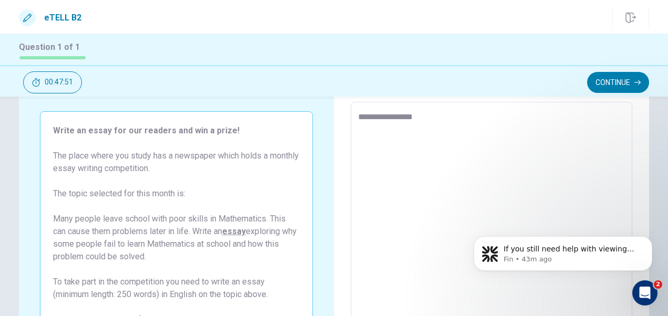
type textarea "**********"
type textarea "*"
type textarea "**********"
type textarea "*"
type textarea "**********"
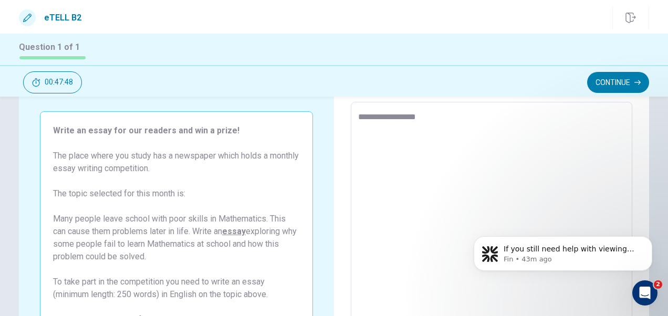
type textarea "*"
type textarea "**********"
type textarea "*"
type textarea "**********"
type textarea "*"
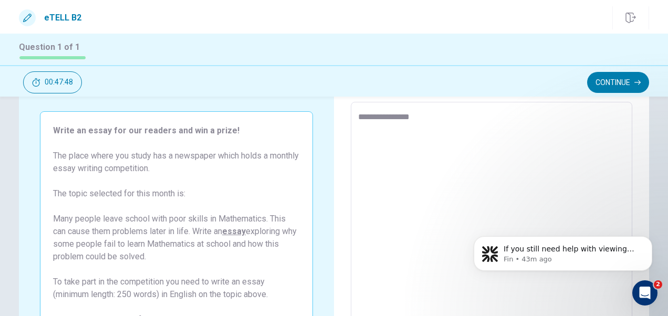
type textarea "**********"
type textarea "*"
type textarea "**********"
type textarea "*"
type textarea "**********"
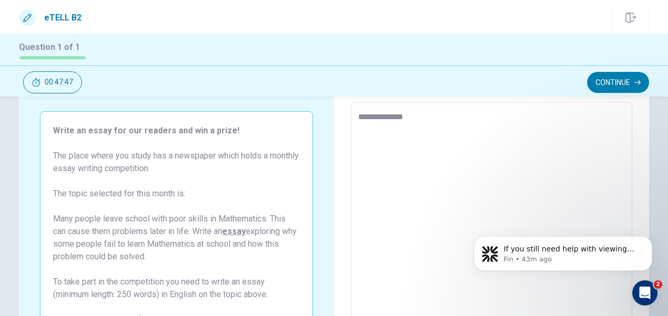
type textarea "*"
type textarea "**********"
type textarea "*"
type textarea "**********"
type textarea "*"
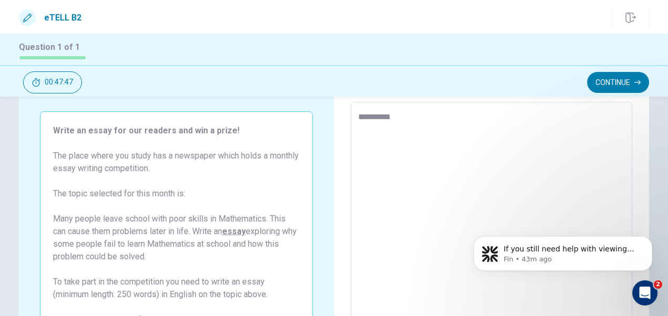
type textarea "*********"
type textarea "*"
type textarea "********"
type textarea "*"
type textarea "*******"
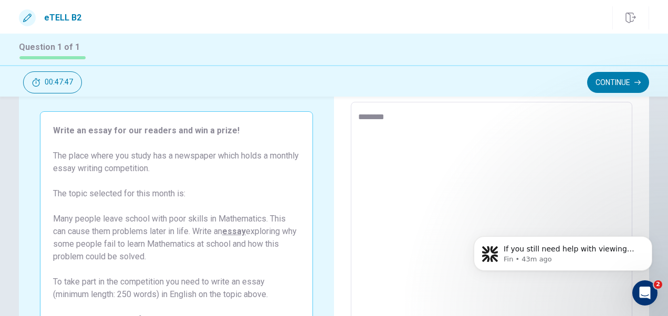
type textarea "*"
type textarea "*****"
type textarea "*"
type textarea "*****"
type textarea "*"
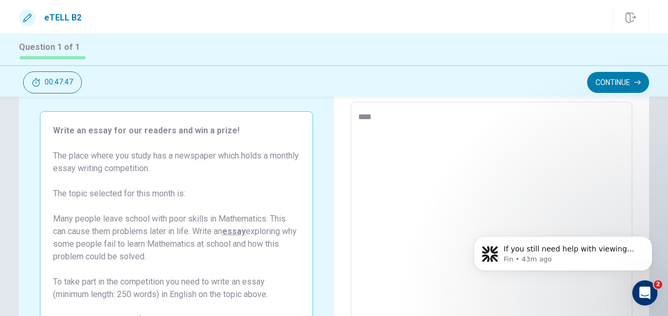
type textarea "**"
type textarea "*"
type textarea "**"
type textarea "*"
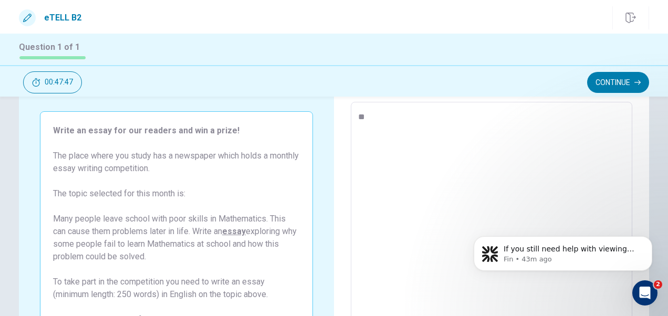
type textarea "*"
type textarea "**"
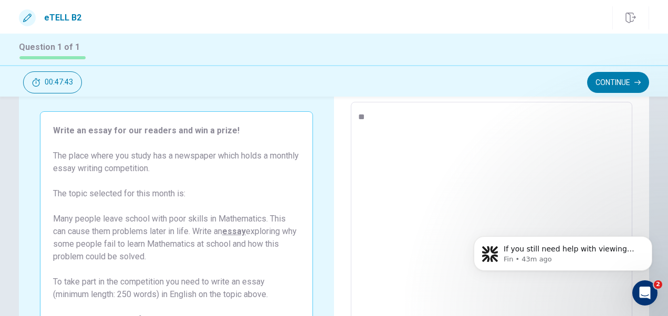
type textarea "*"
type textarea "**"
type textarea "*"
type textarea "****"
type textarea "*"
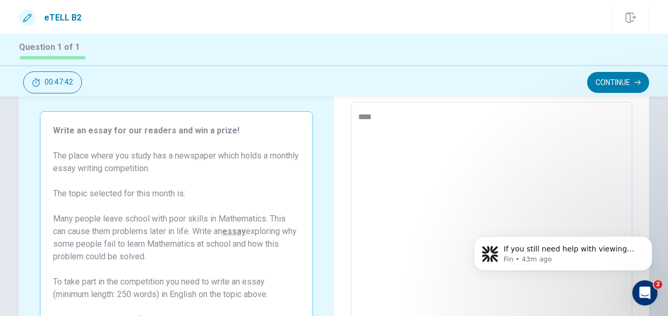
type textarea "*****"
type textarea "*"
type textarea "******"
type textarea "*"
type textarea "*******"
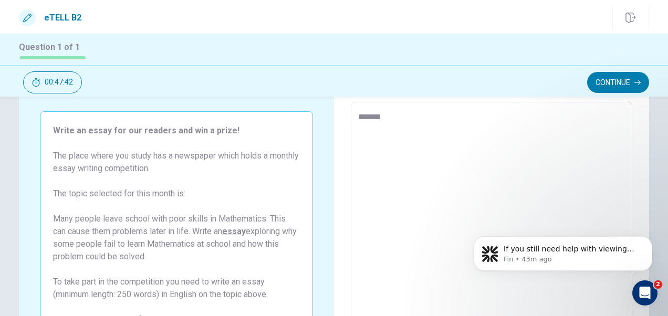
type textarea "*"
type textarea "*******"
type textarea "*"
type textarea "*********"
type textarea "*"
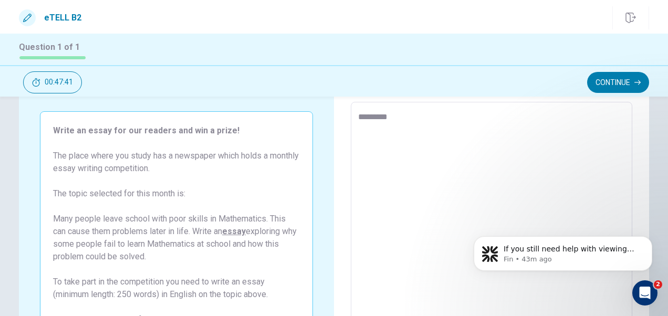
type textarea "**********"
type textarea "*"
type textarea "**********"
type textarea "*"
type textarea "**********"
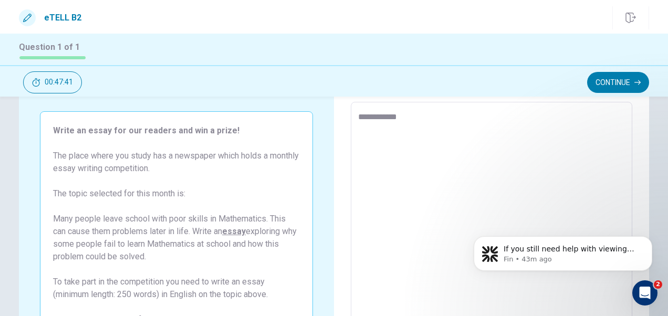
type textarea "*"
type textarea "**********"
type textarea "*"
type textarea "**********"
type textarea "*"
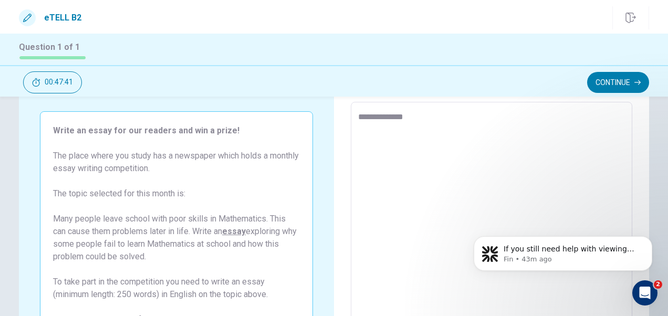
type textarea "**********"
type textarea "*"
type textarea "**********"
type textarea "*"
type textarea "**********"
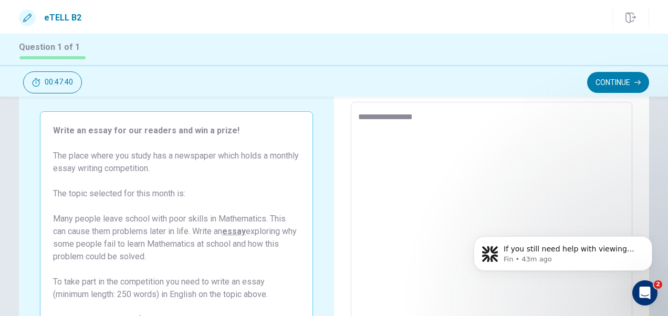
type textarea "*"
type textarea "**********"
type textarea "*"
type textarea "**********"
type textarea "*"
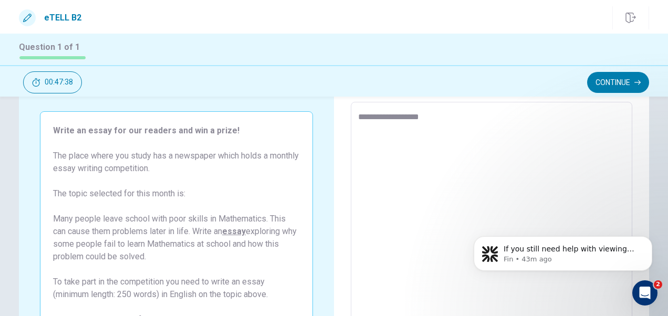
type textarea "**********"
type textarea "*"
type textarea "**********"
type textarea "*"
type textarea "**********"
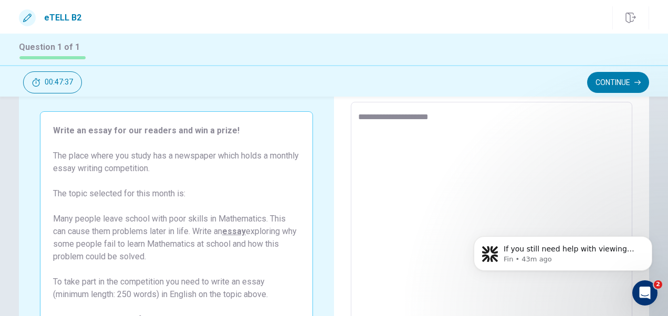
type textarea "*"
type textarea "**********"
type textarea "*"
type textarea "**********"
type textarea "*"
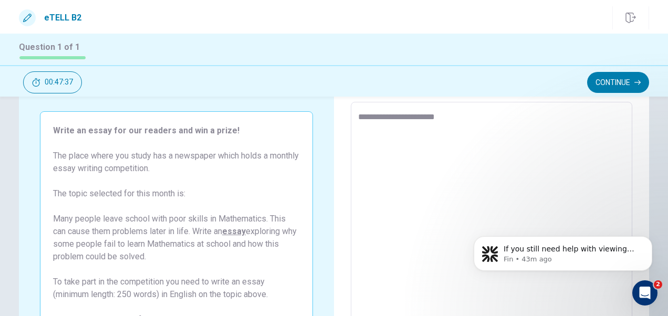
type textarea "**********"
type textarea "*"
type textarea "**********"
type textarea "*"
type textarea "**********"
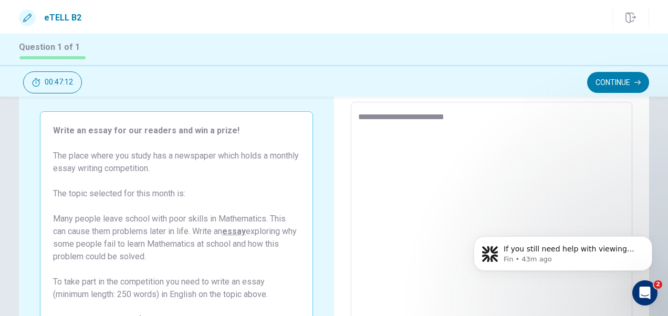
type textarea "*"
type textarea "**********"
type textarea "*"
type textarea "**********"
type textarea "*"
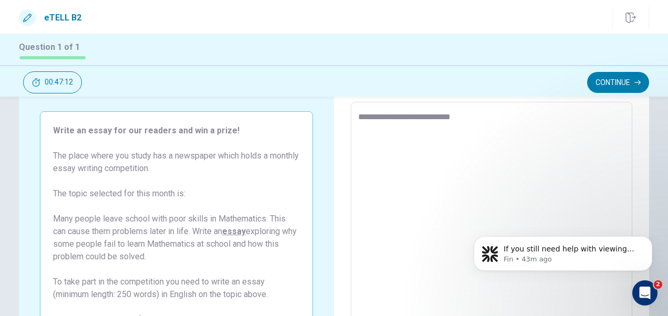
type textarea "**********"
type textarea "*"
type textarea "**********"
type textarea "*"
type textarea "**********"
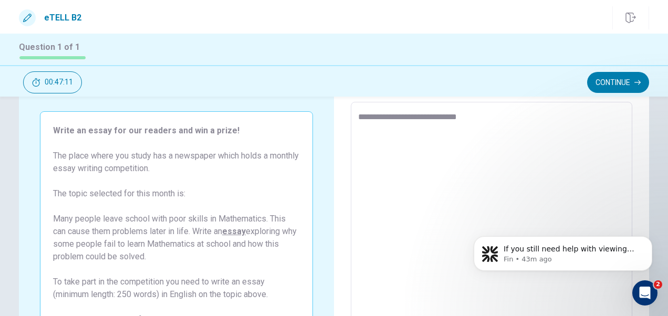
type textarea "*"
type textarea "**********"
type textarea "*"
type textarea "**********"
type textarea "*"
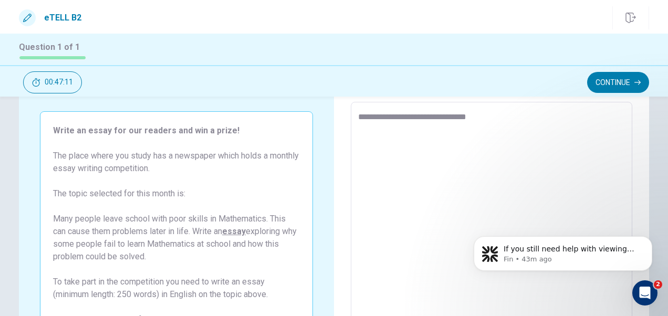
type textarea "**********"
type textarea "*"
type textarea "**********"
type textarea "*"
type textarea "**********"
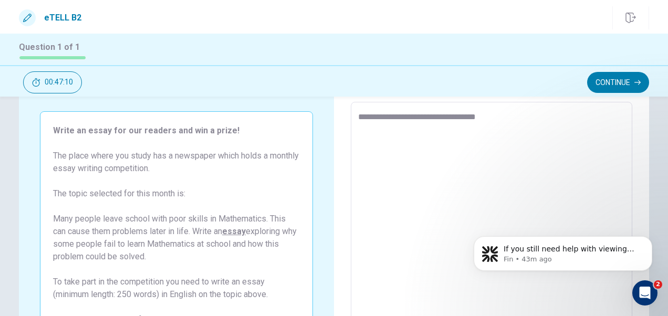
type textarea "*"
type textarea "**********"
type textarea "*"
type textarea "**********"
type textarea "*"
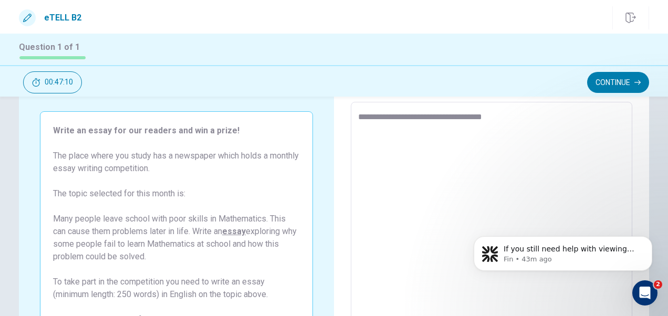
type textarea "**********"
type textarea "*"
type textarea "**********"
type textarea "*"
type textarea "**********"
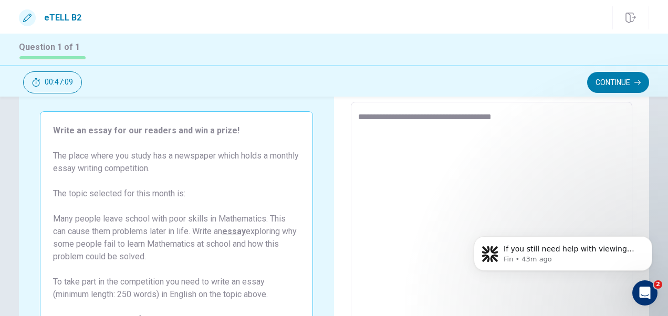
type textarea "*"
type textarea "**********"
type textarea "*"
type textarea "**********"
type textarea "*"
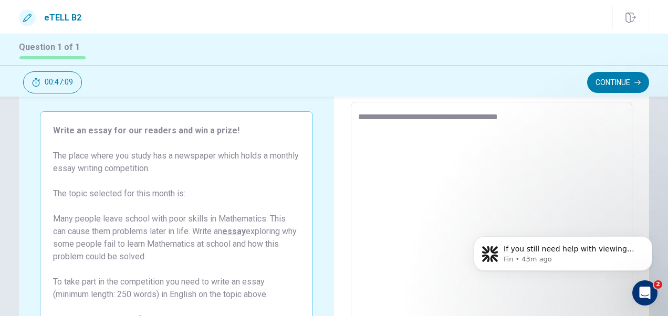
type textarea "**********"
type textarea "*"
type textarea "**********"
type textarea "*"
type textarea "**********"
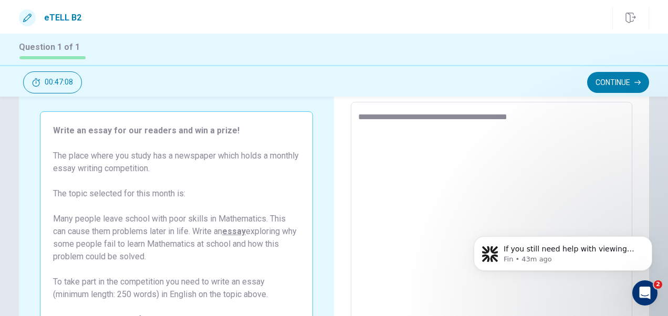
type textarea "*"
type textarea "**********"
type textarea "*"
type textarea "**********"
type textarea "*"
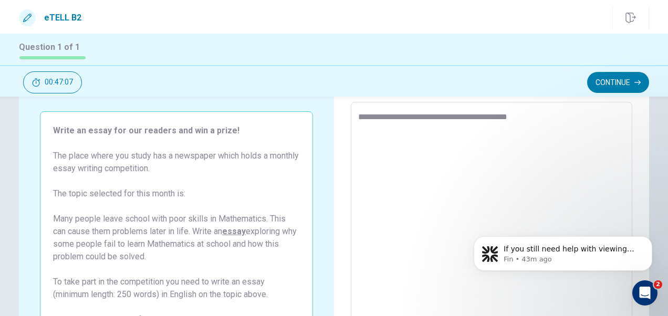
type textarea "**********"
type textarea "*"
type textarea "**********"
type textarea "*"
type textarea "**********"
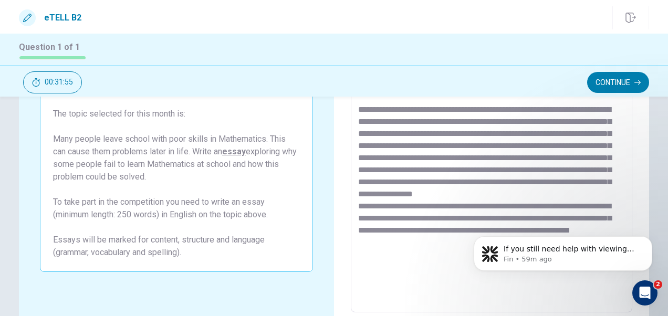
scroll to position [185, 0]
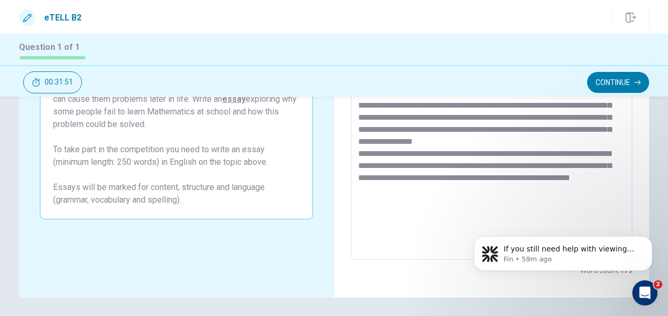
click at [395, 177] on textarea at bounding box center [491, 114] width 266 height 273
click at [578, 175] on textarea at bounding box center [491, 114] width 266 height 273
click at [398, 189] on textarea at bounding box center [491, 114] width 266 height 273
click at [459, 187] on textarea at bounding box center [491, 114] width 266 height 273
click at [420, 214] on textarea at bounding box center [491, 114] width 266 height 273
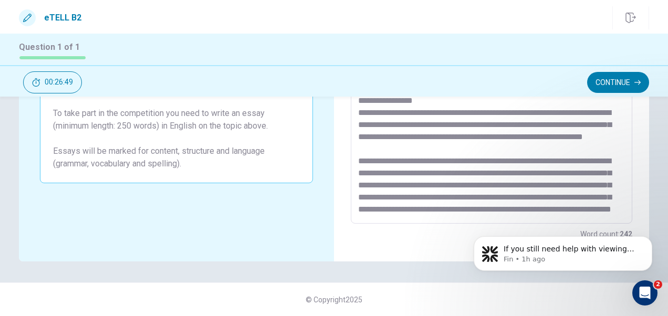
scroll to position [64, 0]
click at [582, 162] on textarea at bounding box center [491, 78] width 266 height 273
click at [374, 210] on textarea at bounding box center [491, 78] width 266 height 273
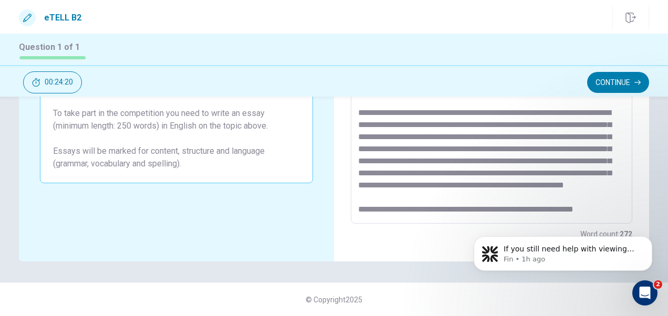
scroll to position [124, 0]
click at [553, 195] on textarea at bounding box center [491, 78] width 266 height 273
click at [498, 148] on textarea at bounding box center [491, 78] width 266 height 273
click at [421, 214] on textarea at bounding box center [491, 78] width 266 height 273
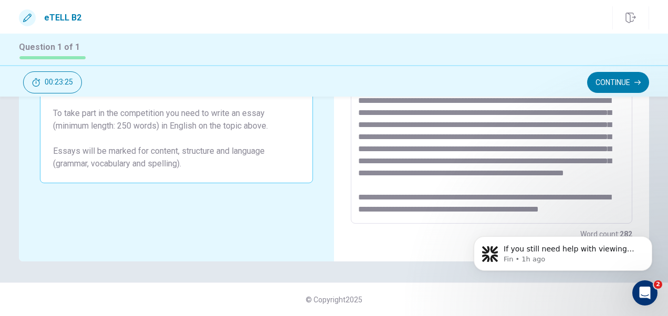
scroll to position [137, 0]
click at [596, 195] on textarea at bounding box center [491, 78] width 266 height 273
click at [429, 214] on textarea at bounding box center [491, 78] width 266 height 273
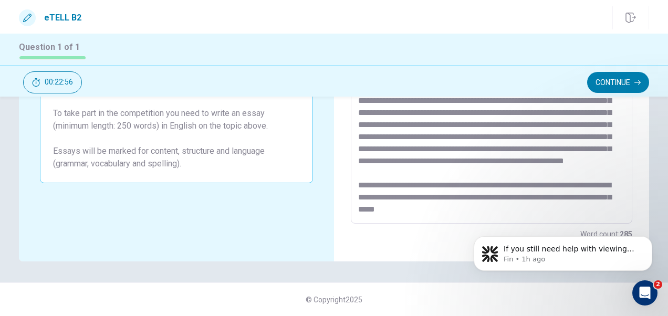
click at [480, 198] on textarea at bounding box center [491, 78] width 266 height 273
click at [473, 205] on textarea at bounding box center [491, 78] width 266 height 273
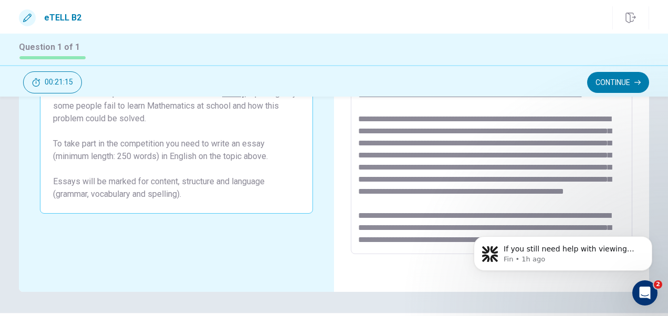
scroll to position [192, 0]
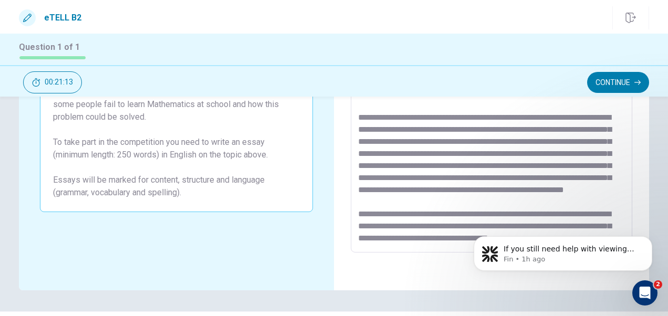
drag, startPoint x: 666, startPoint y: 129, endPoint x: 204, endPoint y: 1, distance: 479.6
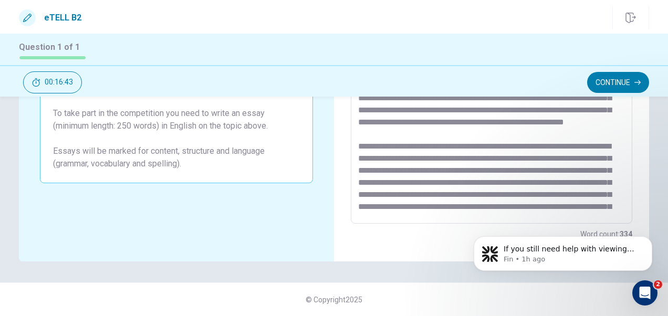
scroll to position [0, 0]
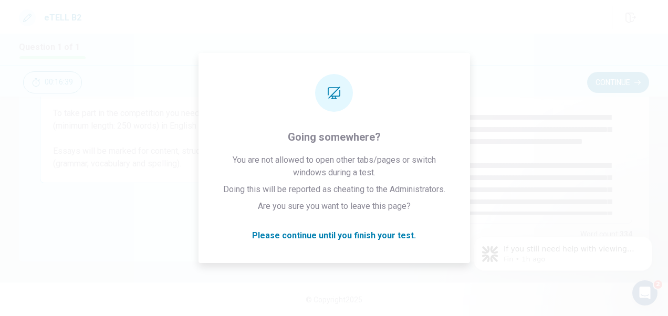
drag, startPoint x: 660, startPoint y: 224, endPoint x: 664, endPoint y: 190, distance: 35.0
click html "If you still need help with viewing paragraph 24 or any other part of the Readi…"
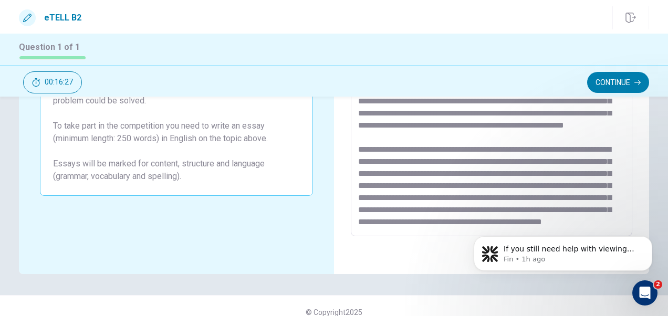
scroll to position [221, 0]
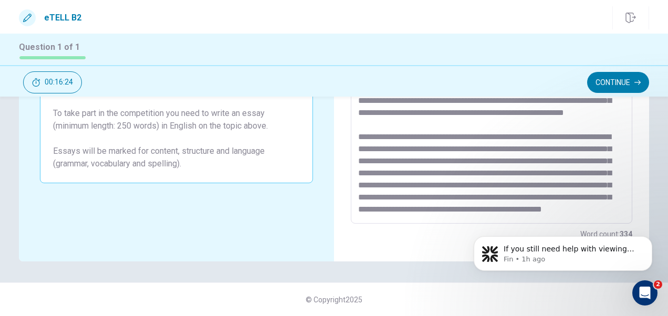
click at [497, 212] on textarea at bounding box center [491, 78] width 266 height 273
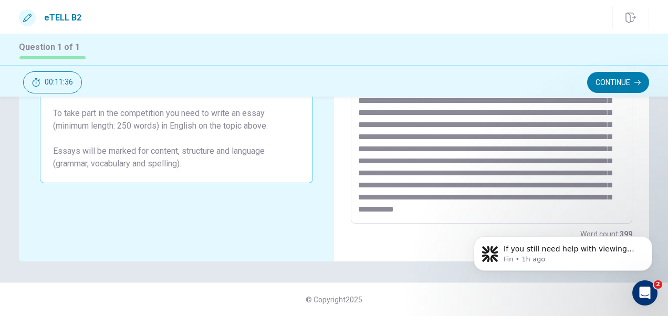
scroll to position [294, 0]
click at [478, 197] on textarea at bounding box center [491, 78] width 266 height 273
click at [598, 211] on textarea at bounding box center [491, 78] width 266 height 273
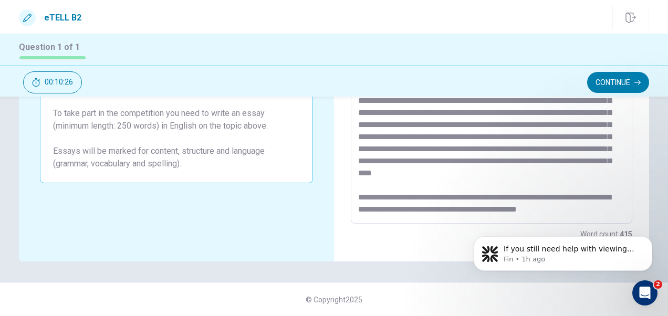
scroll to position [330, 0]
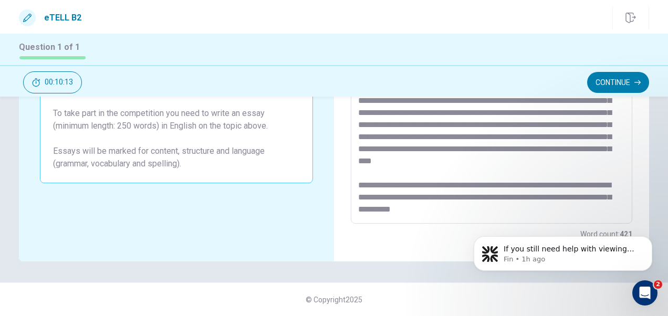
click at [456, 211] on textarea at bounding box center [491, 78] width 266 height 273
click at [524, 207] on textarea at bounding box center [491, 78] width 266 height 273
click at [461, 208] on textarea at bounding box center [491, 78] width 266 height 273
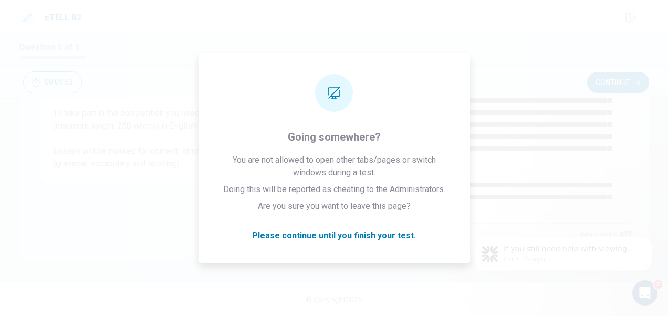
click html "If you still need help with viewing paragraph 24 or any other part of the Readi…"
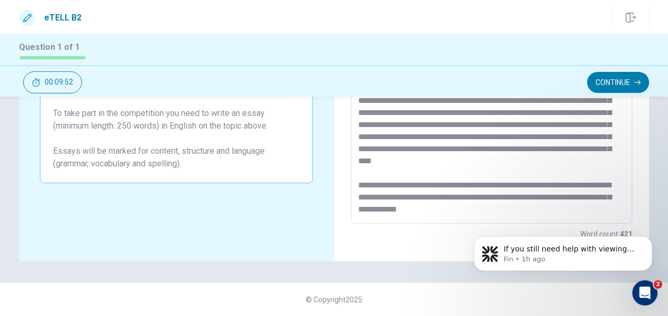
click at [518, 210] on textarea at bounding box center [491, 78] width 266 height 273
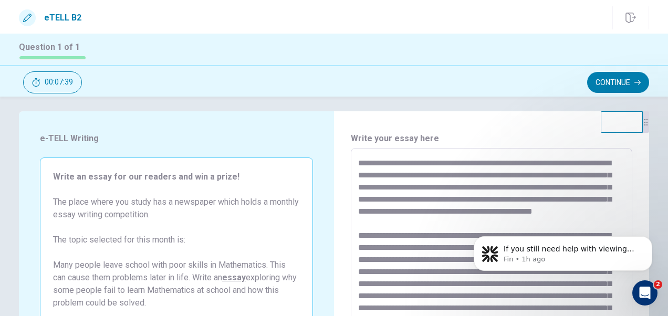
scroll to position [0, 0]
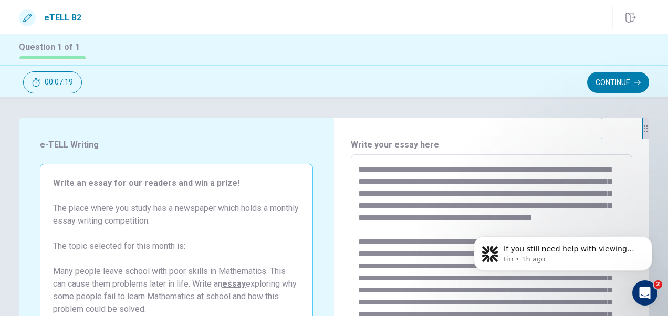
click at [445, 178] on textarea at bounding box center [491, 299] width 266 height 273
click at [456, 182] on textarea at bounding box center [491, 299] width 266 height 273
click at [454, 195] on textarea at bounding box center [491, 299] width 266 height 273
click at [519, 207] on textarea at bounding box center [491, 299] width 266 height 273
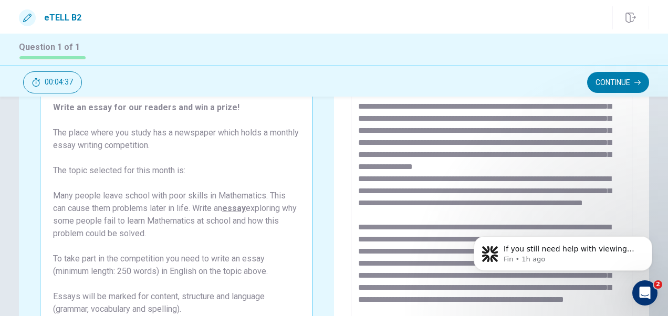
scroll to position [105, 0]
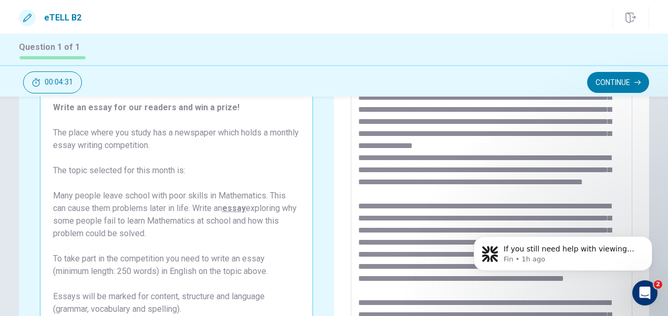
click at [543, 166] on textarea at bounding box center [491, 224] width 266 height 273
click at [397, 187] on textarea at bounding box center [491, 224] width 266 height 273
click at [464, 192] on textarea at bounding box center [491, 224] width 266 height 273
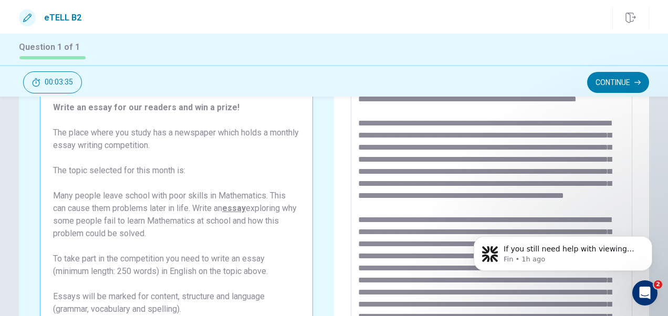
scroll to position [210, 0]
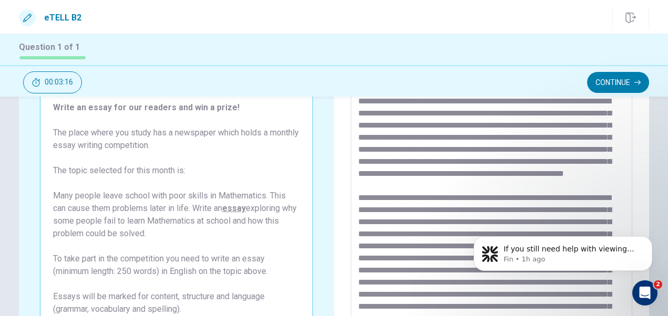
click at [436, 174] on textarea at bounding box center [491, 224] width 266 height 273
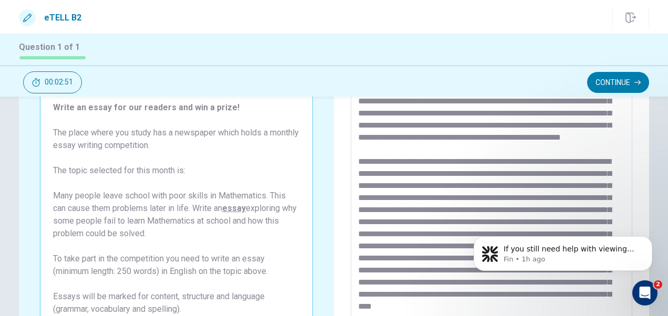
scroll to position [263, 0]
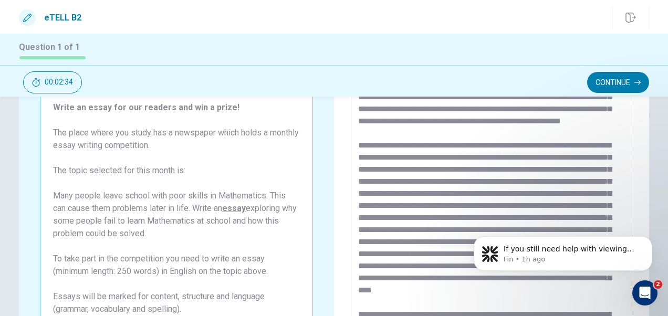
click at [418, 157] on textarea at bounding box center [491, 224] width 266 height 273
click at [461, 158] on textarea at bounding box center [491, 224] width 266 height 273
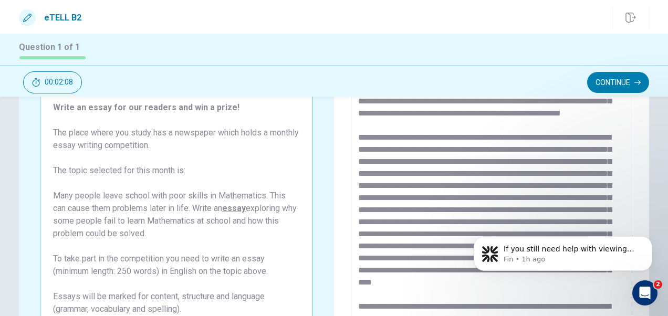
click at [416, 154] on textarea at bounding box center [491, 224] width 266 height 273
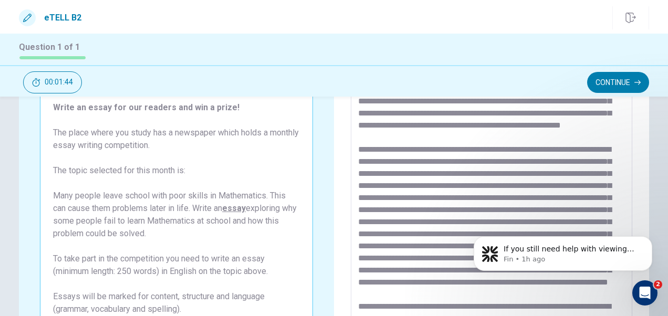
click at [414, 166] on textarea at bounding box center [491, 224] width 266 height 273
click at [543, 178] on textarea at bounding box center [491, 224] width 266 height 273
click at [447, 202] on textarea at bounding box center [491, 224] width 266 height 273
click at [444, 199] on textarea at bounding box center [491, 224] width 266 height 273
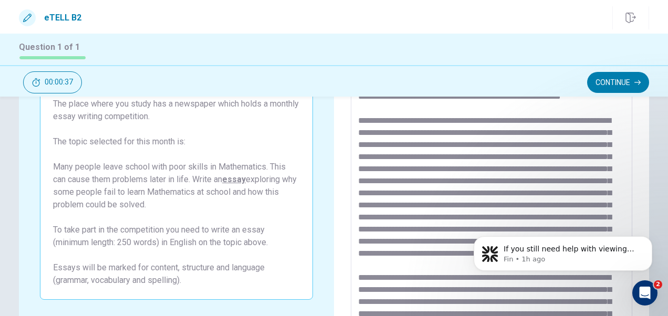
scroll to position [128, 0]
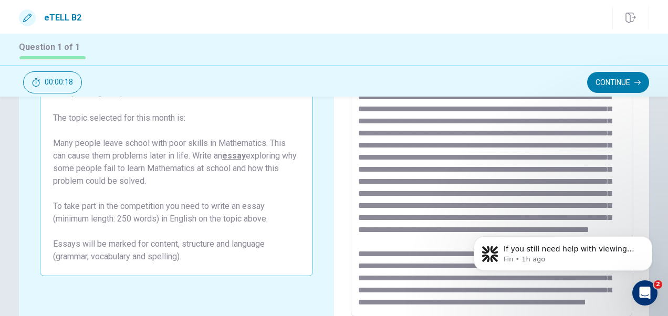
click at [505, 158] on textarea at bounding box center [491, 171] width 266 height 273
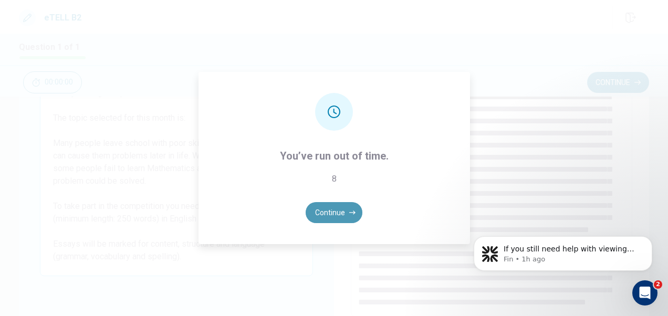
click at [352, 212] on icon "button" at bounding box center [352, 213] width 6 height 4
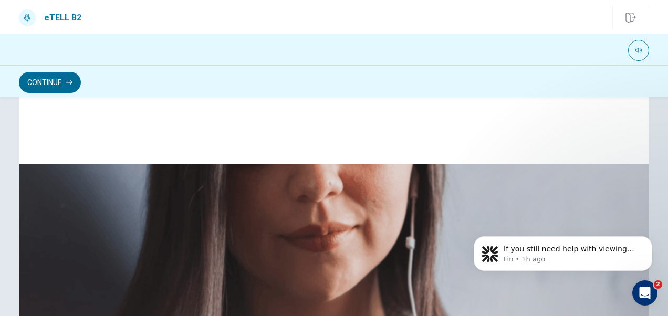
click at [39, 87] on button "Continue" at bounding box center [50, 82] width 62 height 21
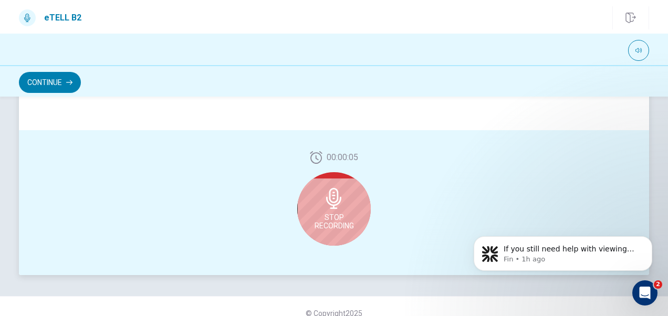
scroll to position [314, 0]
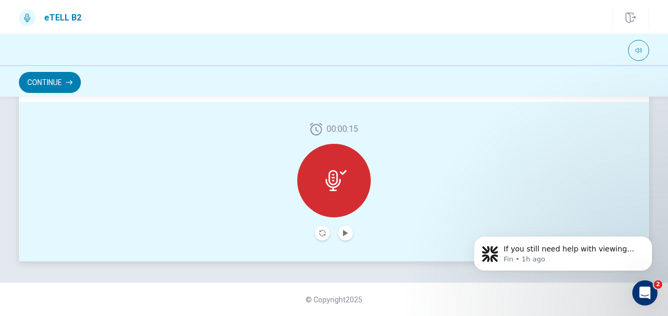
click at [341, 188] on icon at bounding box center [336, 180] width 21 height 21
click at [319, 231] on icon "Record Again" at bounding box center [322, 233] width 6 height 6
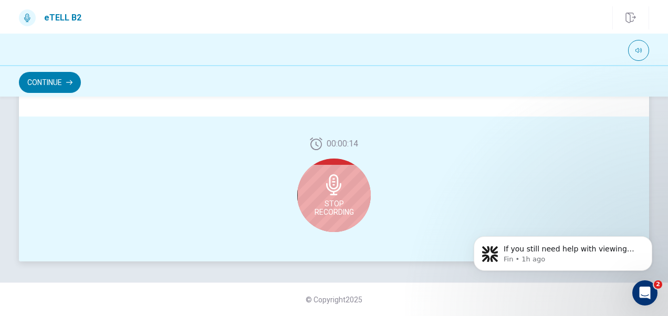
click at [329, 207] on span "Stop Recording" at bounding box center [334, 208] width 39 height 17
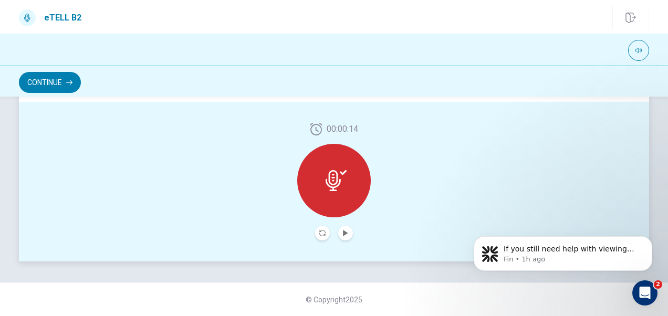
click at [330, 194] on div at bounding box center [334, 181] width 74 height 74
click at [319, 231] on icon "Record Again" at bounding box center [322, 233] width 6 height 6
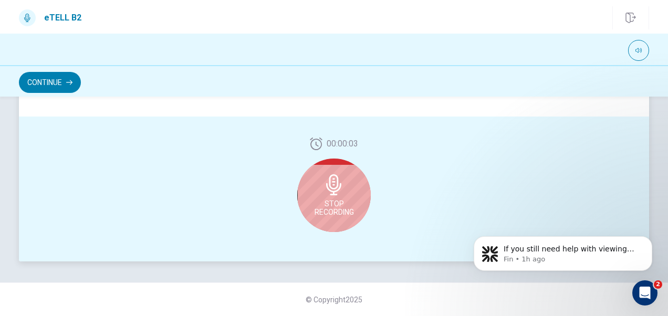
click at [327, 191] on icon at bounding box center [333, 184] width 15 height 21
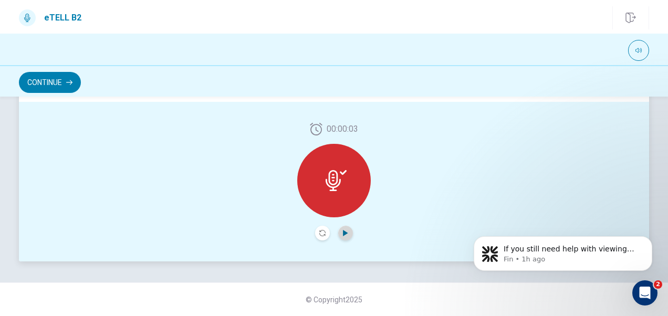
click at [344, 234] on icon "Play Audio" at bounding box center [345, 233] width 5 height 6
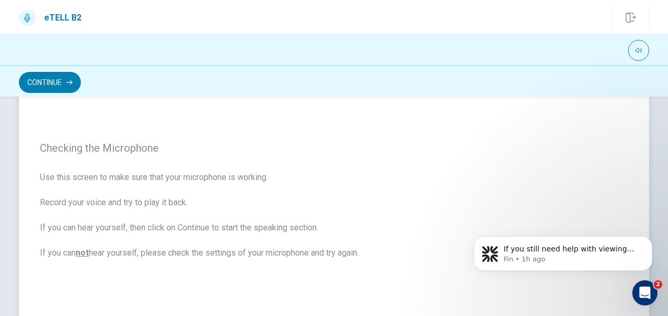
scroll to position [0, 0]
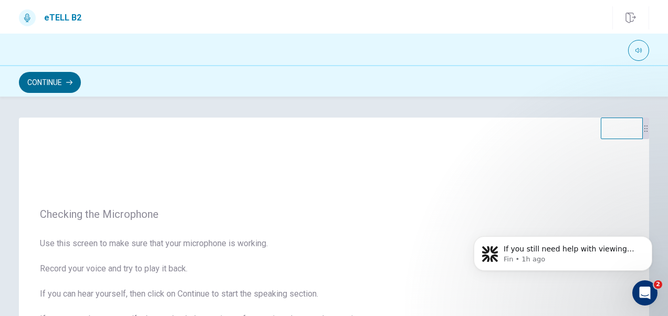
click at [54, 81] on button "Continue" at bounding box center [50, 82] width 62 height 21
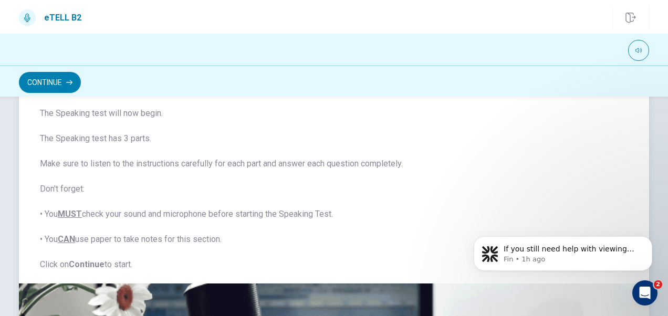
scroll to position [105, 0]
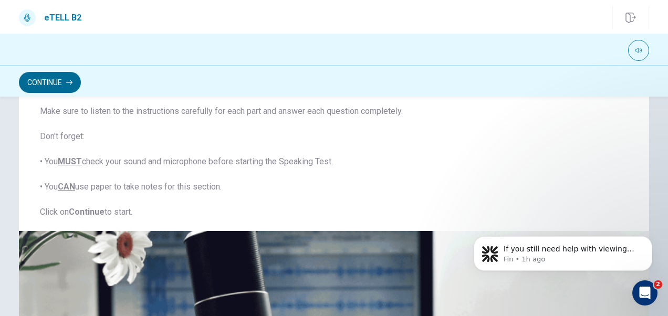
click at [54, 84] on button "Continue" at bounding box center [50, 82] width 62 height 21
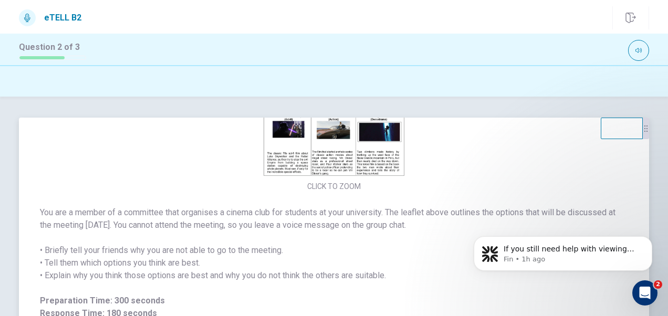
scroll to position [66, 0]
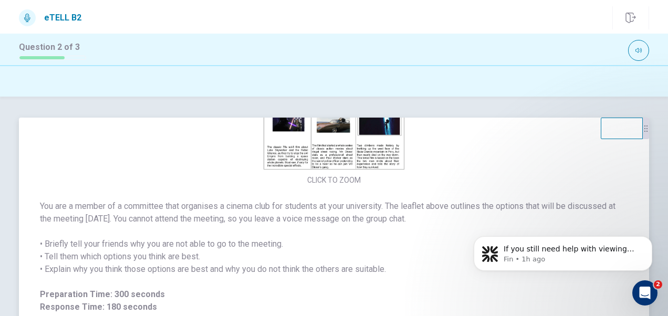
click at [315, 174] on button "CLICK TO ZOOM" at bounding box center [334, 180] width 62 height 15
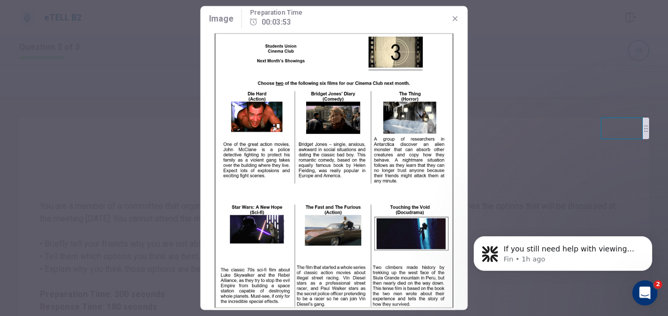
click at [453, 20] on icon "button" at bounding box center [455, 18] width 5 height 5
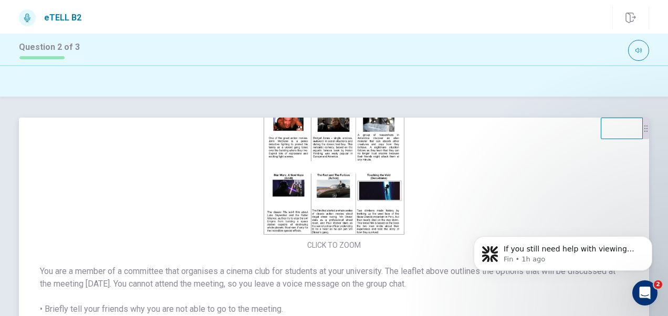
scroll to position [0, 0]
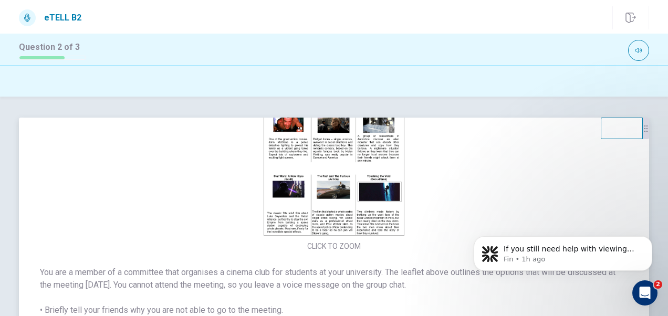
click at [330, 245] on button "CLICK TO ZOOM" at bounding box center [334, 246] width 62 height 15
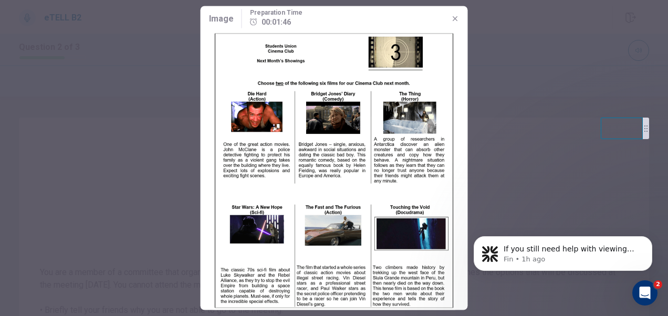
click at [336, 210] on img at bounding box center [334, 171] width 267 height 279
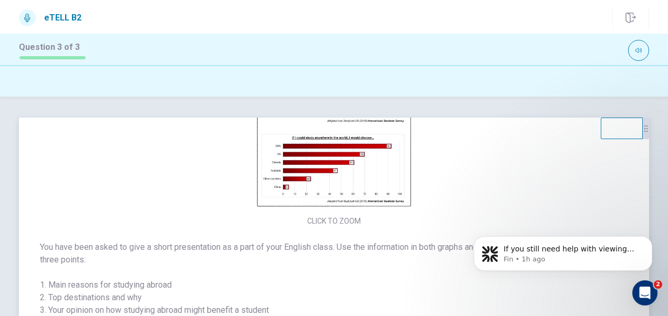
click at [314, 218] on button "CLICK TO ZOOM" at bounding box center [334, 221] width 62 height 15
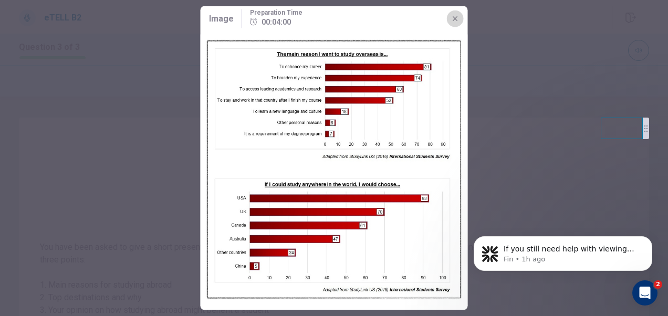
click at [452, 18] on icon "button" at bounding box center [455, 19] width 8 height 8
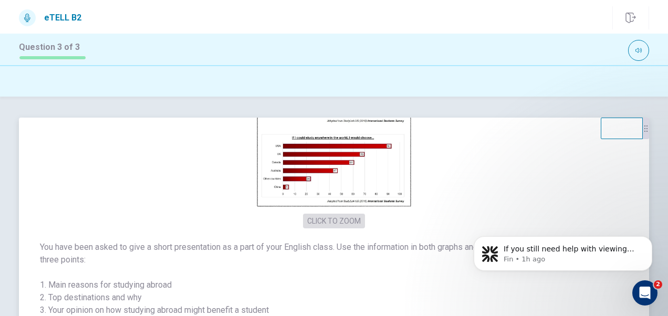
click at [340, 215] on button "CLICK TO ZOOM" at bounding box center [334, 221] width 62 height 15
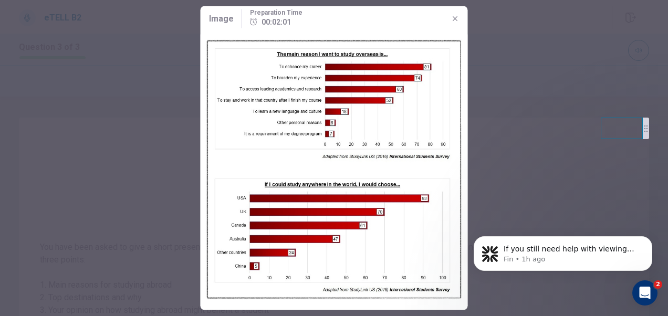
click at [485, 96] on div at bounding box center [334, 158] width 668 height 316
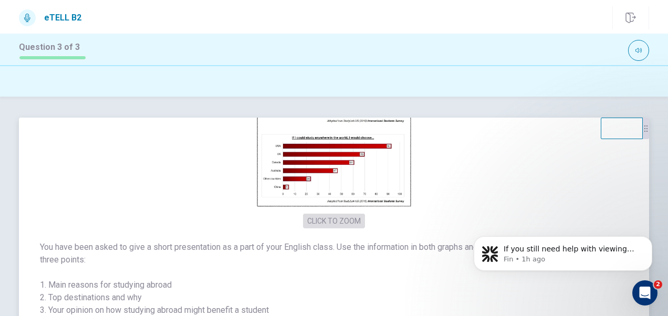
click at [332, 216] on button "CLICK TO ZOOM" at bounding box center [334, 221] width 62 height 15
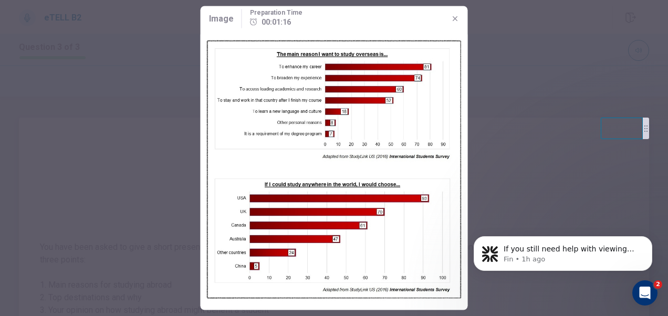
click at [121, 192] on div at bounding box center [334, 158] width 668 height 316
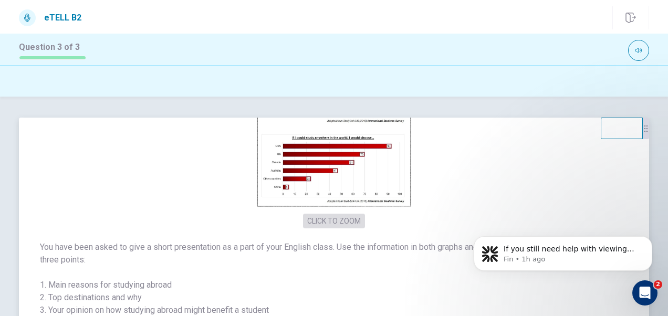
click at [318, 216] on button "CLICK TO ZOOM" at bounding box center [334, 221] width 62 height 15
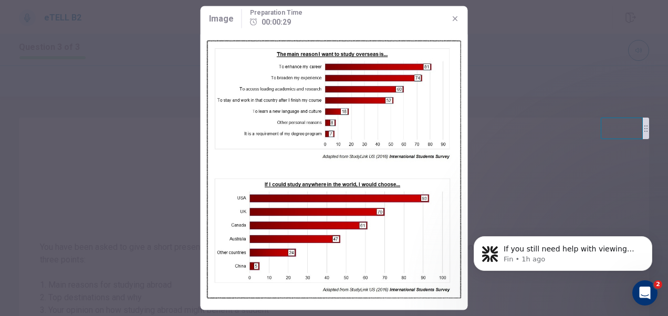
click at [119, 190] on div at bounding box center [334, 158] width 668 height 316
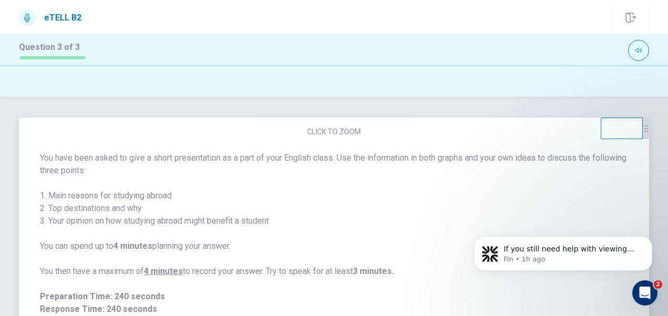
scroll to position [91, 0]
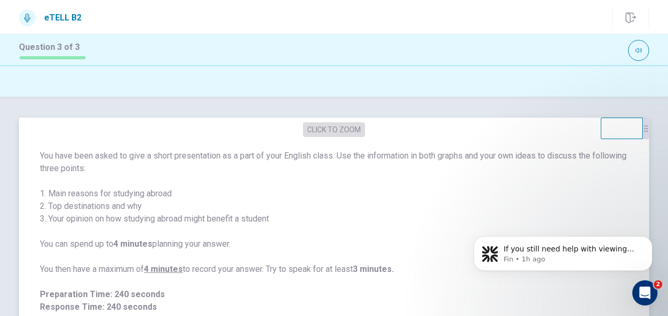
click at [355, 128] on button "CLICK TO ZOOM" at bounding box center [334, 129] width 62 height 15
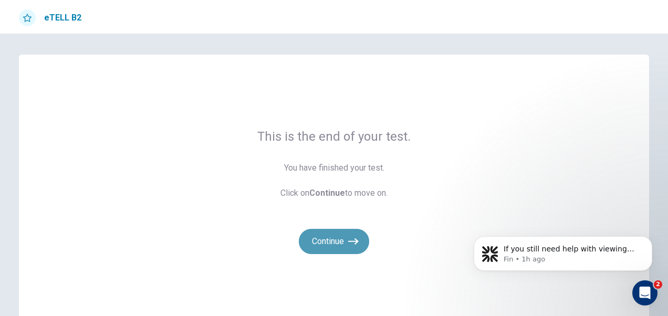
click at [326, 239] on button "Continue" at bounding box center [334, 241] width 70 height 25
